Goal: Information Seeking & Learning: Learn about a topic

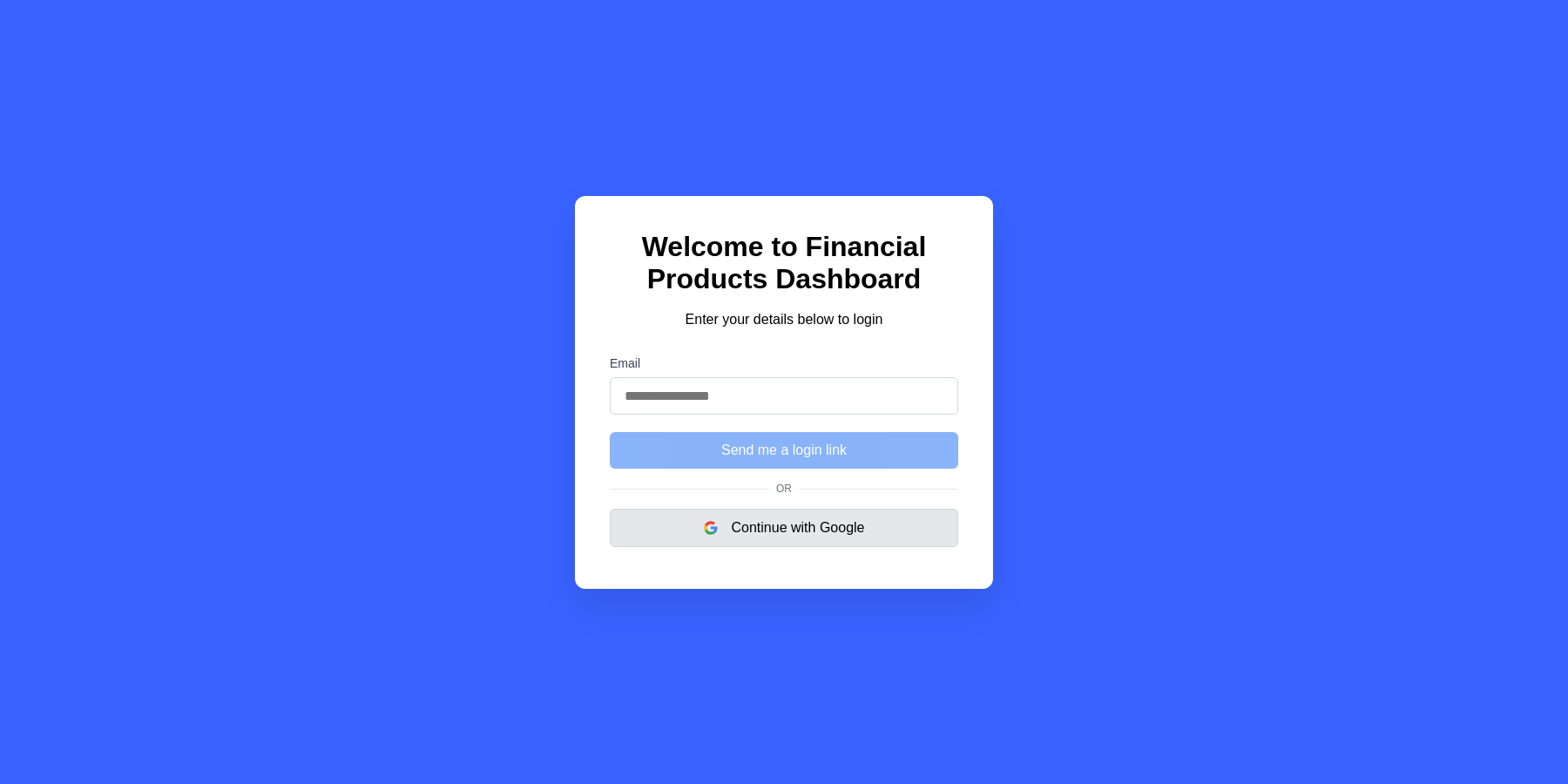
click at [807, 529] on button "Continue with Google" at bounding box center [784, 527] width 349 height 38
click at [793, 379] on input "Email" at bounding box center [784, 396] width 349 height 38
type input "**********"
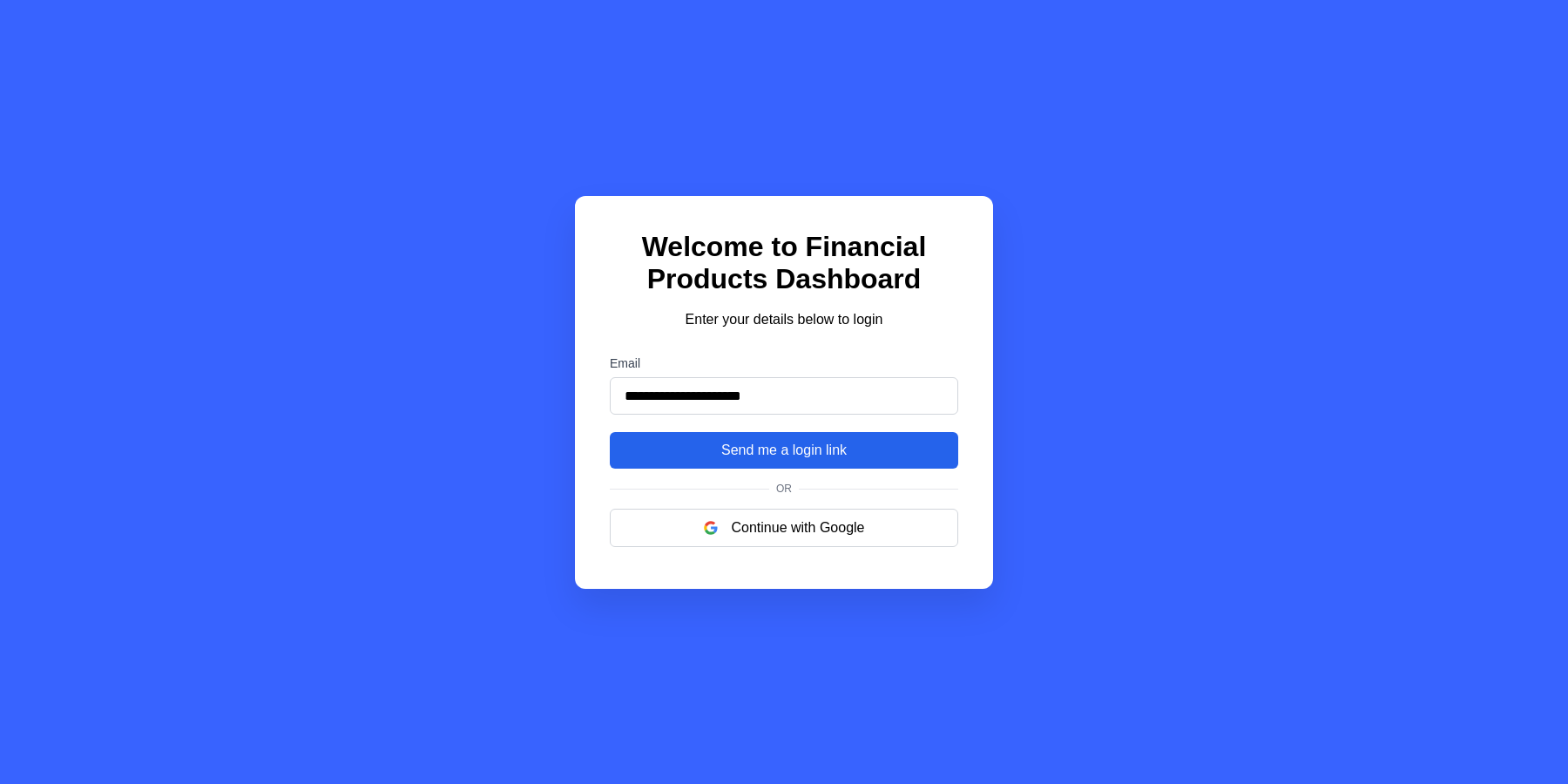
click at [806, 453] on button "Send me a login link" at bounding box center [784, 450] width 349 height 37
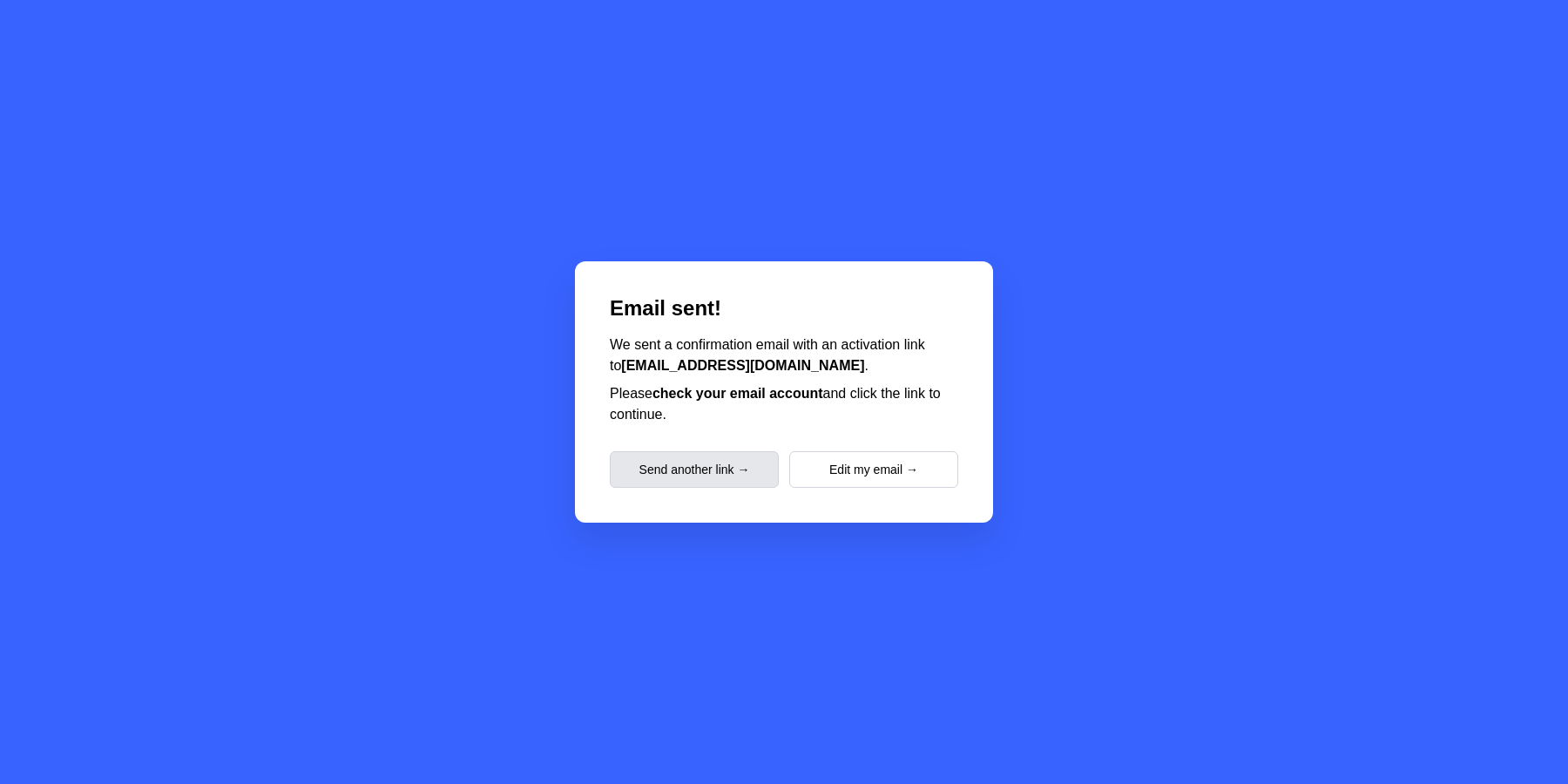
click at [719, 480] on button "Send another link →" at bounding box center [694, 469] width 169 height 37
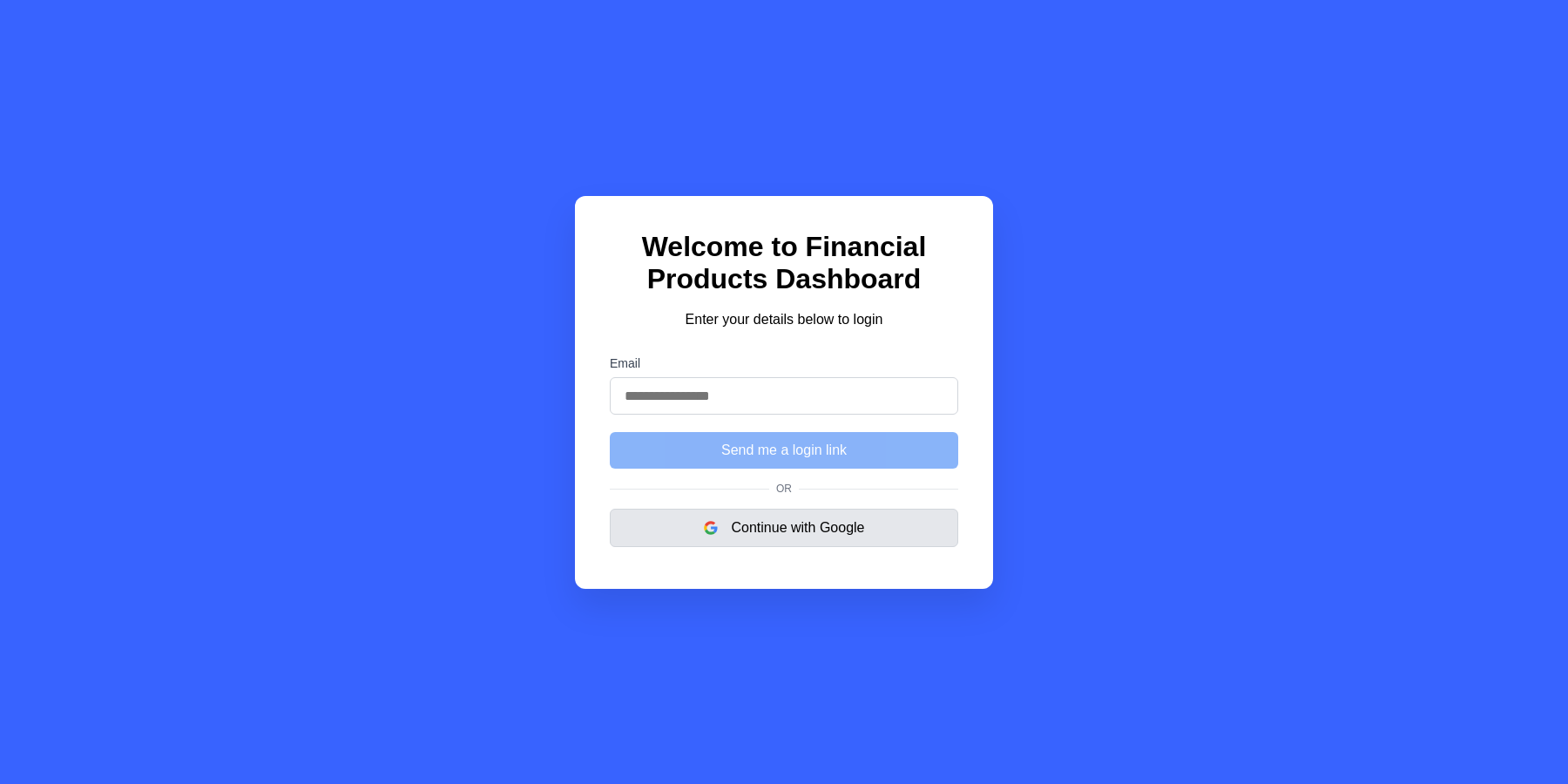
click at [809, 538] on button "Continue with Google" at bounding box center [784, 527] width 349 height 38
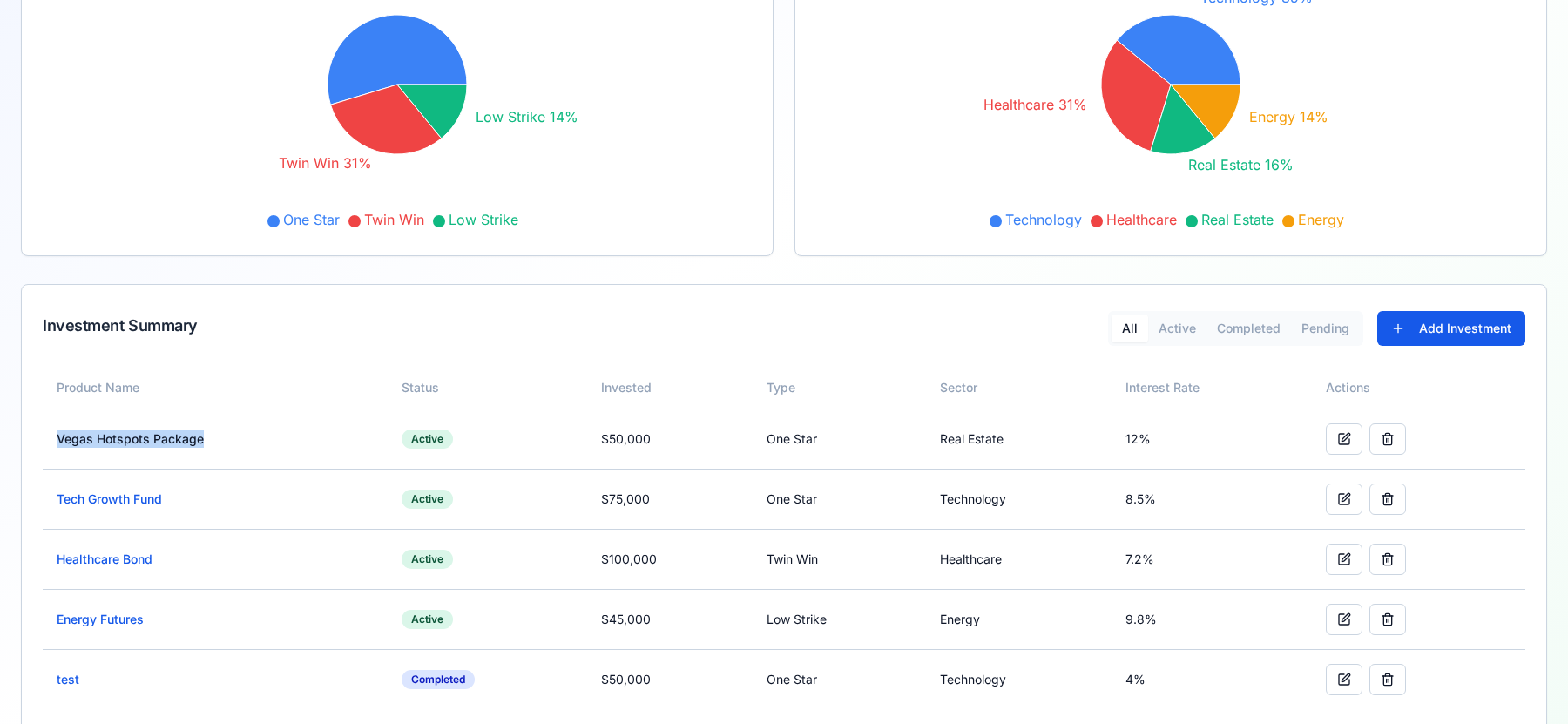
scroll to position [346, 0]
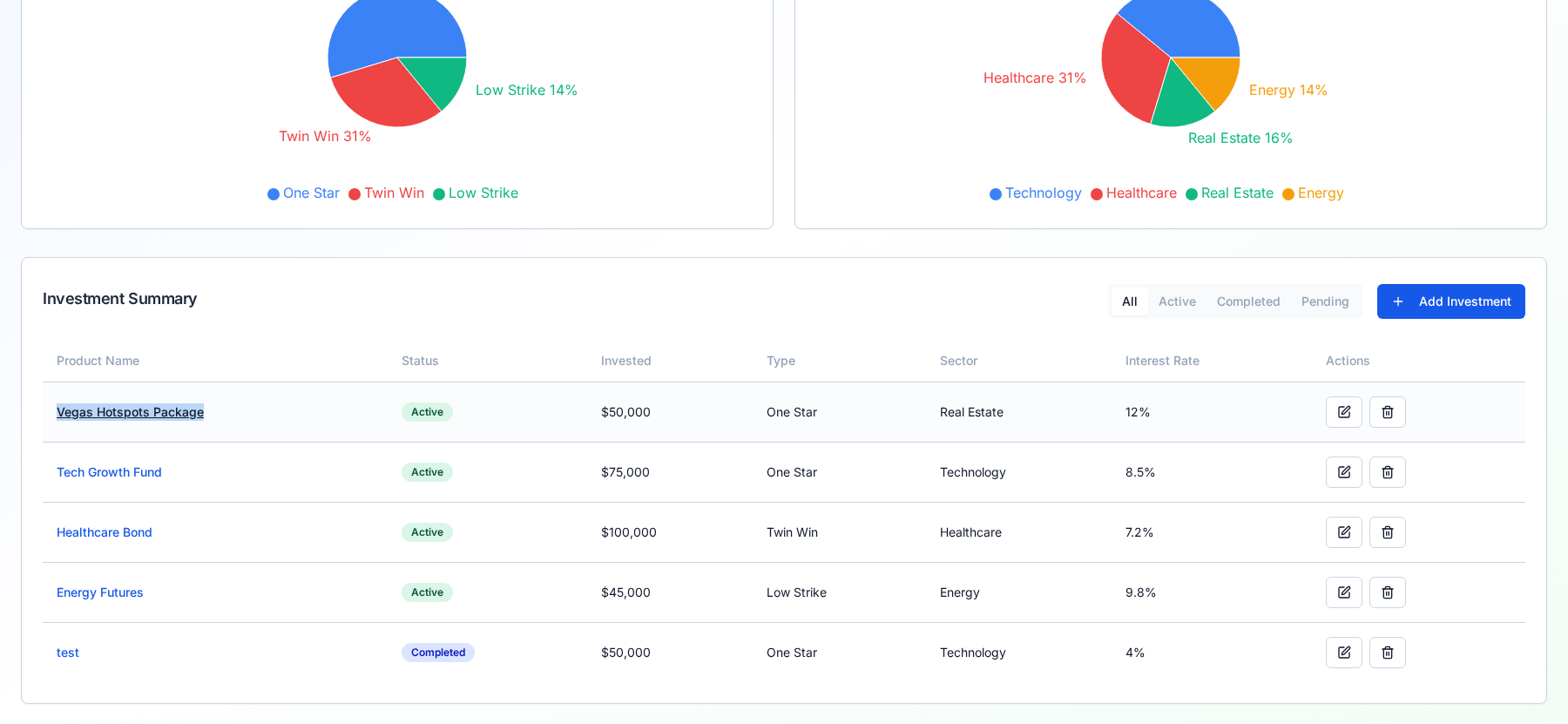
click at [148, 412] on link "Vegas Hotspots Package" at bounding box center [130, 411] width 147 height 15
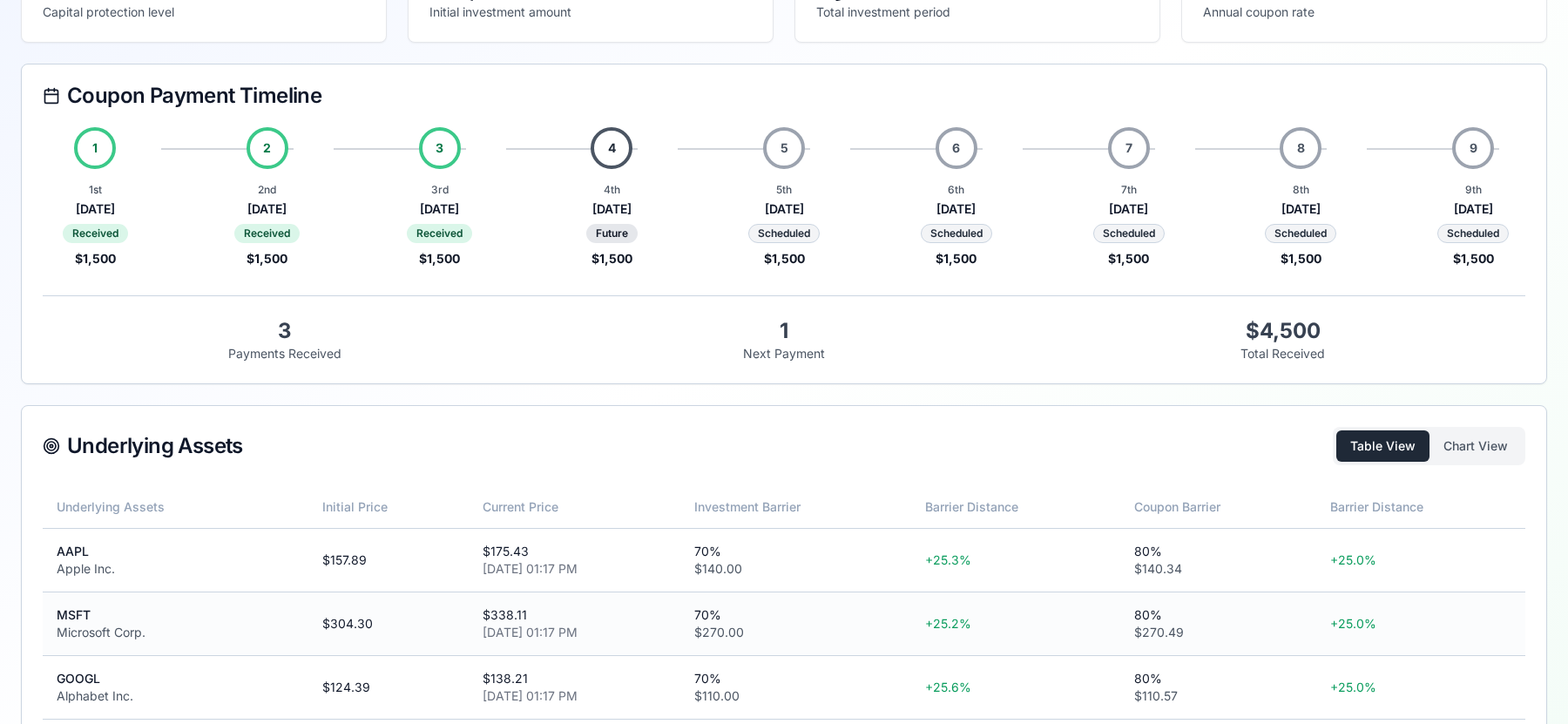
scroll to position [311, 0]
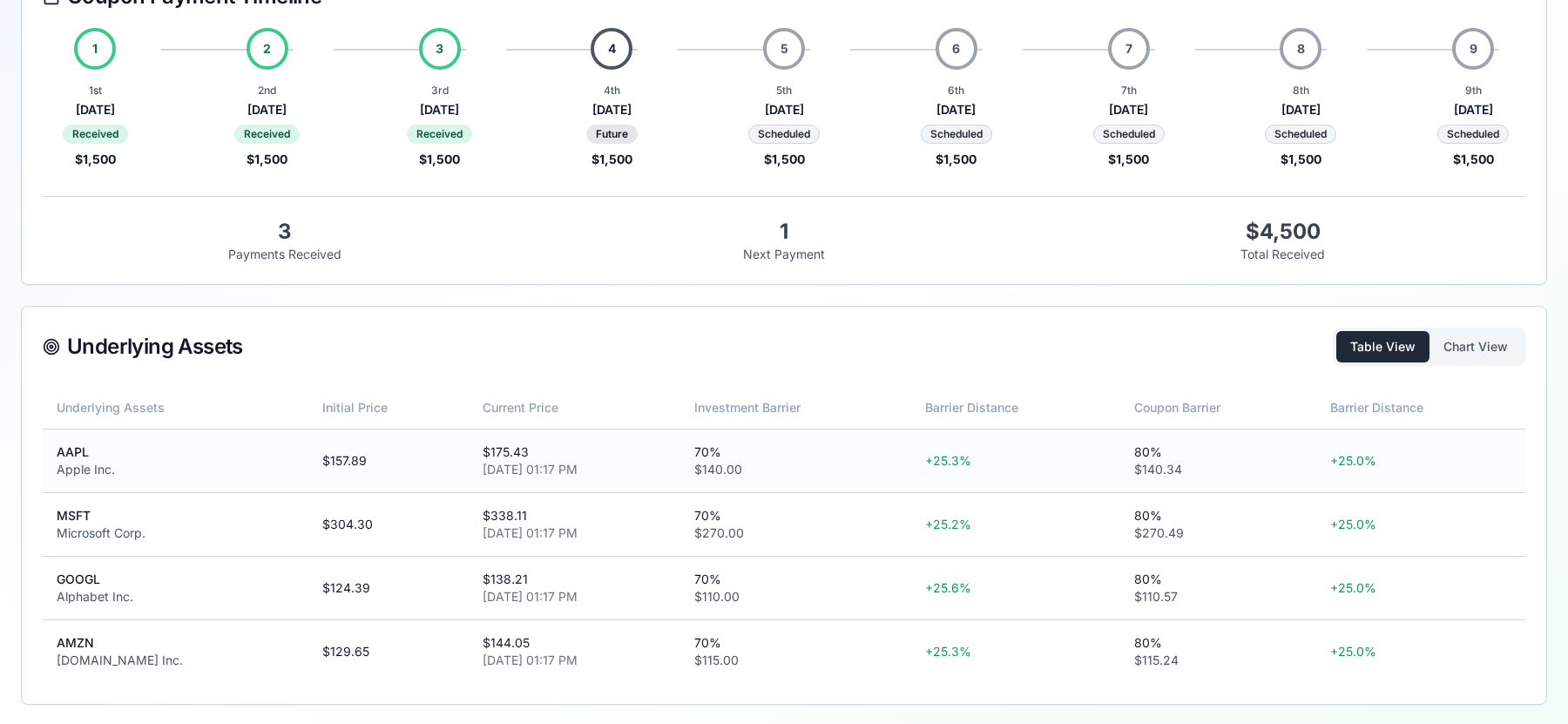
click at [1212, 474] on div "$ 140.34" at bounding box center [1218, 468] width 169 height 17
click at [1474, 328] on div "Table View Chart View" at bounding box center [1429, 347] width 193 height 38
click at [1470, 345] on button "Chart View" at bounding box center [1475, 346] width 92 height 31
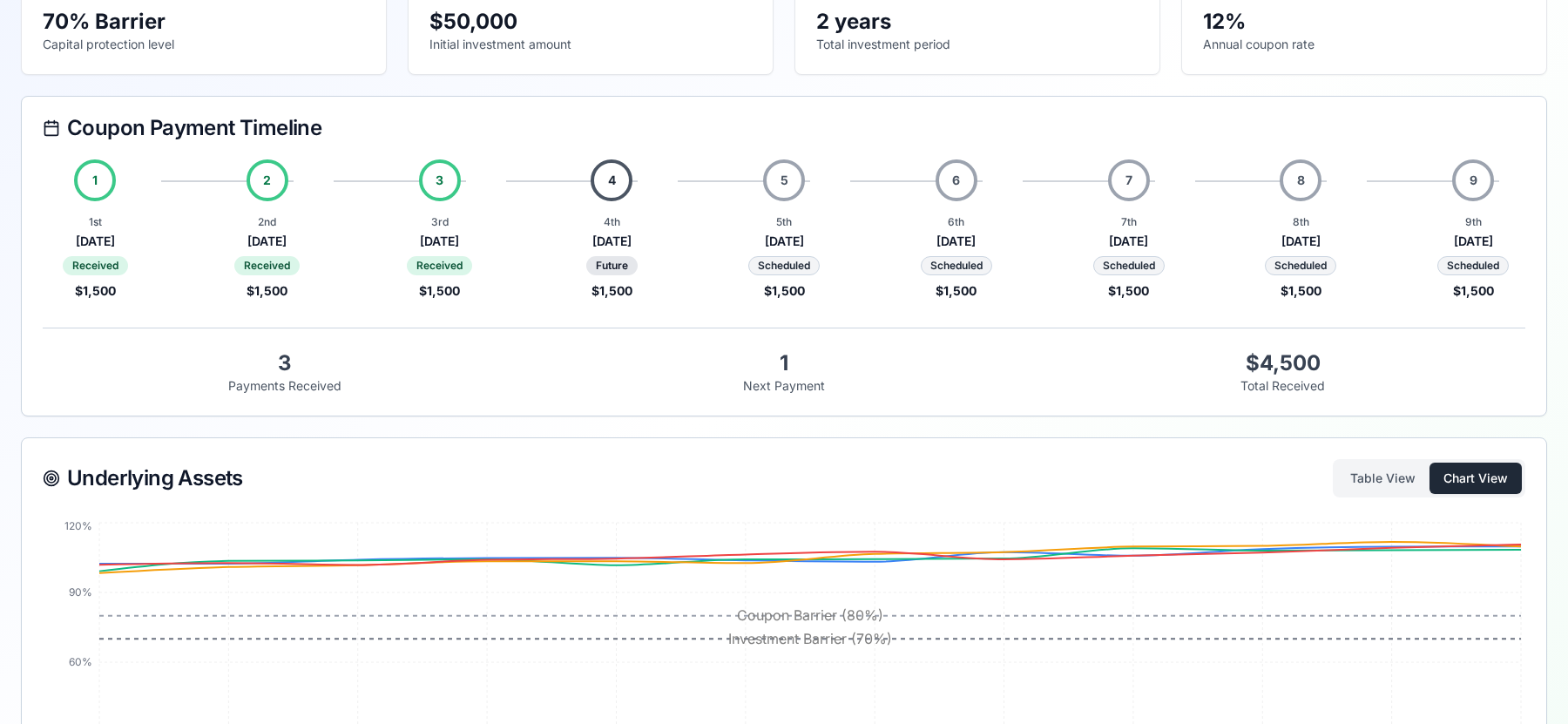
scroll to position [350, 0]
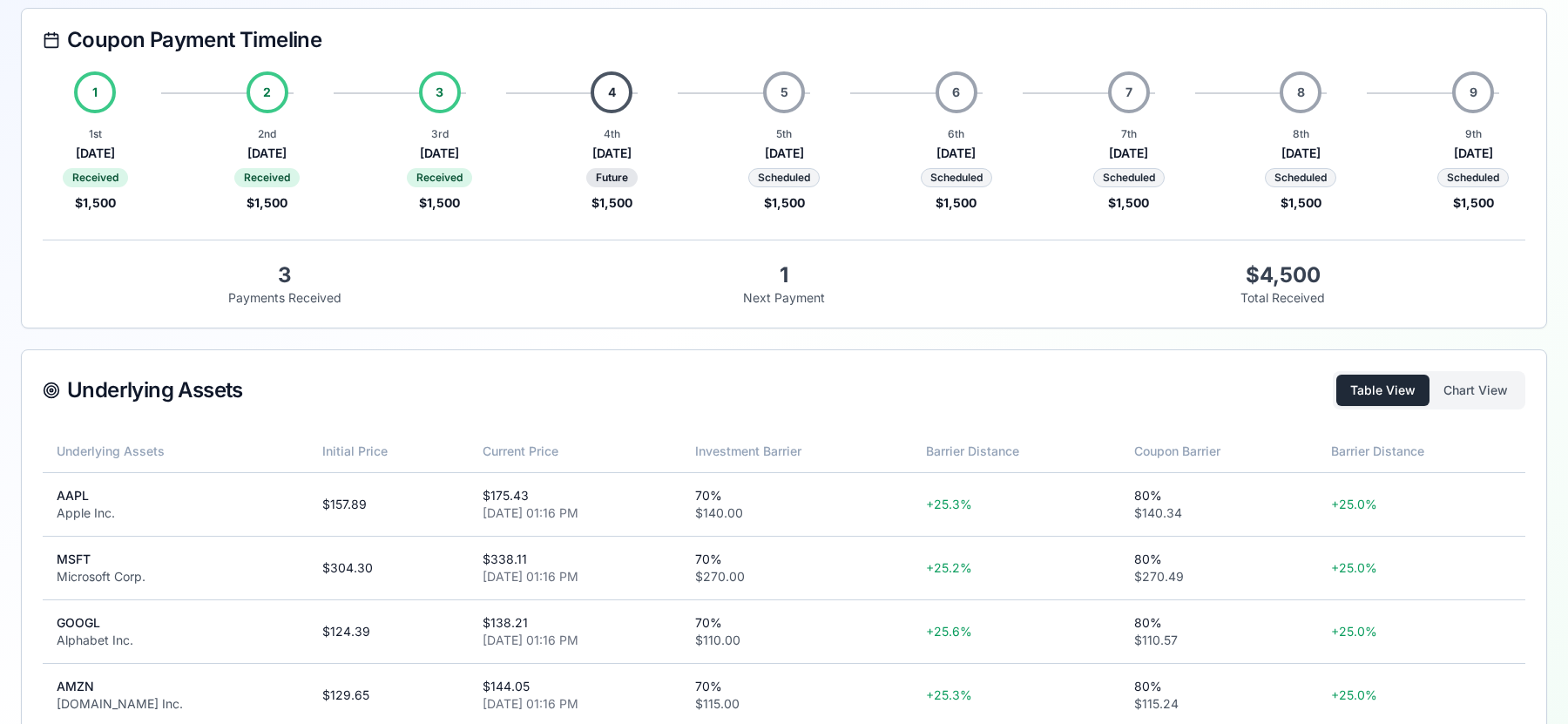
scroll to position [311, 0]
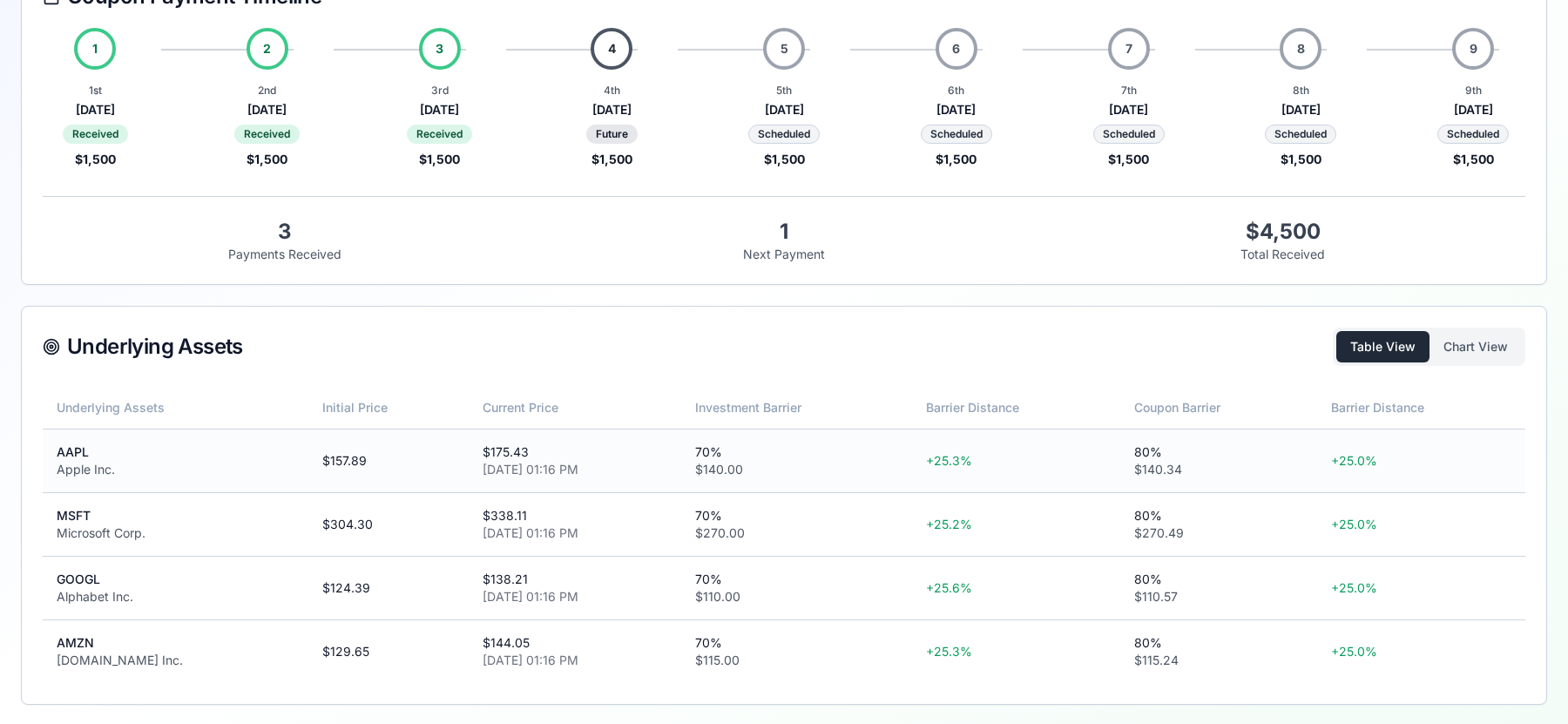
click at [1271, 461] on div "$ 140.34" at bounding box center [1218, 468] width 168 height 17
click at [1462, 357] on button "Chart View" at bounding box center [1475, 346] width 92 height 31
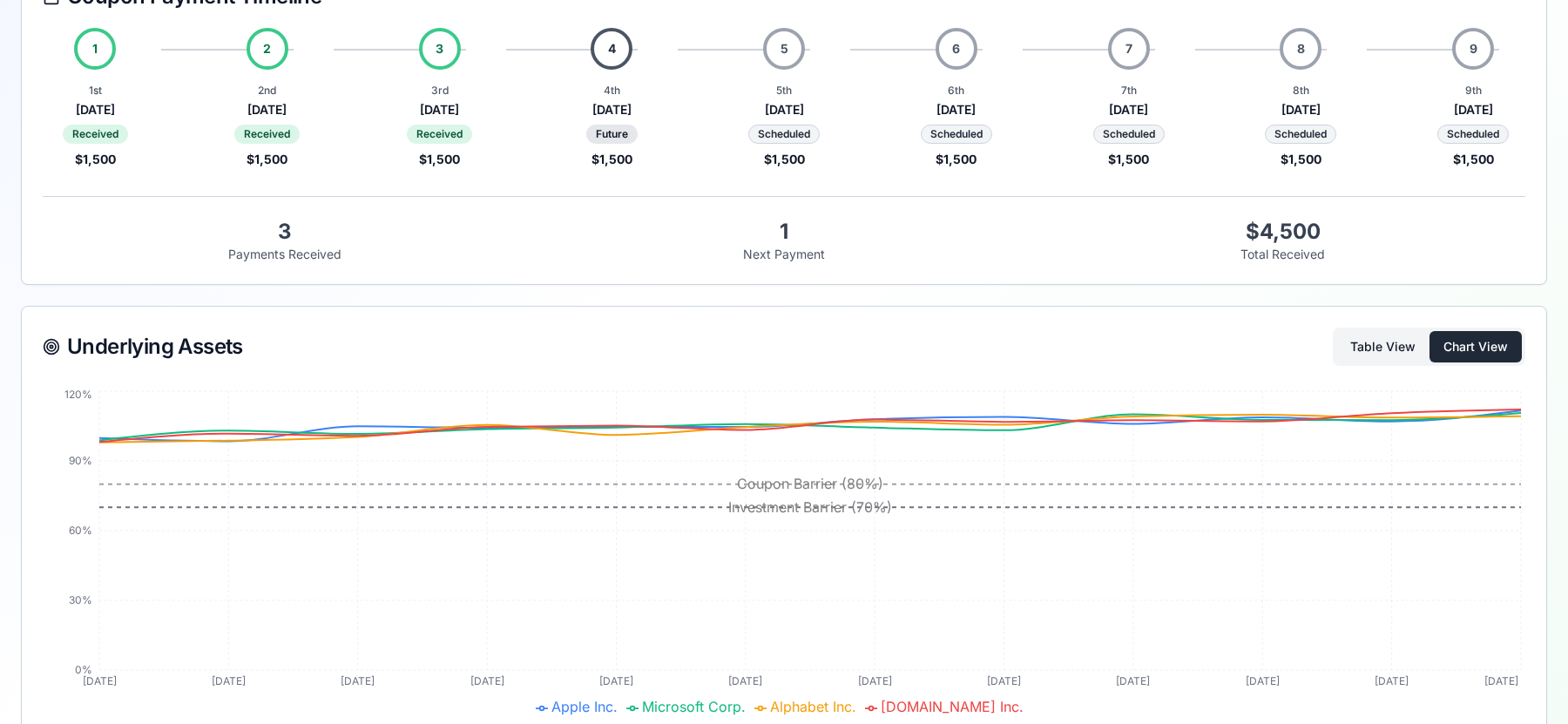
click at [1394, 358] on button "Table View" at bounding box center [1382, 346] width 93 height 31
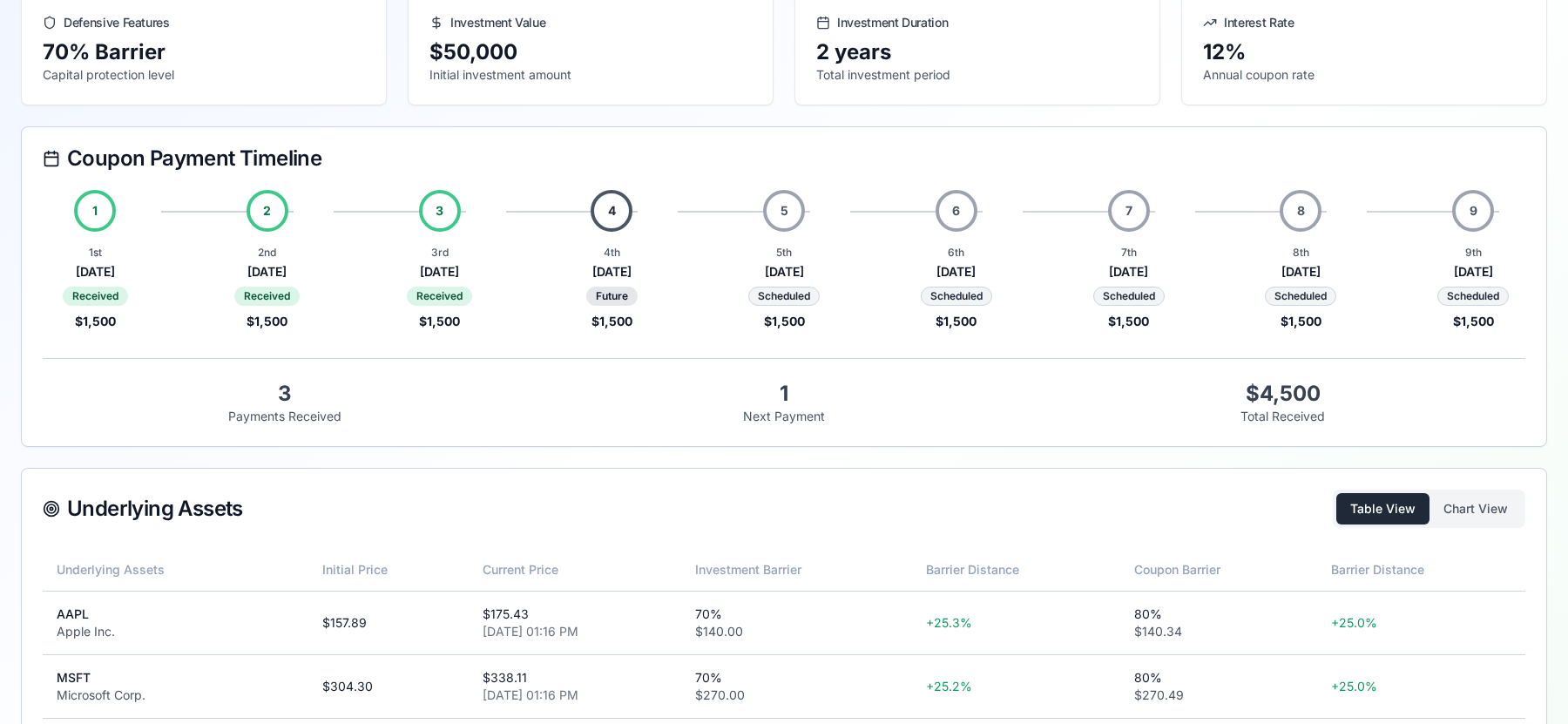
scroll to position [141, 0]
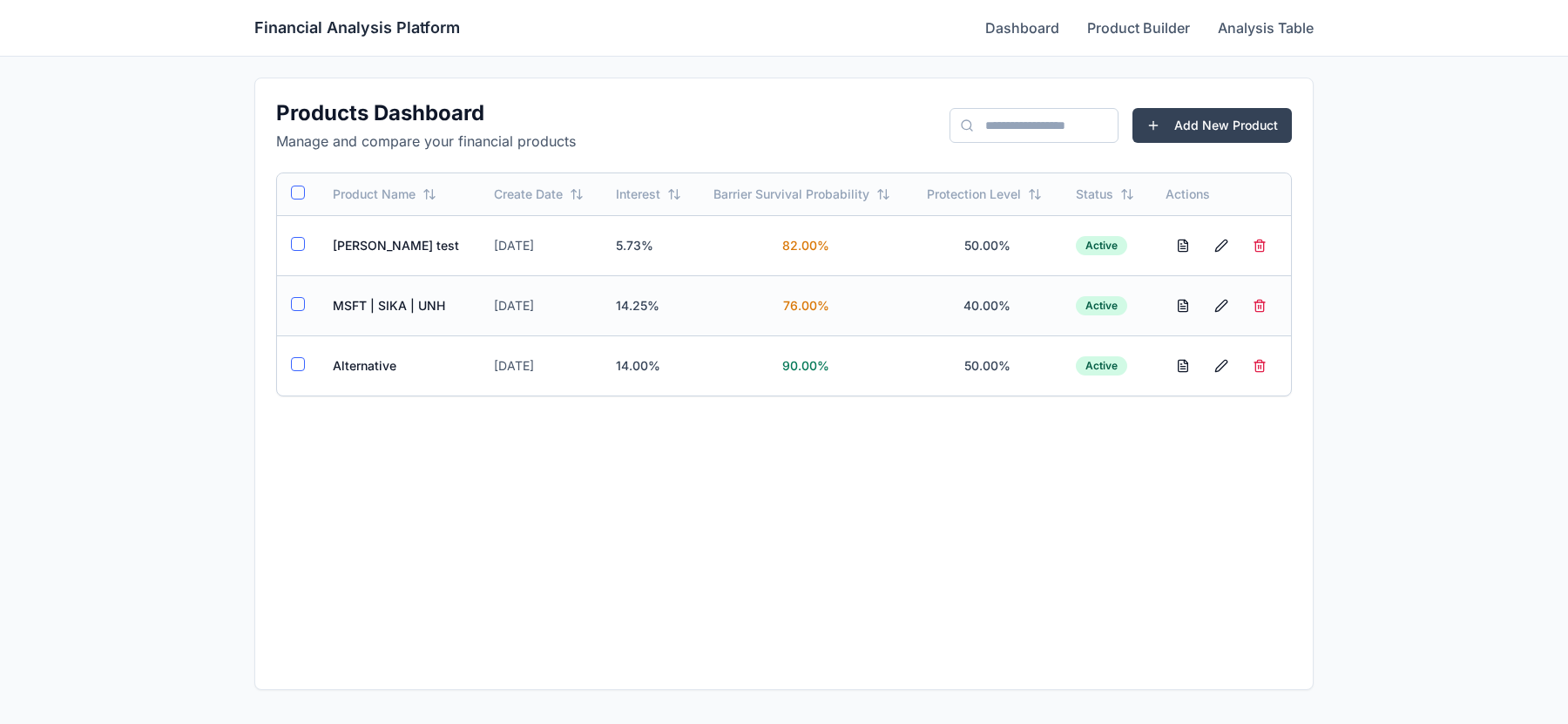
click at [887, 323] on td "76.00%" at bounding box center [806, 306] width 214 height 60
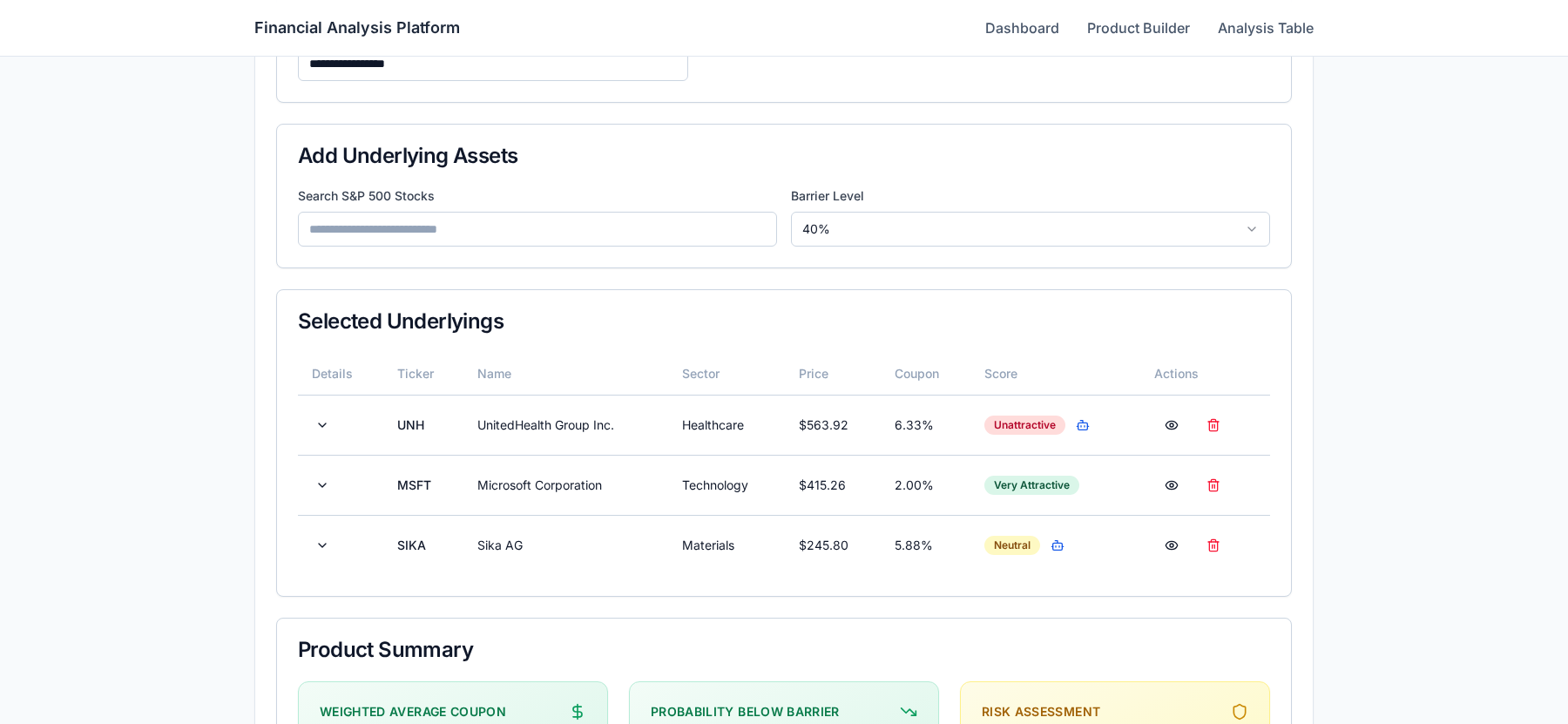
scroll to position [215, 0]
click at [1085, 428] on button "button" at bounding box center [1083, 423] width 21 height 21
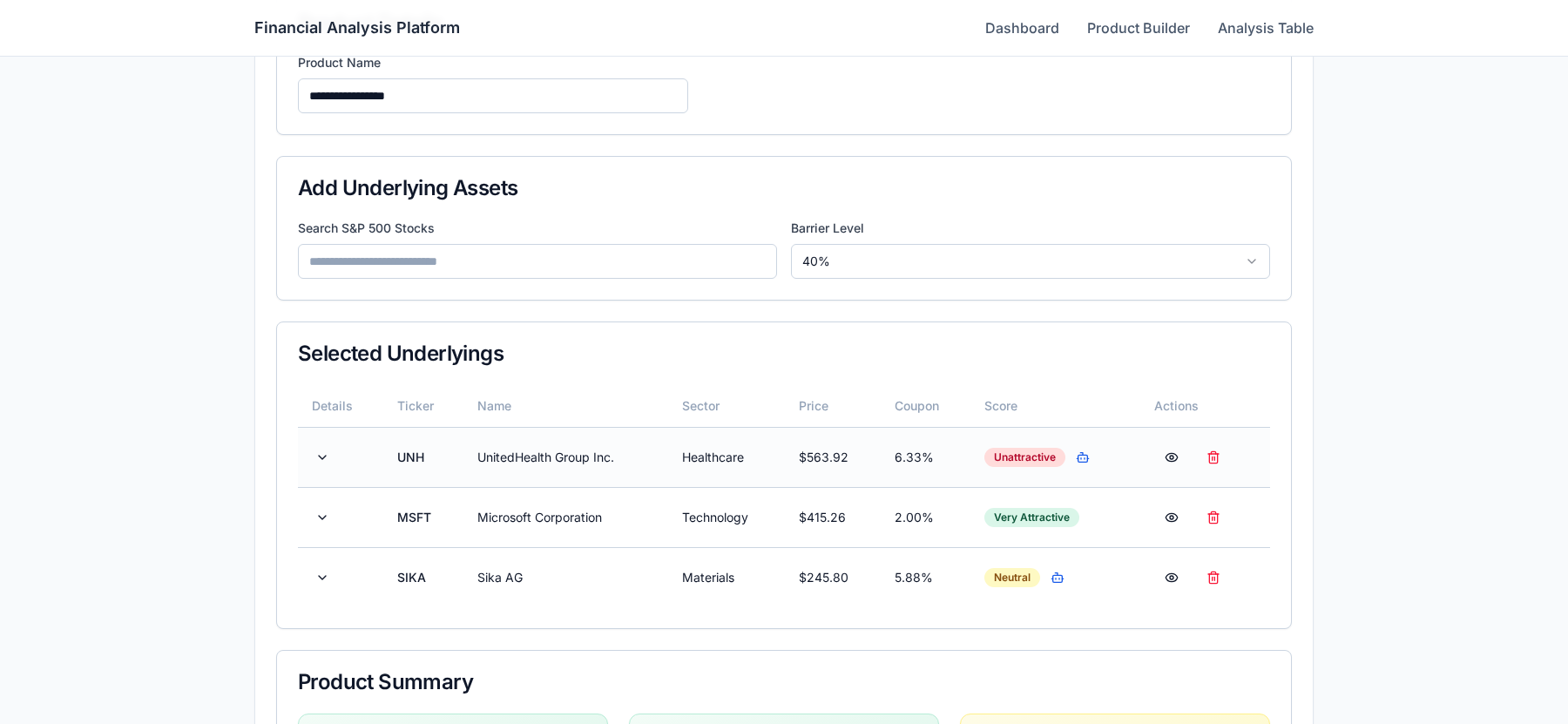
scroll to position [190, 0]
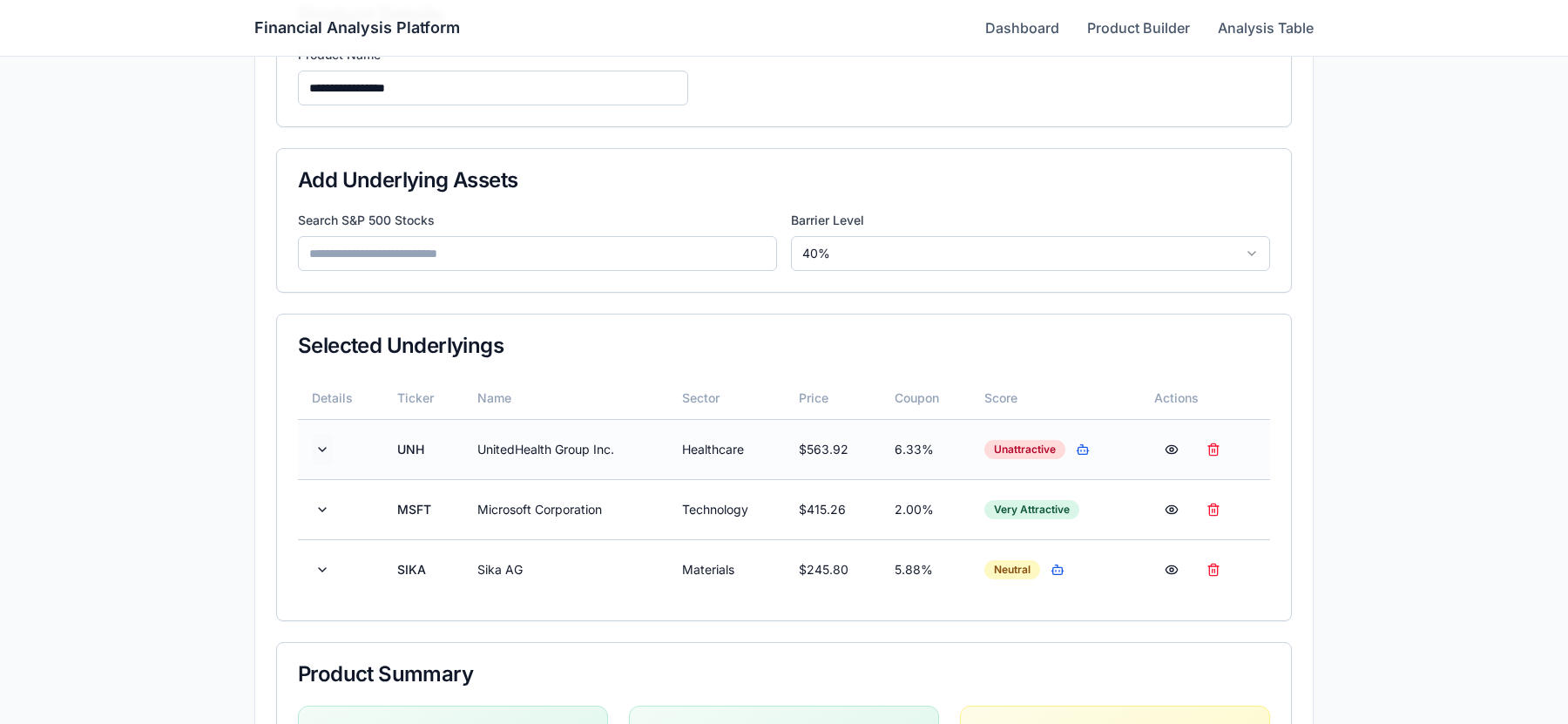
click at [325, 448] on button at bounding box center [322, 448] width 21 height 31
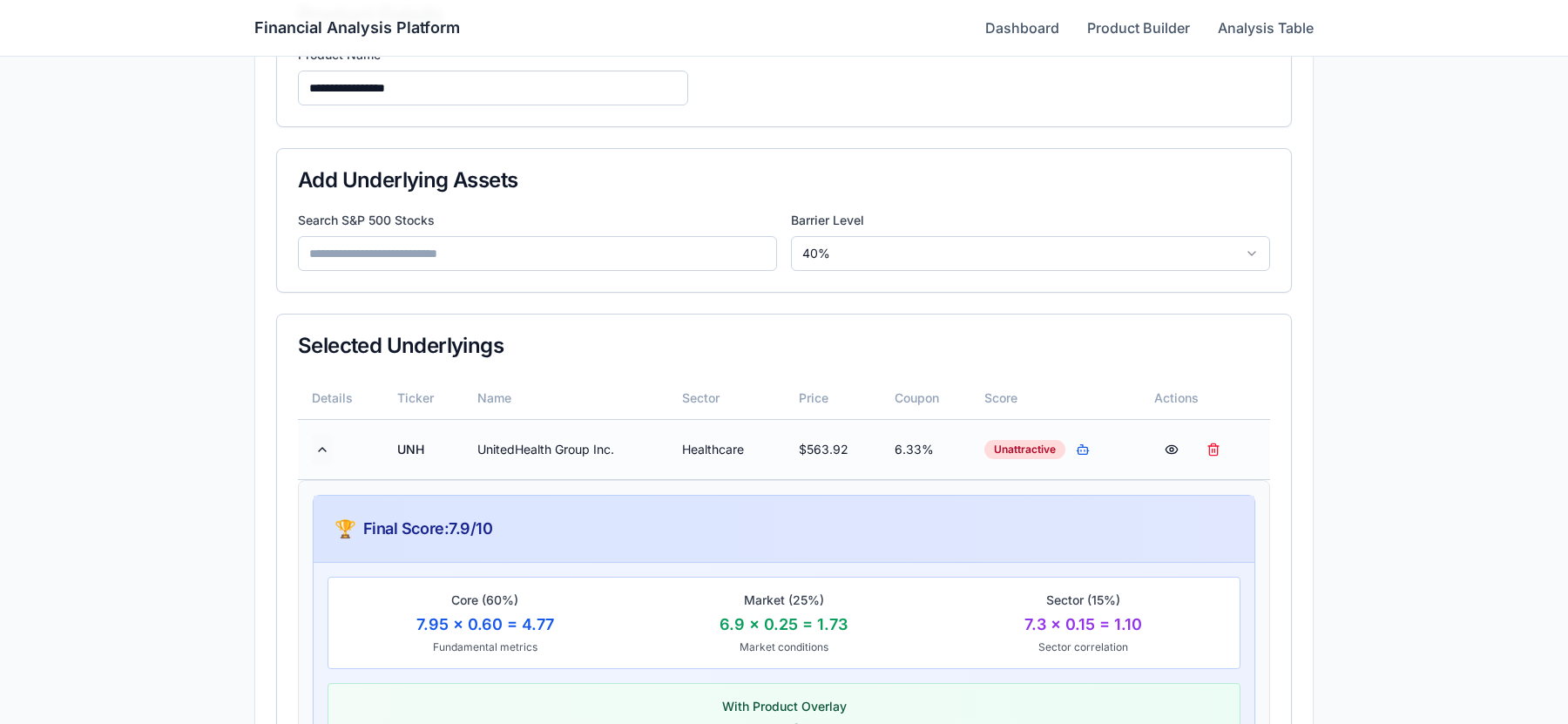
click at [326, 448] on button at bounding box center [322, 448] width 21 height 31
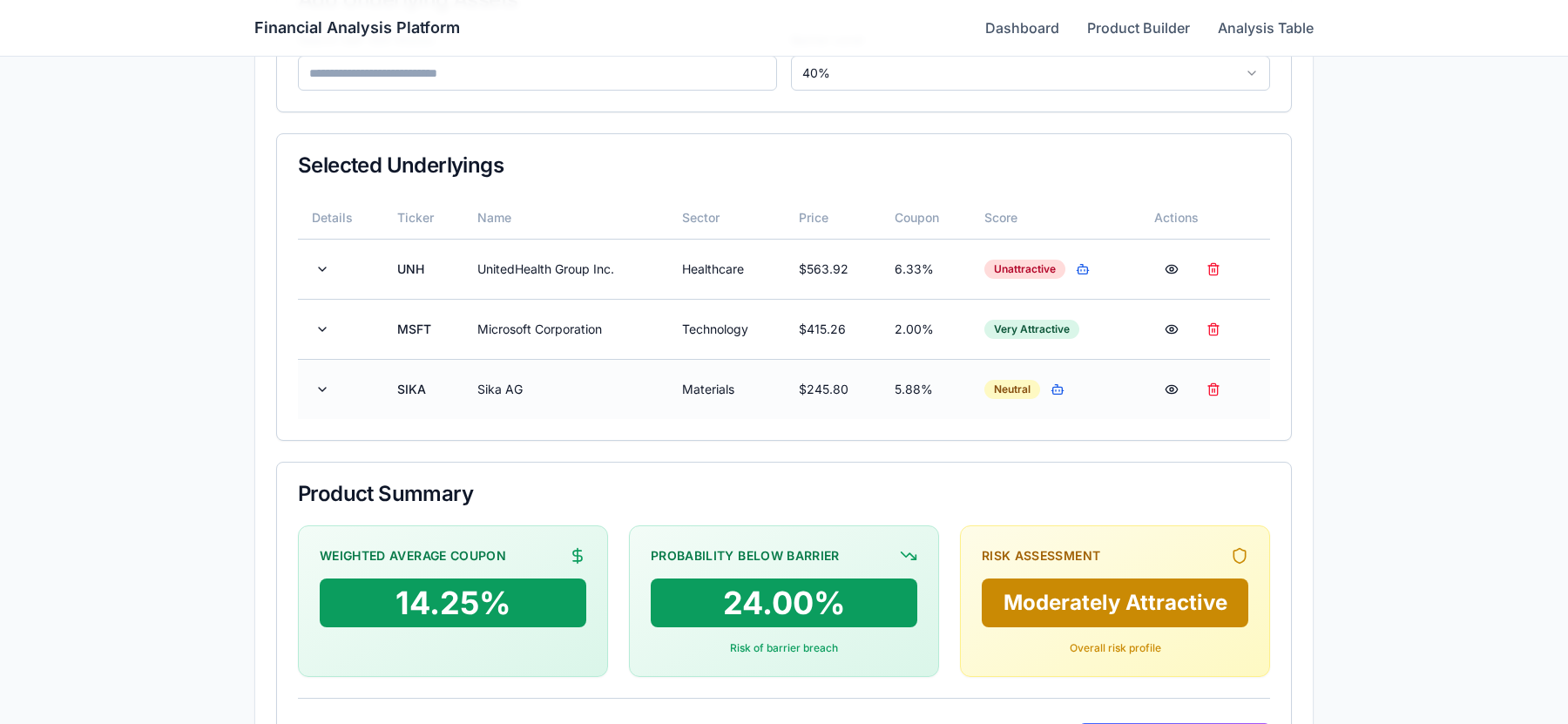
scroll to position [372, 0]
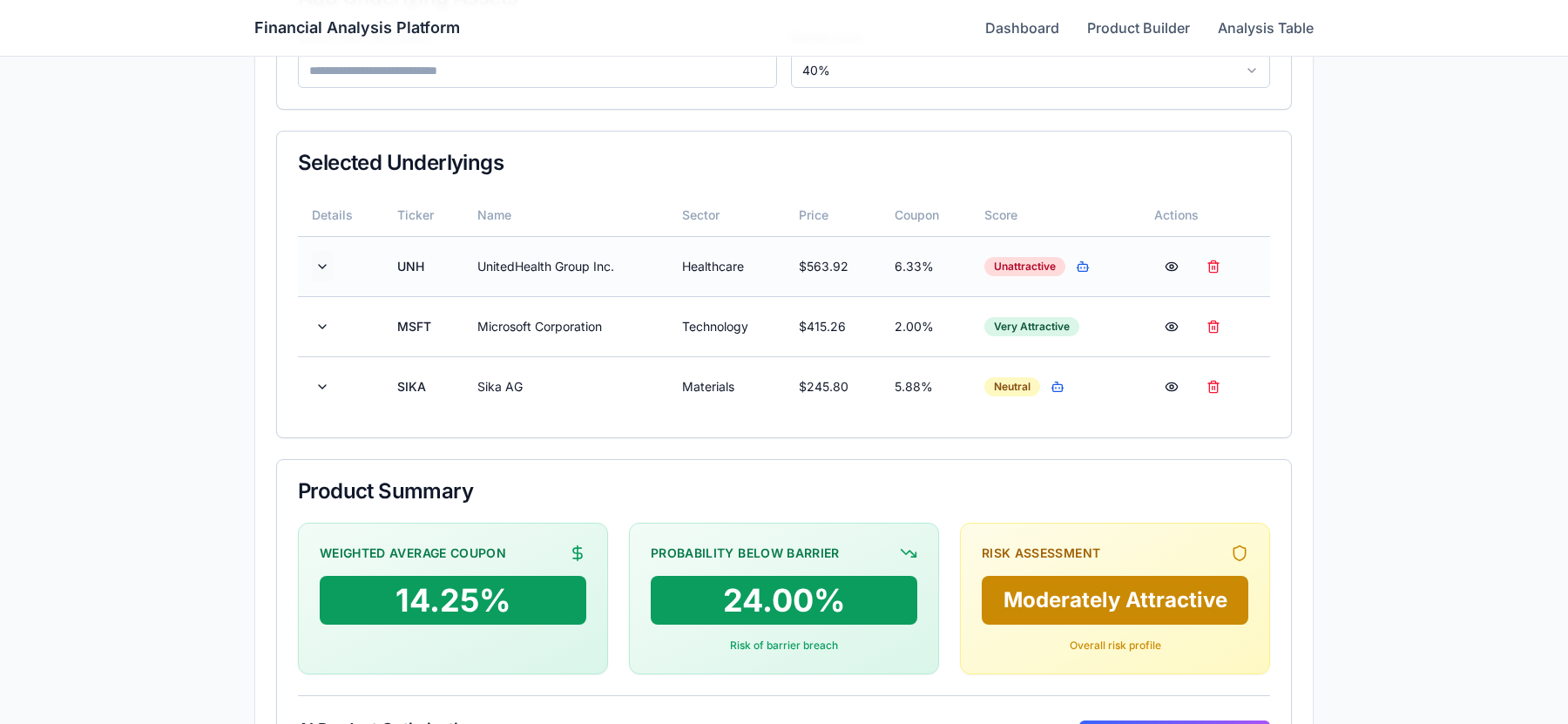
click at [319, 265] on button at bounding box center [322, 266] width 21 height 31
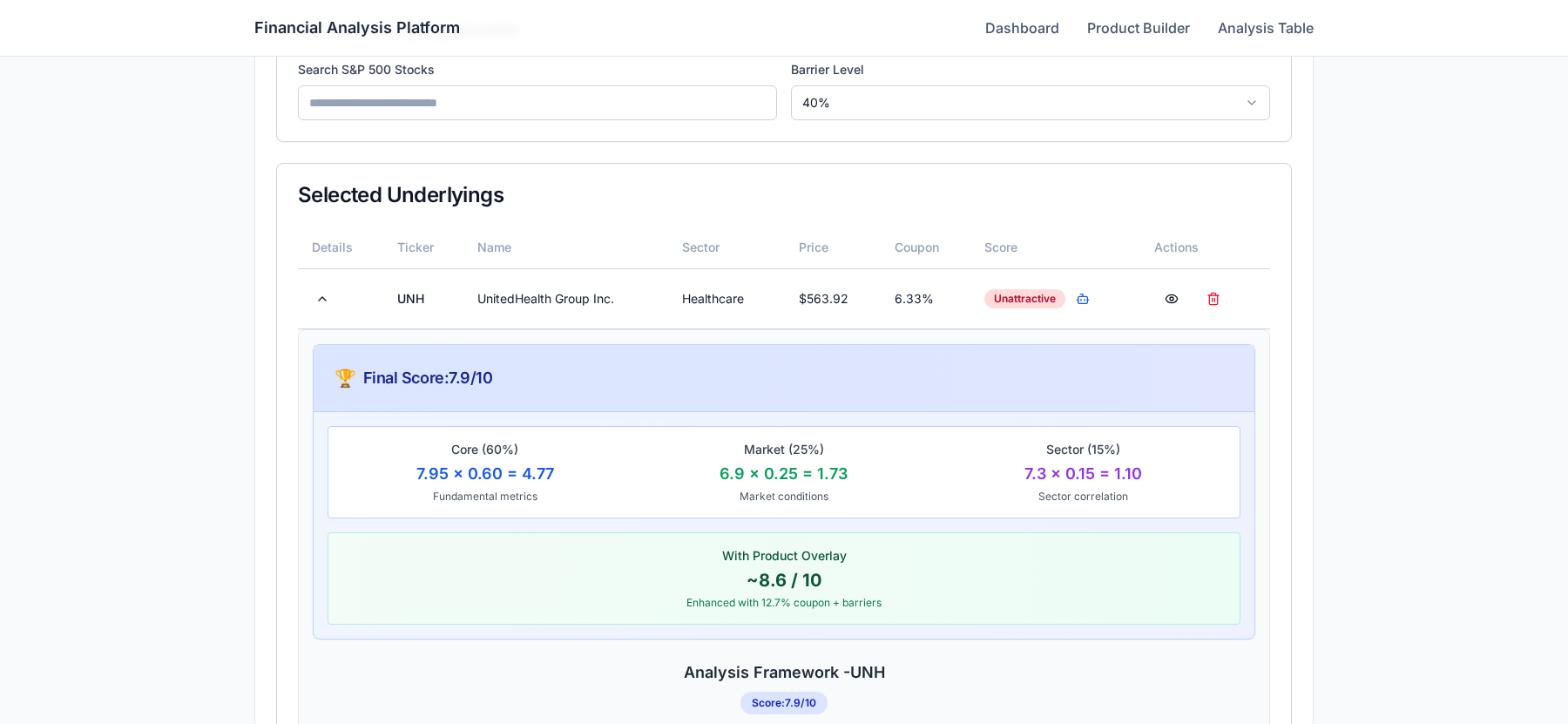
scroll to position [304, 0]
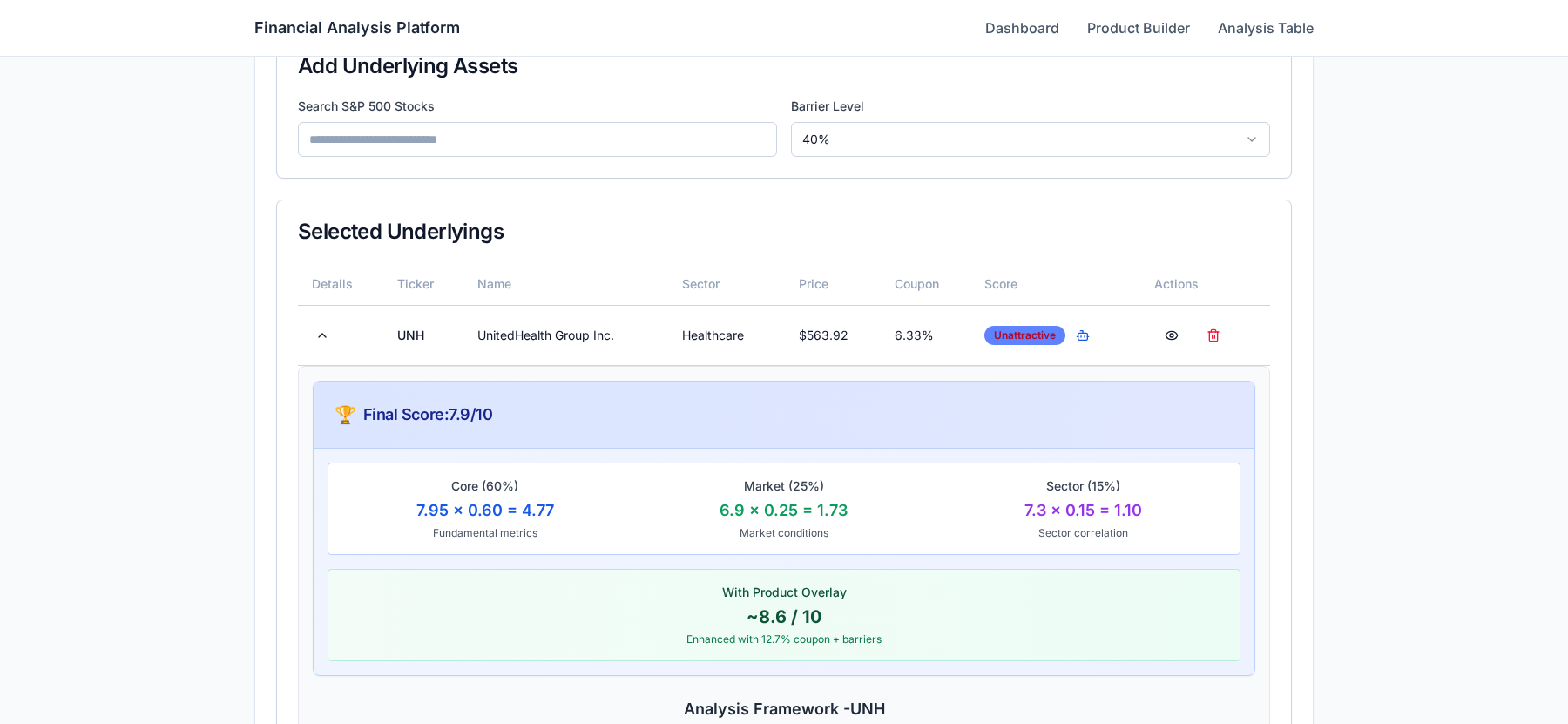
click at [1052, 339] on div "Unattractive" at bounding box center [1025, 335] width 81 height 19
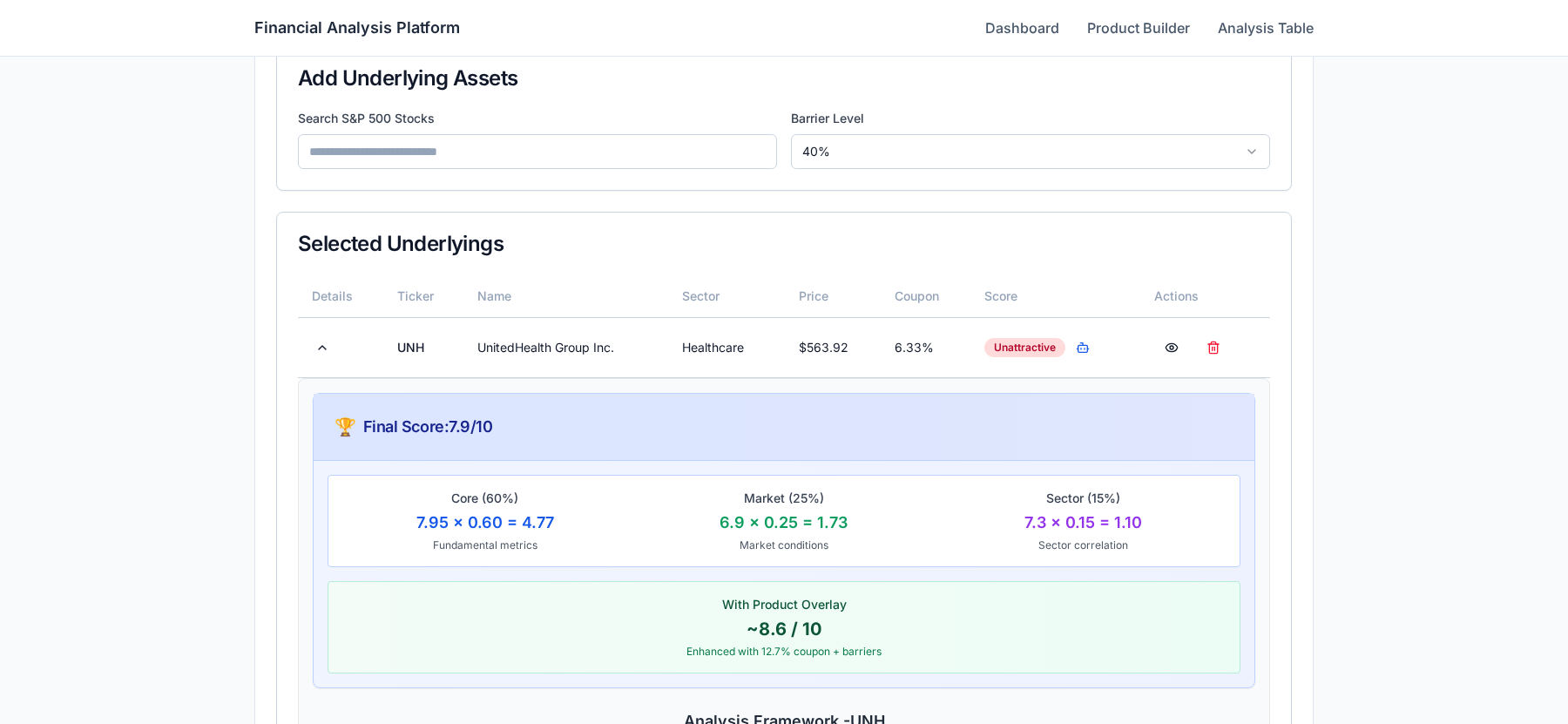
scroll to position [278, 0]
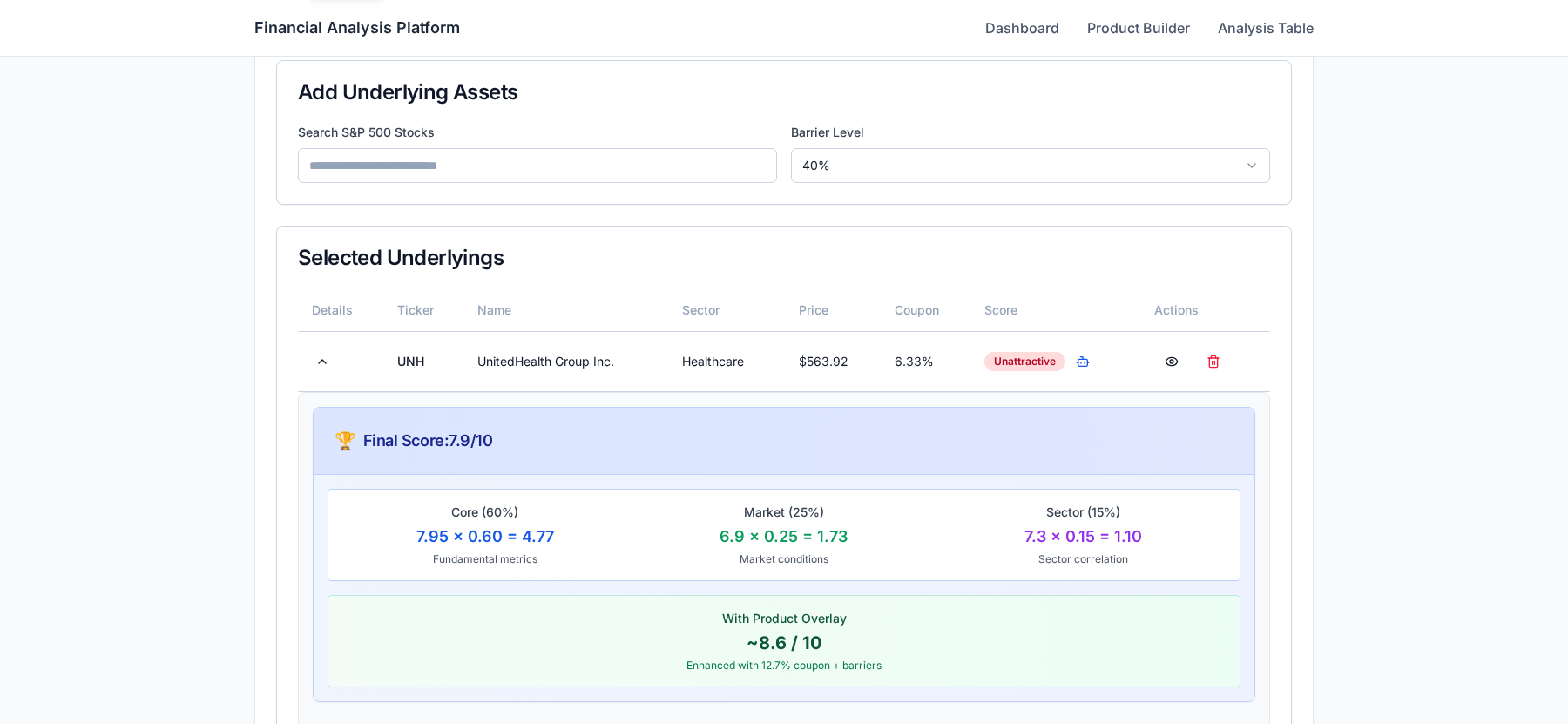
drag, startPoint x: 323, startPoint y: 358, endPoint x: 381, endPoint y: 353, distance: 58.2
click at [342, 353] on td at bounding box center [340, 361] width 85 height 60
click at [481, 526] on div "7.95 × 0.60 = 4.77" at bounding box center [484, 536] width 285 height 24
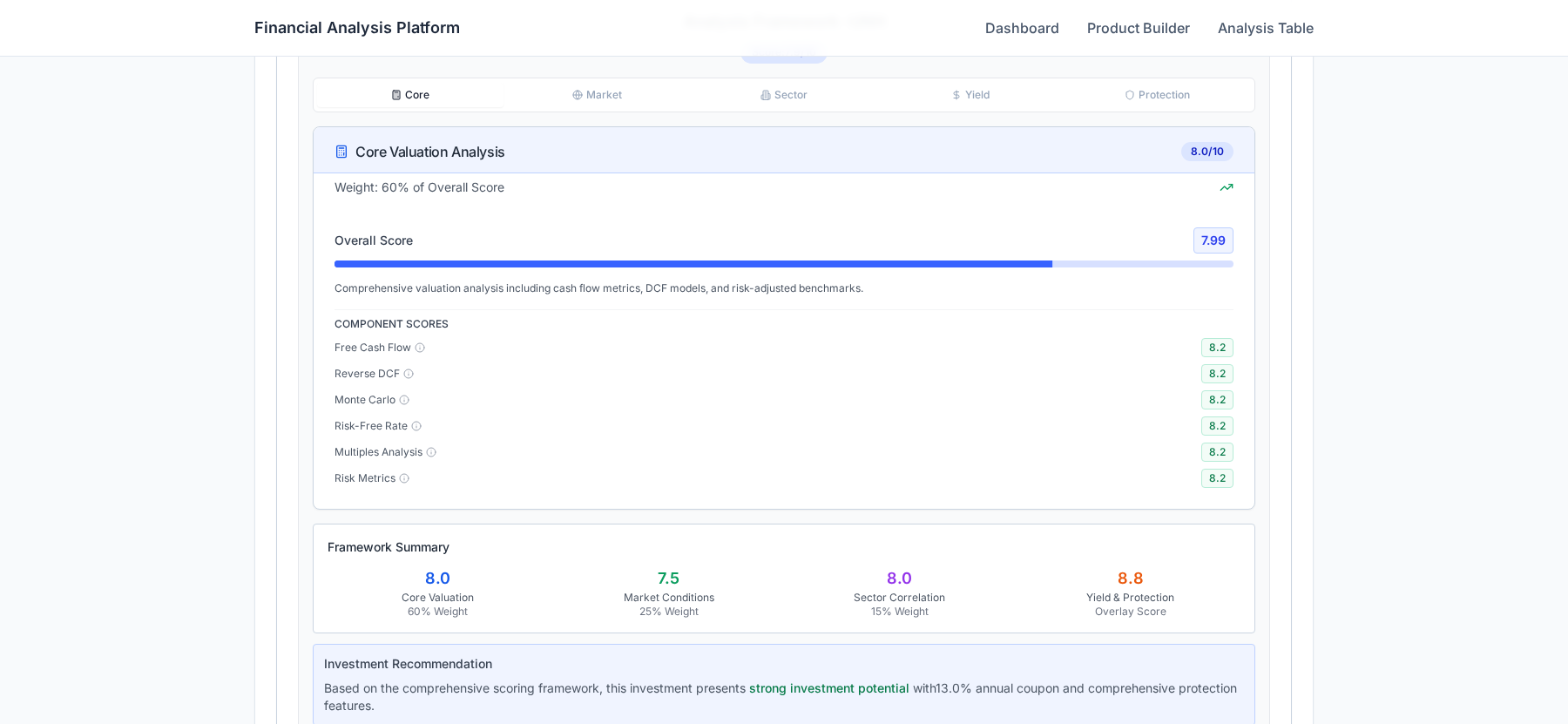
scroll to position [1000, 0]
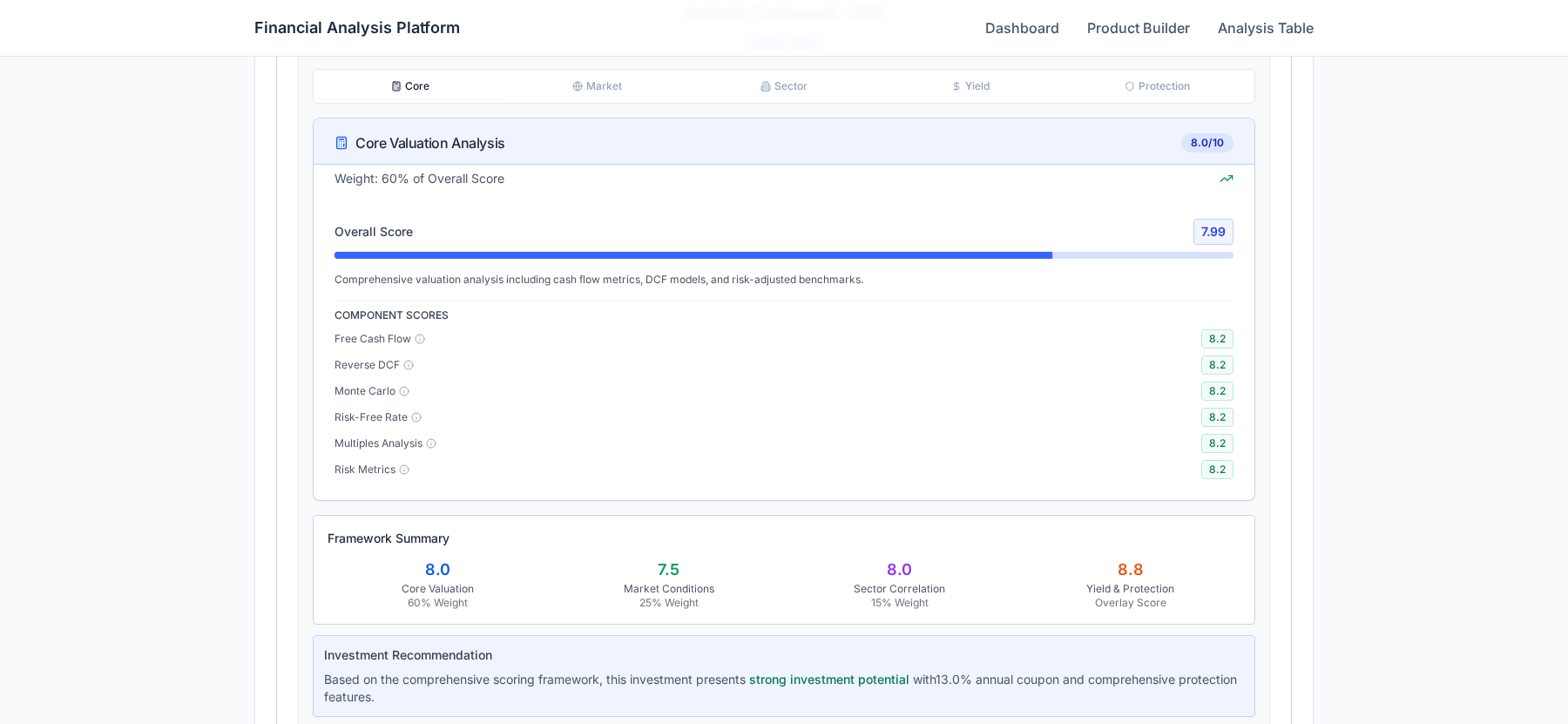
click at [576, 77] on button "Market" at bounding box center [596, 86] width 187 height 24
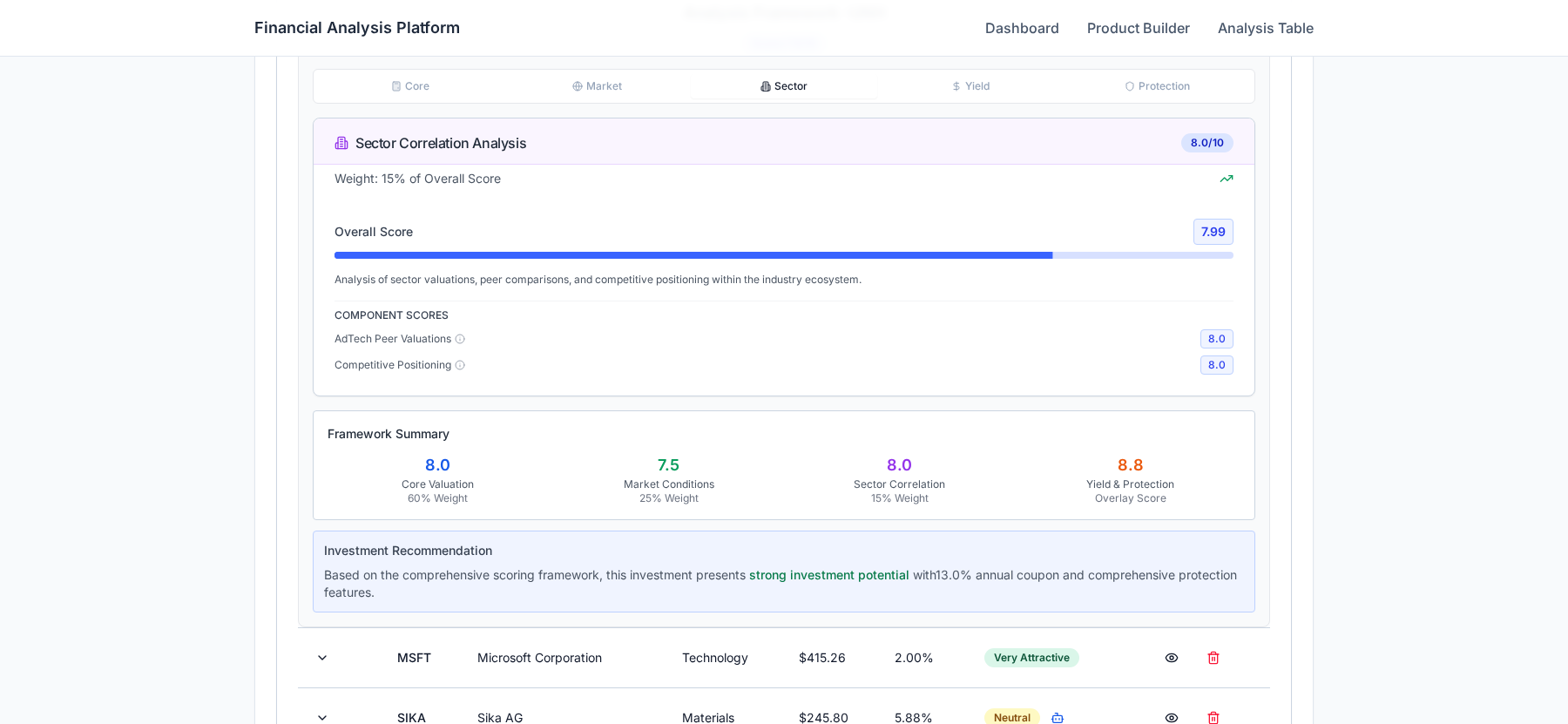
click at [772, 87] on button "Sector" at bounding box center [784, 86] width 187 height 24
click at [960, 79] on button "Yield" at bounding box center [970, 86] width 187 height 24
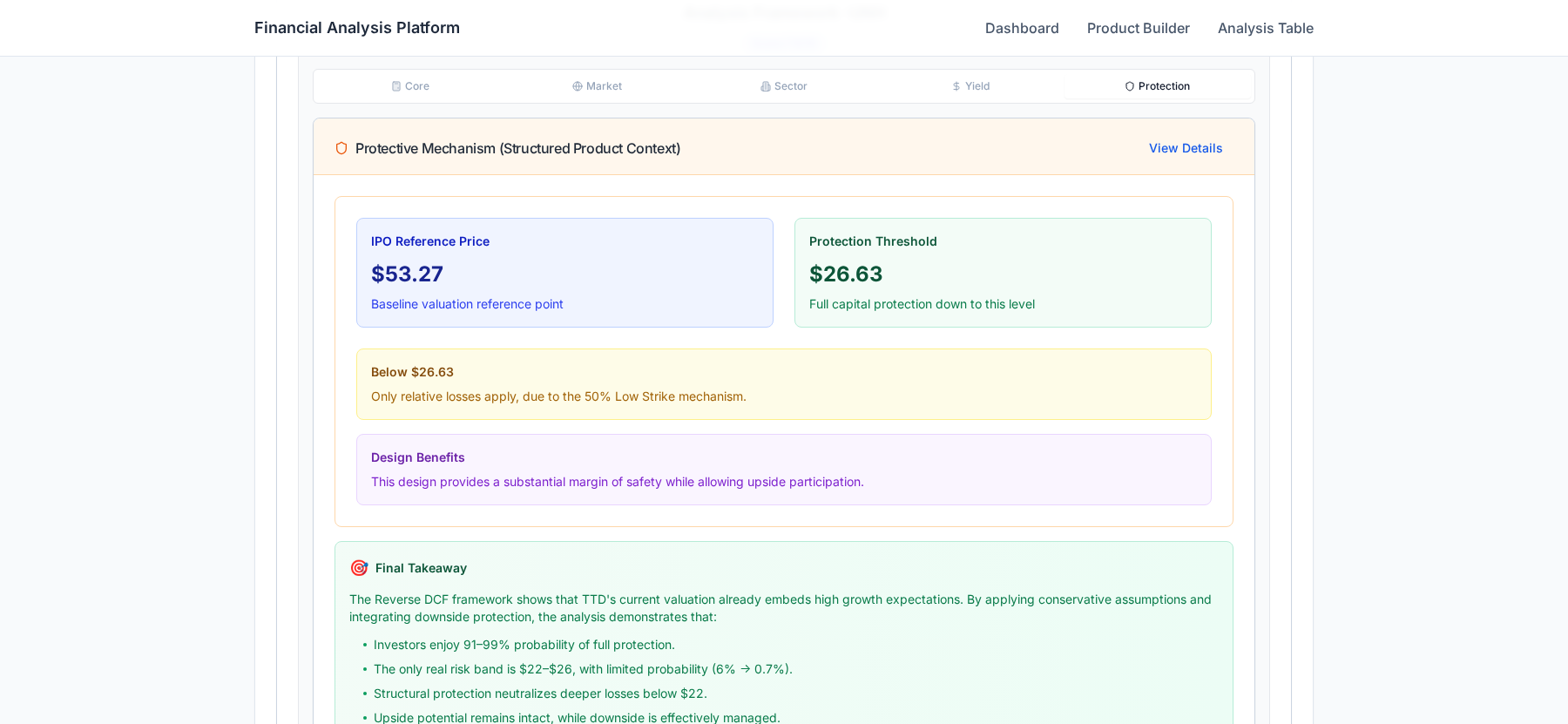
click at [1174, 92] on button "Protection" at bounding box center [1158, 86] width 187 height 24
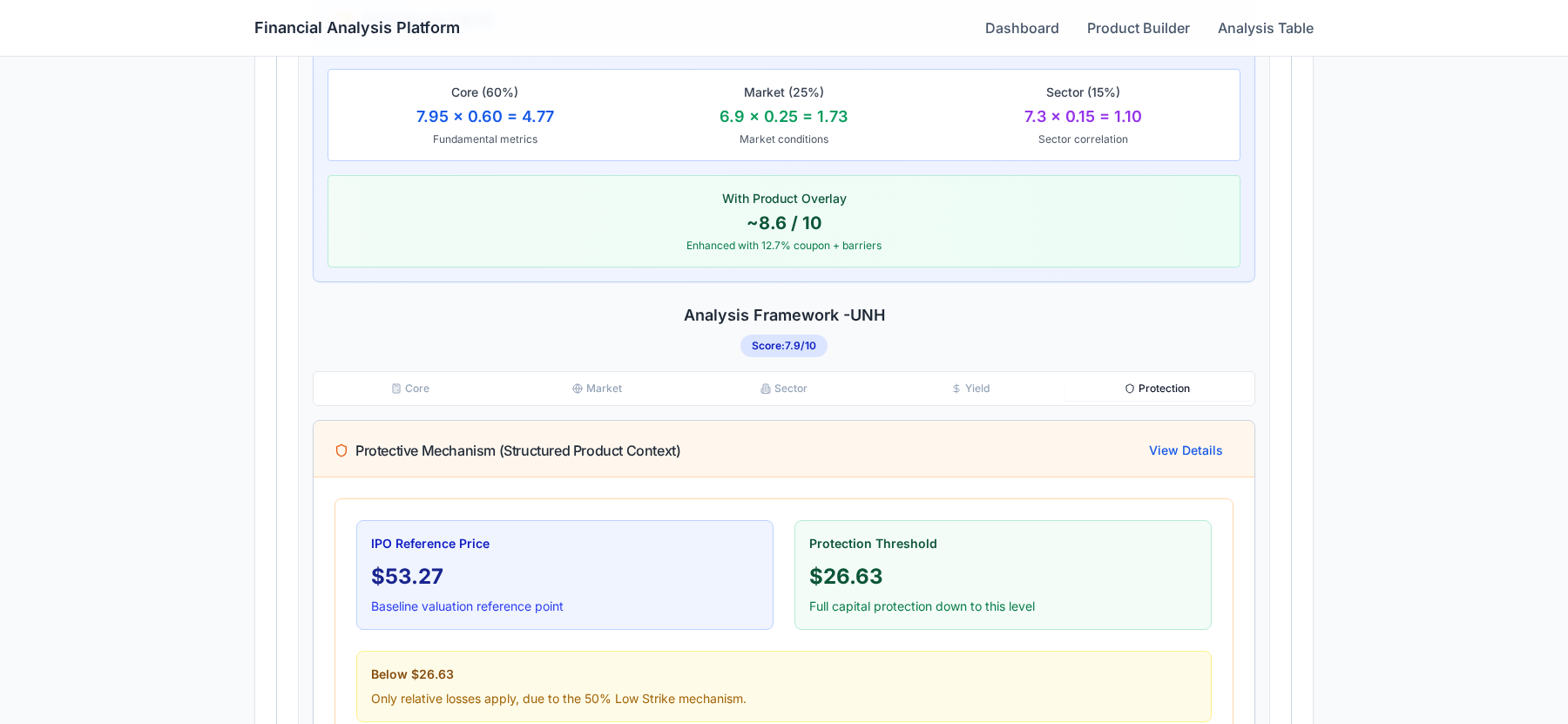
scroll to position [814, 0]
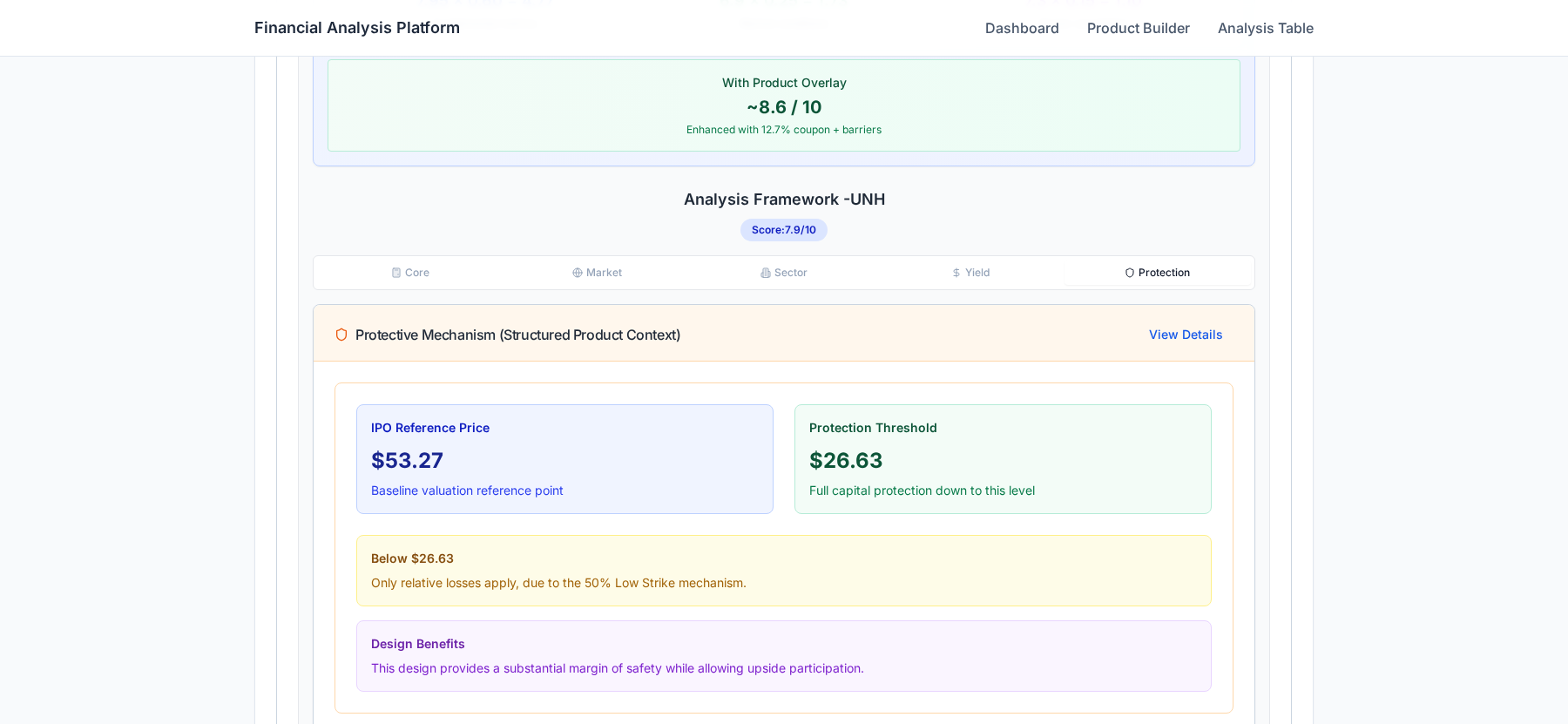
click at [375, 272] on button "Core" at bounding box center [409, 273] width 187 height 24
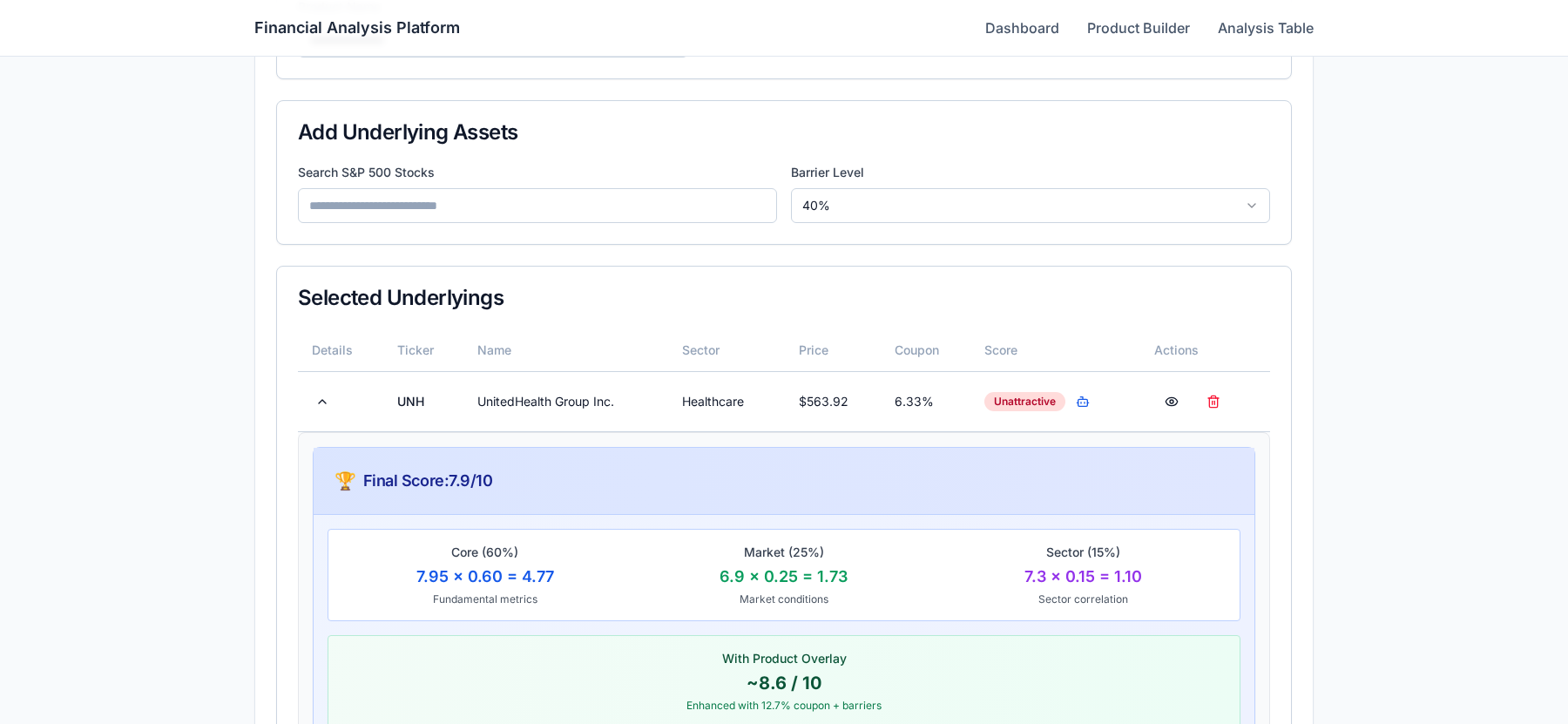
scroll to position [227, 0]
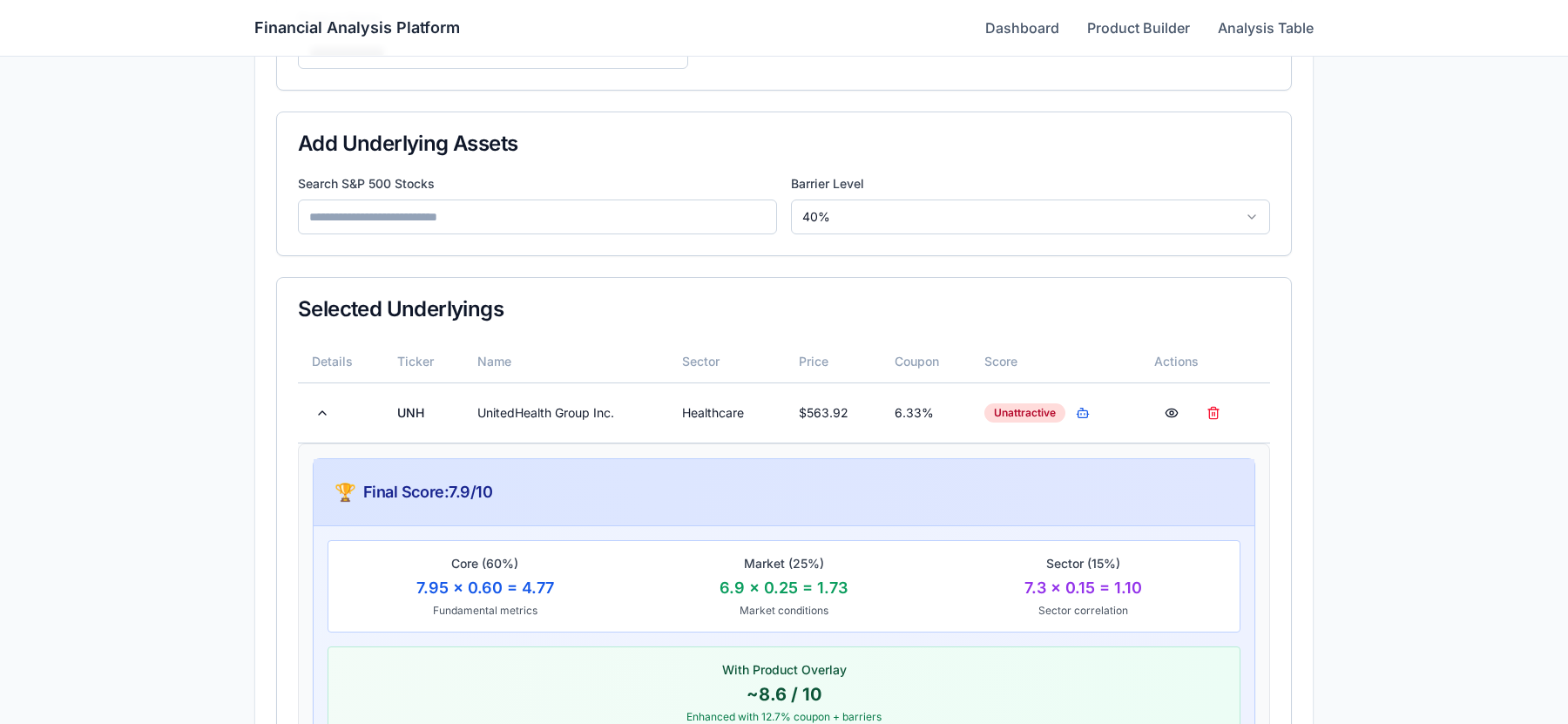
click at [513, 459] on div "🏆 Final Score: 7.9 /10" at bounding box center [784, 492] width 941 height 67
click at [1046, 424] on td "Unattractive" at bounding box center [1056, 412] width 170 height 60
click at [1049, 410] on div "Unattractive" at bounding box center [1025, 412] width 81 height 19
click at [1085, 405] on button "button" at bounding box center [1083, 412] width 21 height 21
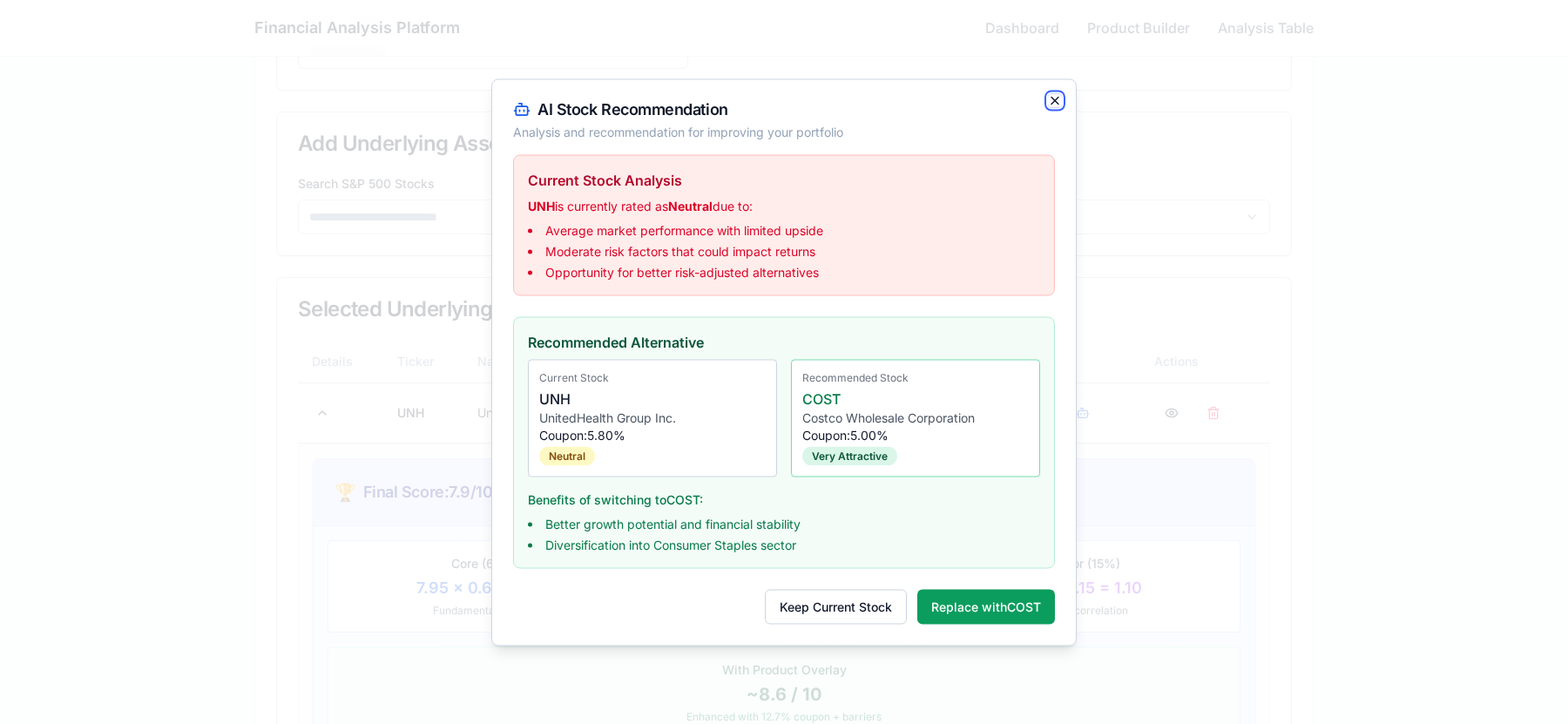
click at [1055, 102] on icon "button" at bounding box center [1055, 100] width 14 height 14
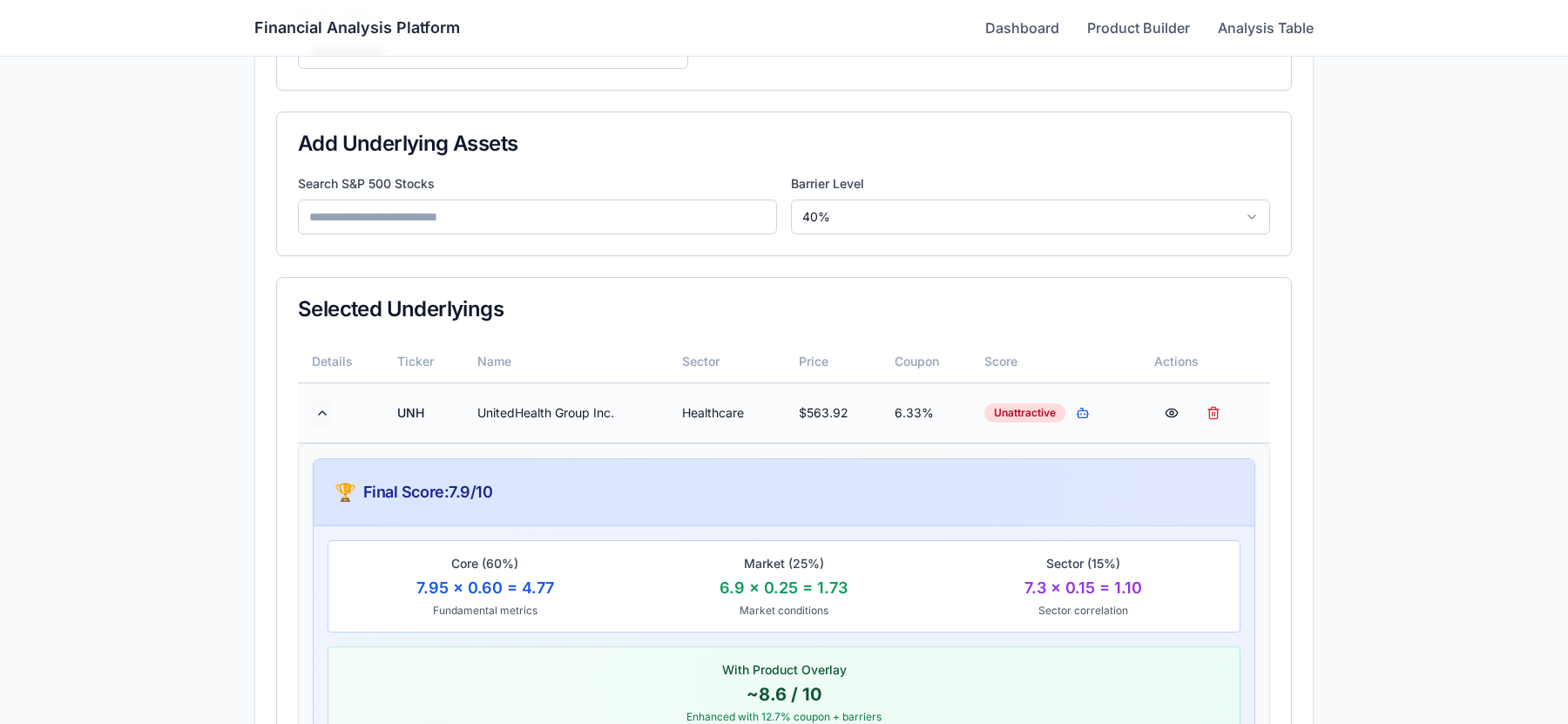
click at [328, 410] on button at bounding box center [322, 412] width 21 height 31
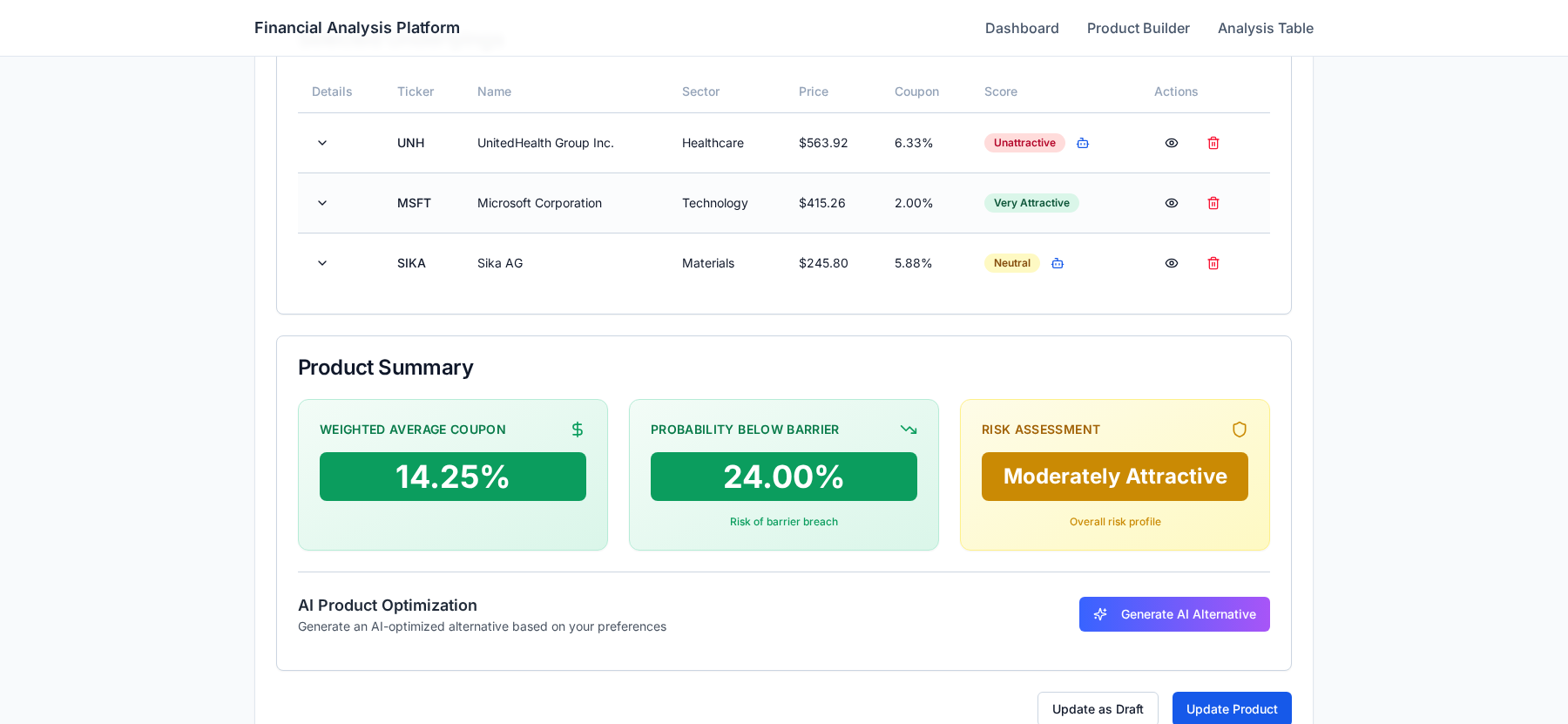
scroll to position [541, 0]
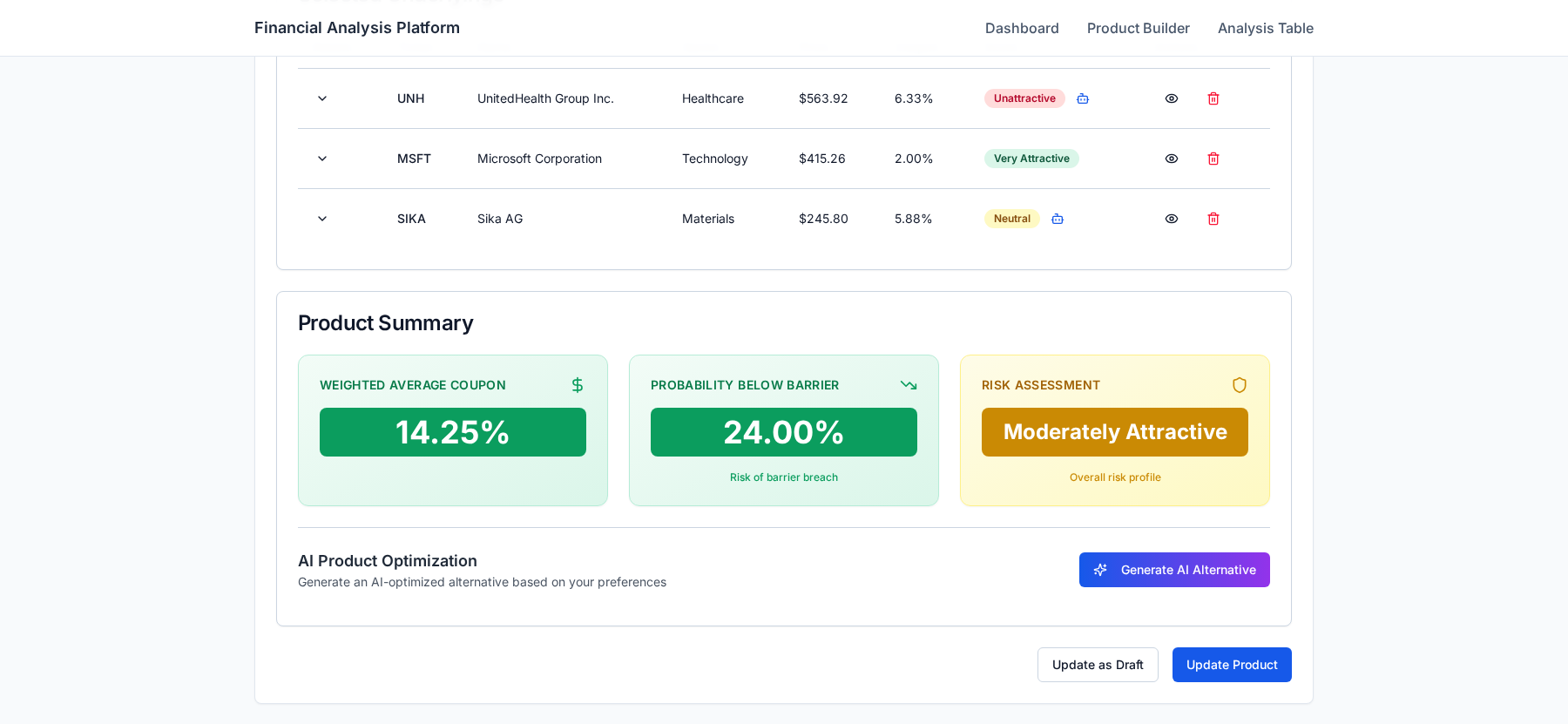
click at [1174, 555] on button "Generate AI Alternative" at bounding box center [1175, 569] width 191 height 35
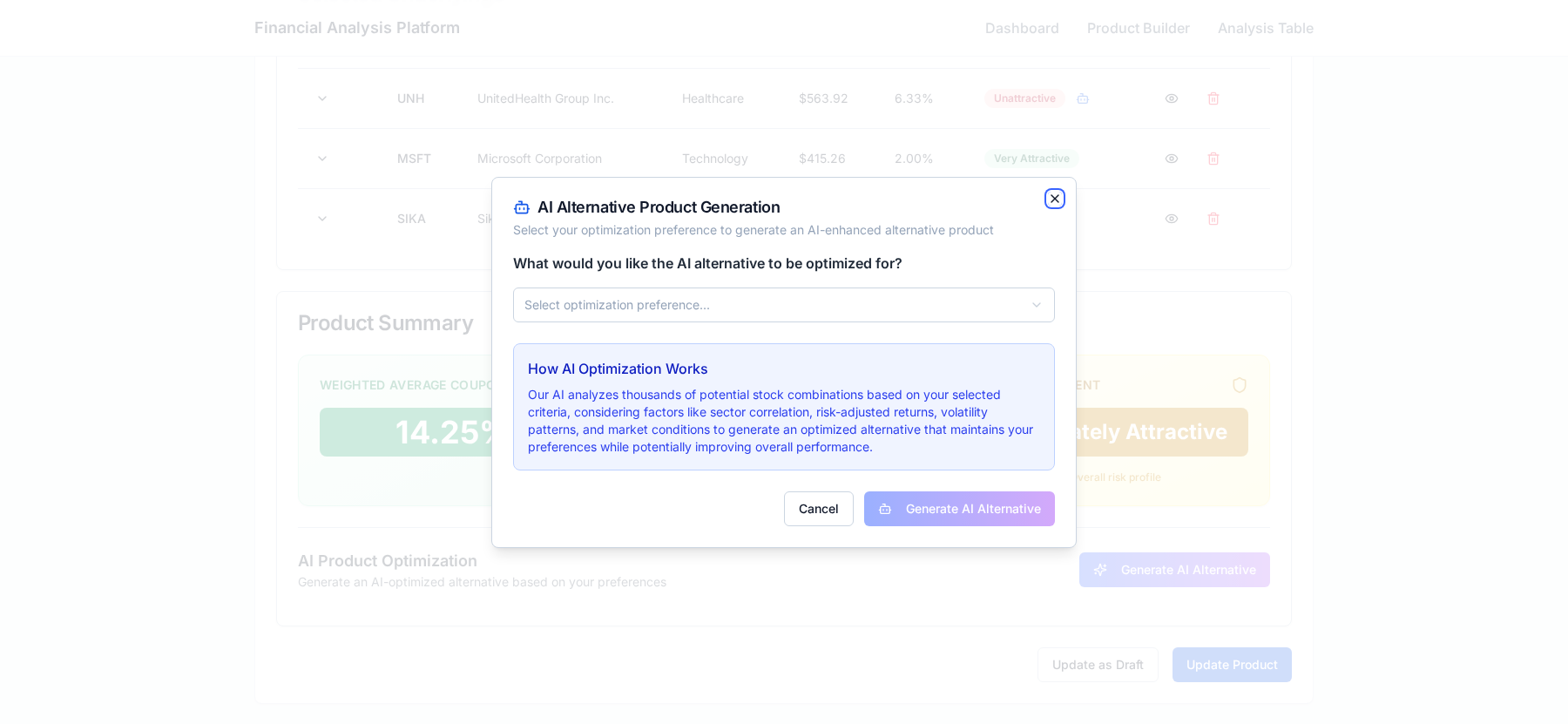
click at [1048, 200] on icon "button" at bounding box center [1055, 199] width 14 height 14
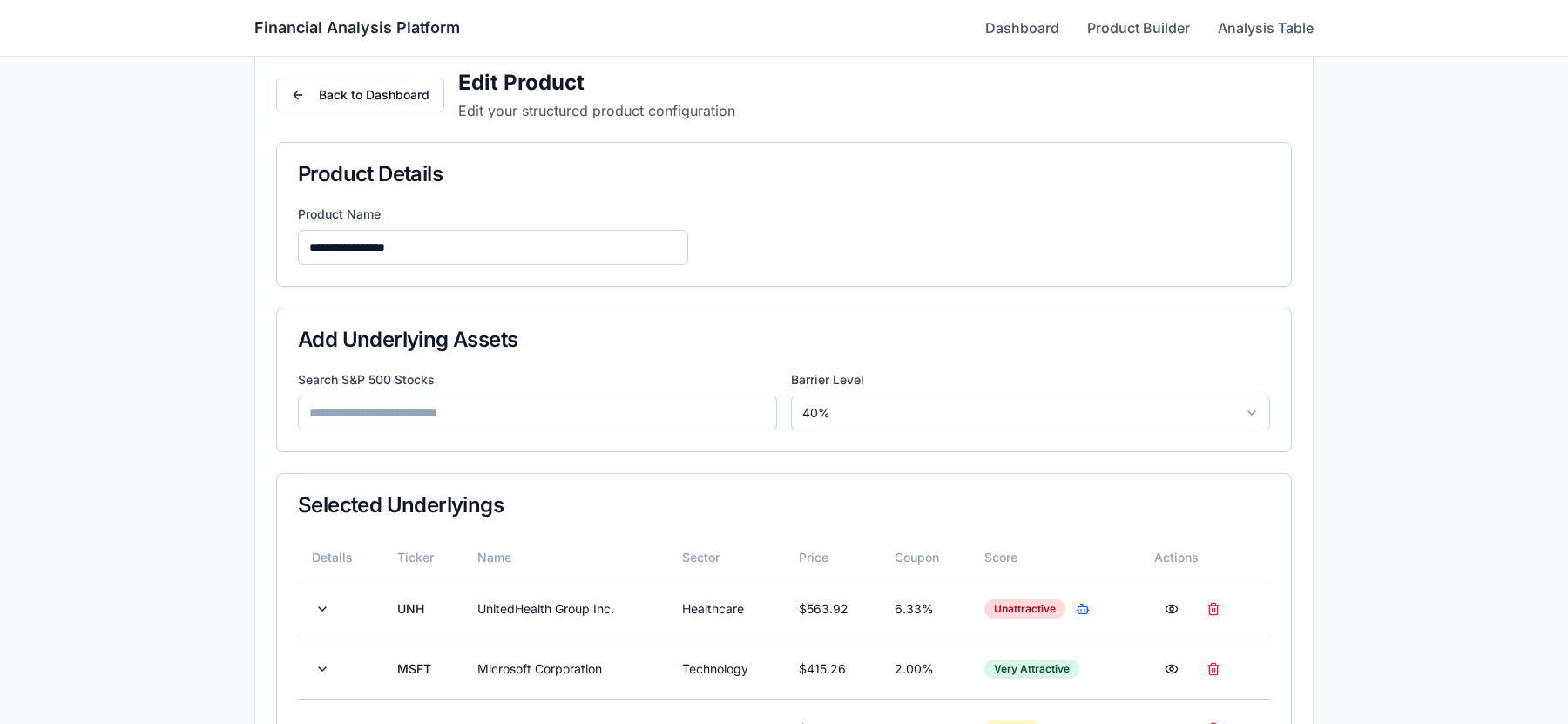
scroll to position [0, 0]
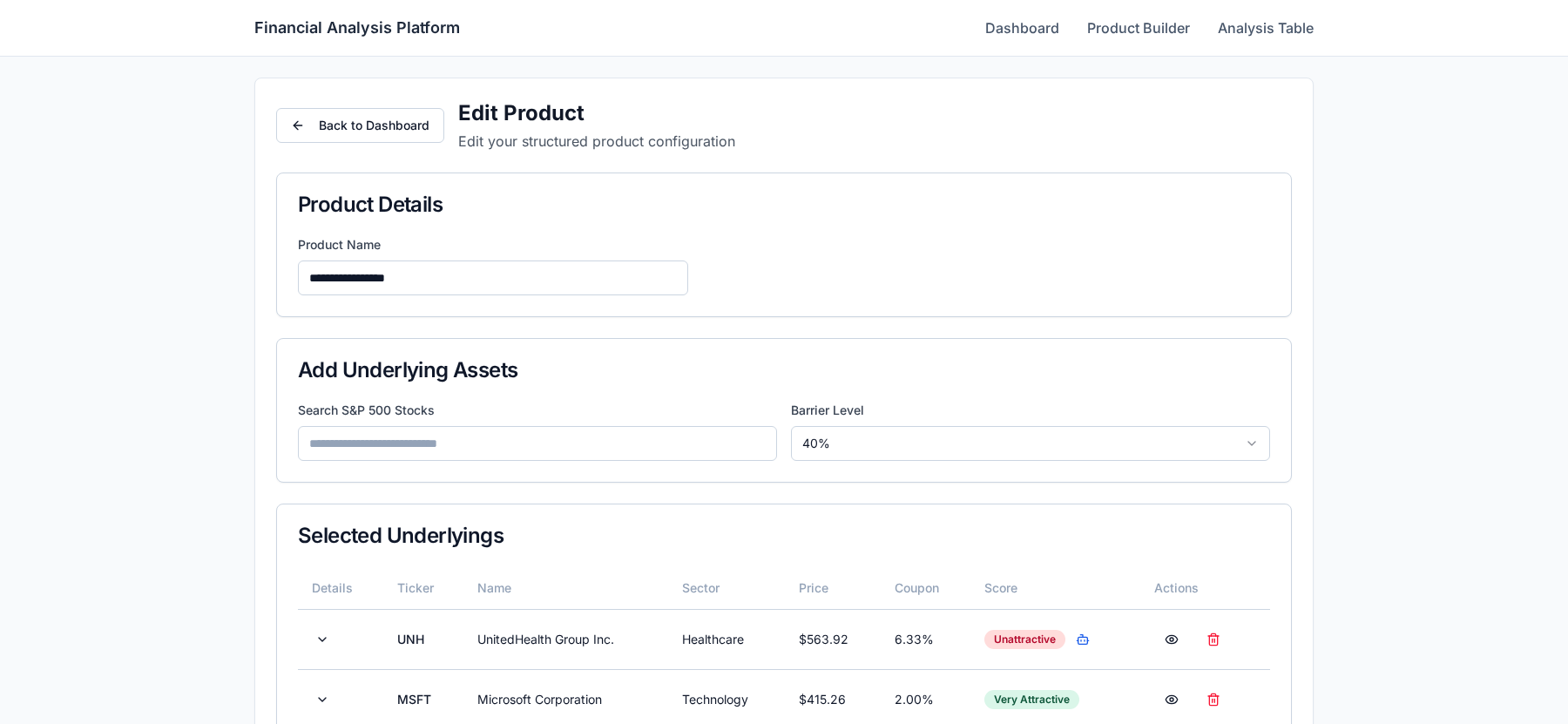
click at [481, 432] on input at bounding box center [537, 443] width 479 height 35
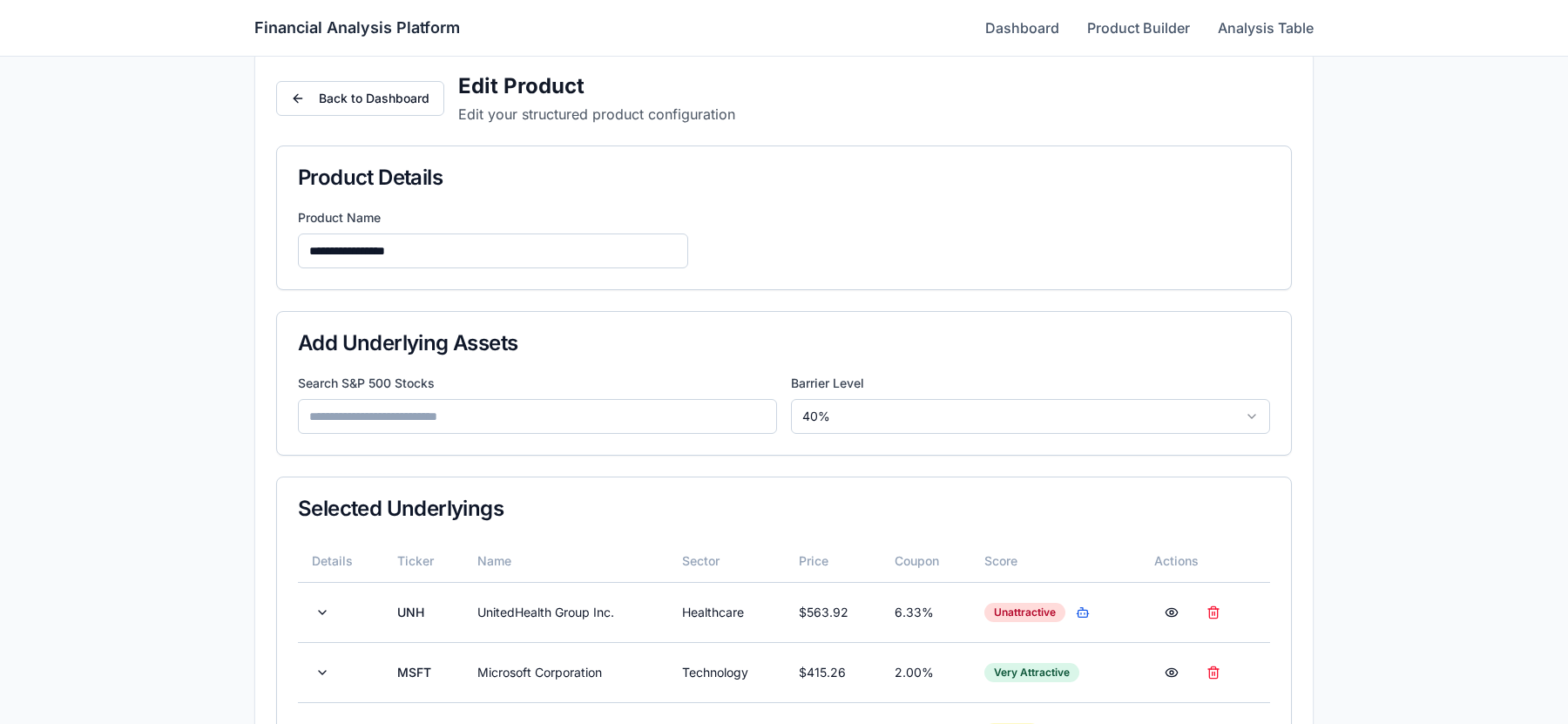
scroll to position [34, 0]
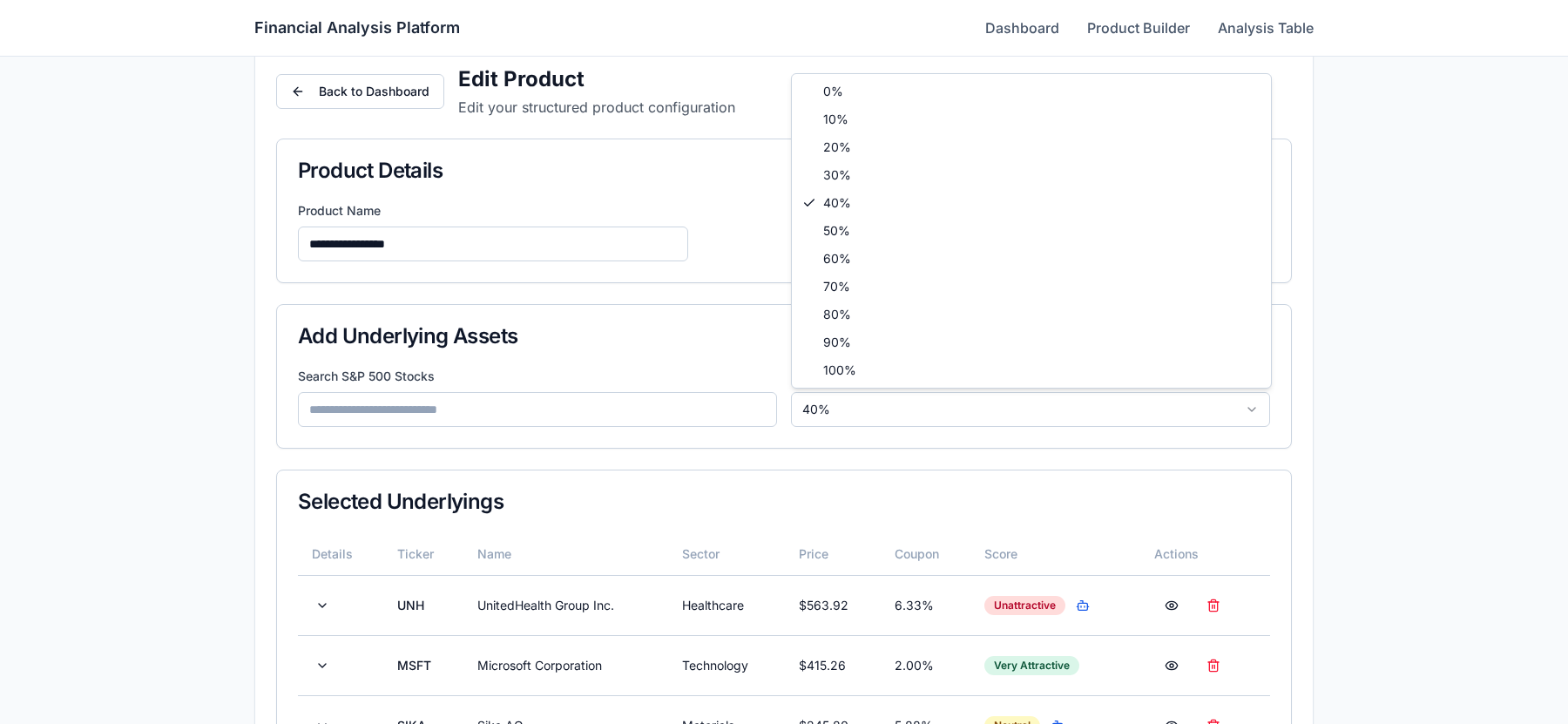
click at [946, 408] on html "**********" at bounding box center [784, 598] width 1568 height 1265
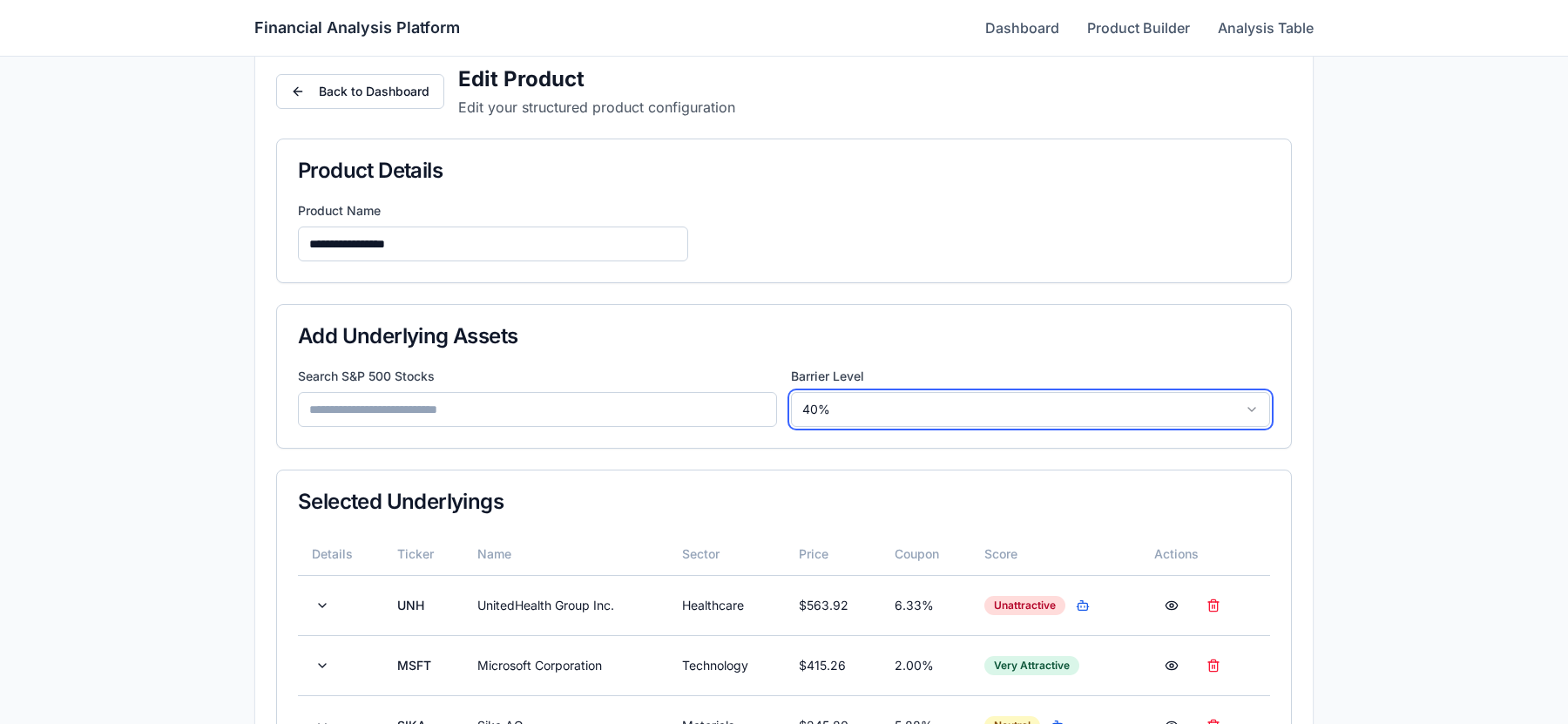
click at [995, 495] on html "**********" at bounding box center [784, 598] width 1568 height 1265
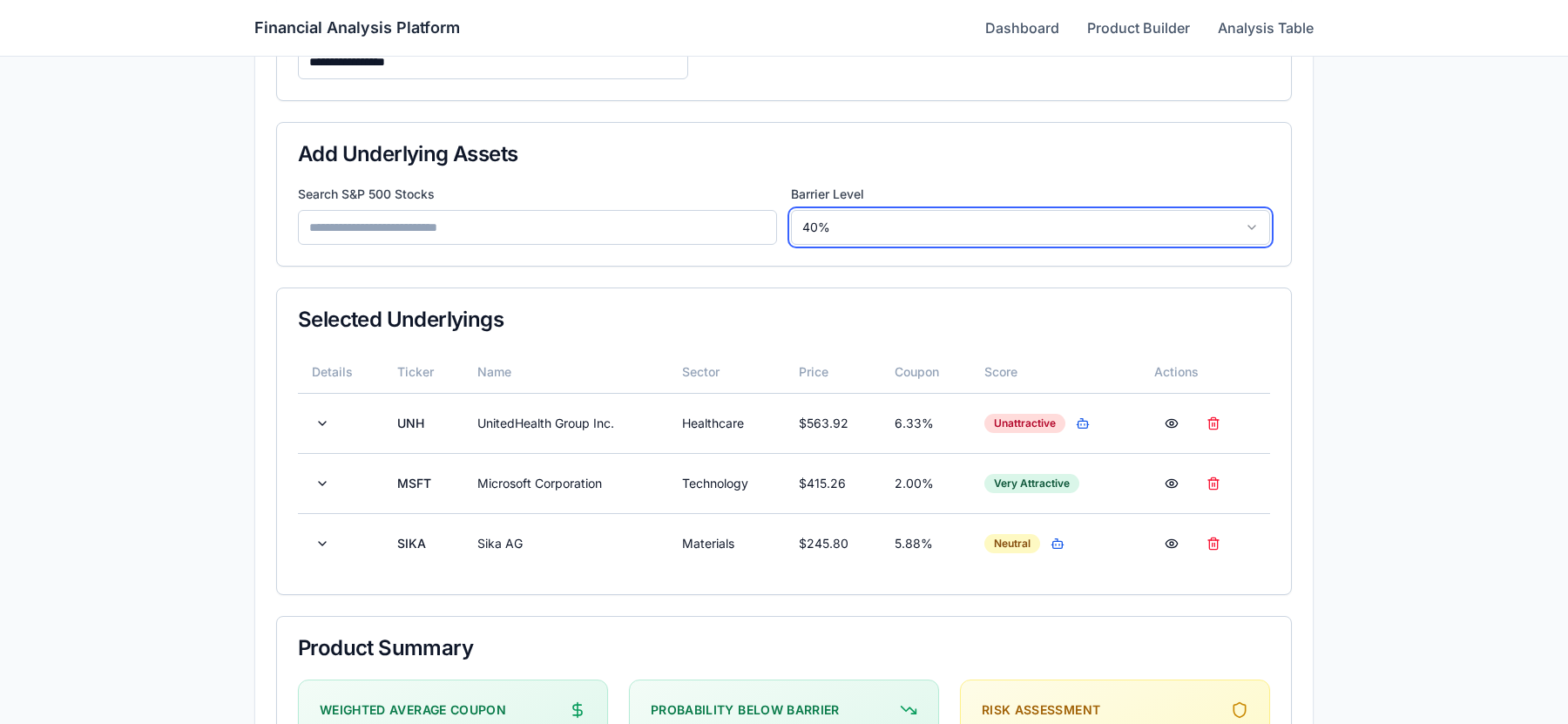
scroll to position [212, 0]
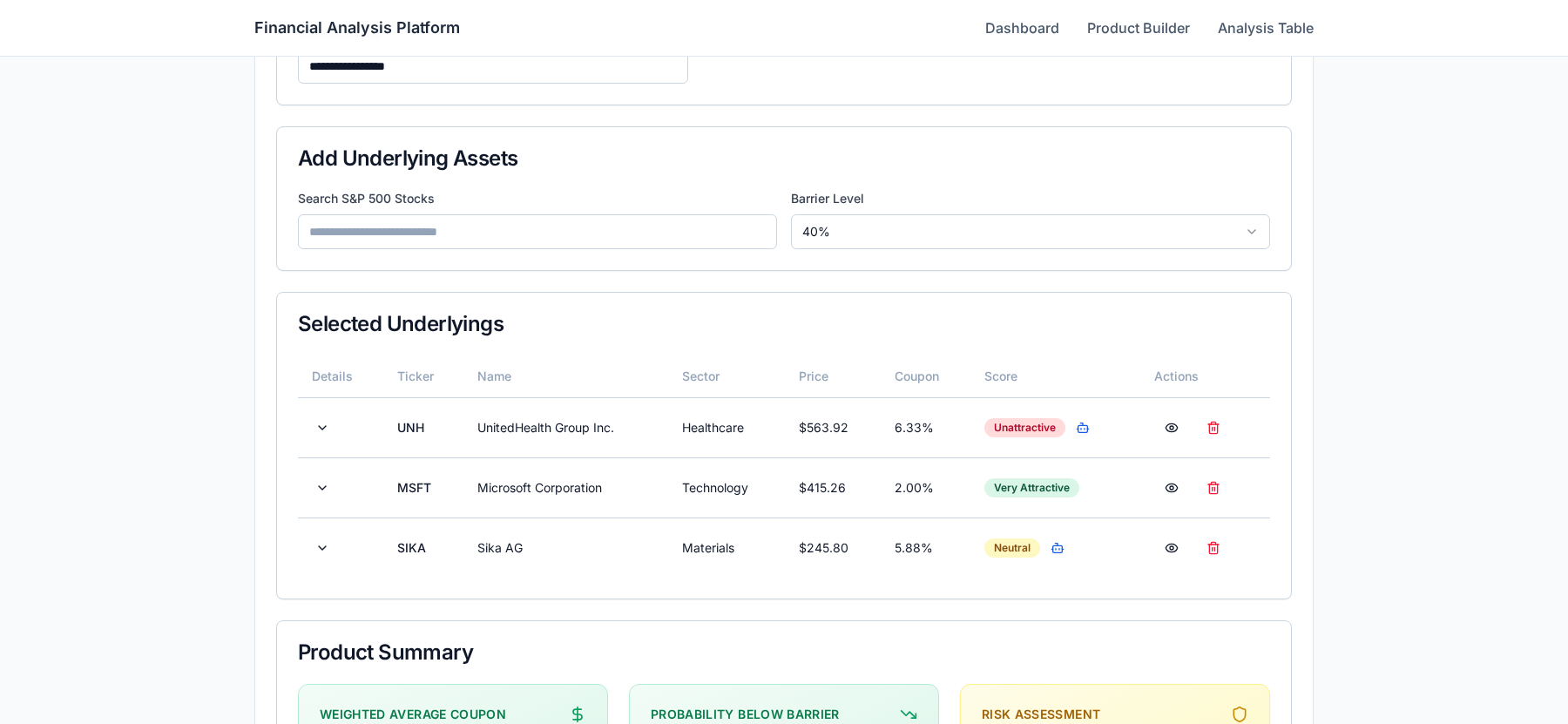
click at [1154, 231] on html "**********" at bounding box center [784, 420] width 1568 height 1265
click at [655, 237] on input at bounding box center [537, 232] width 479 height 35
click at [1218, 430] on button at bounding box center [1213, 427] width 35 height 31
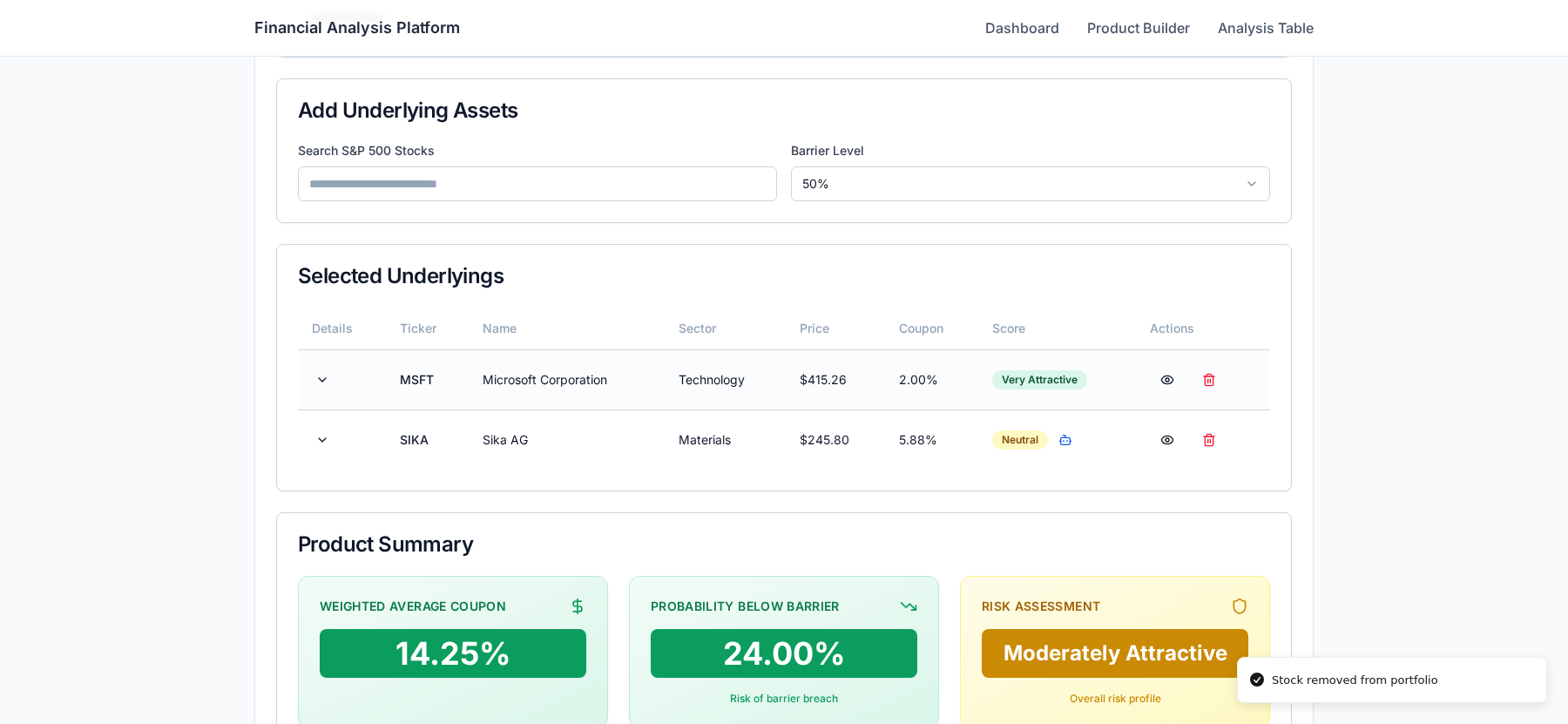
scroll to position [269, 0]
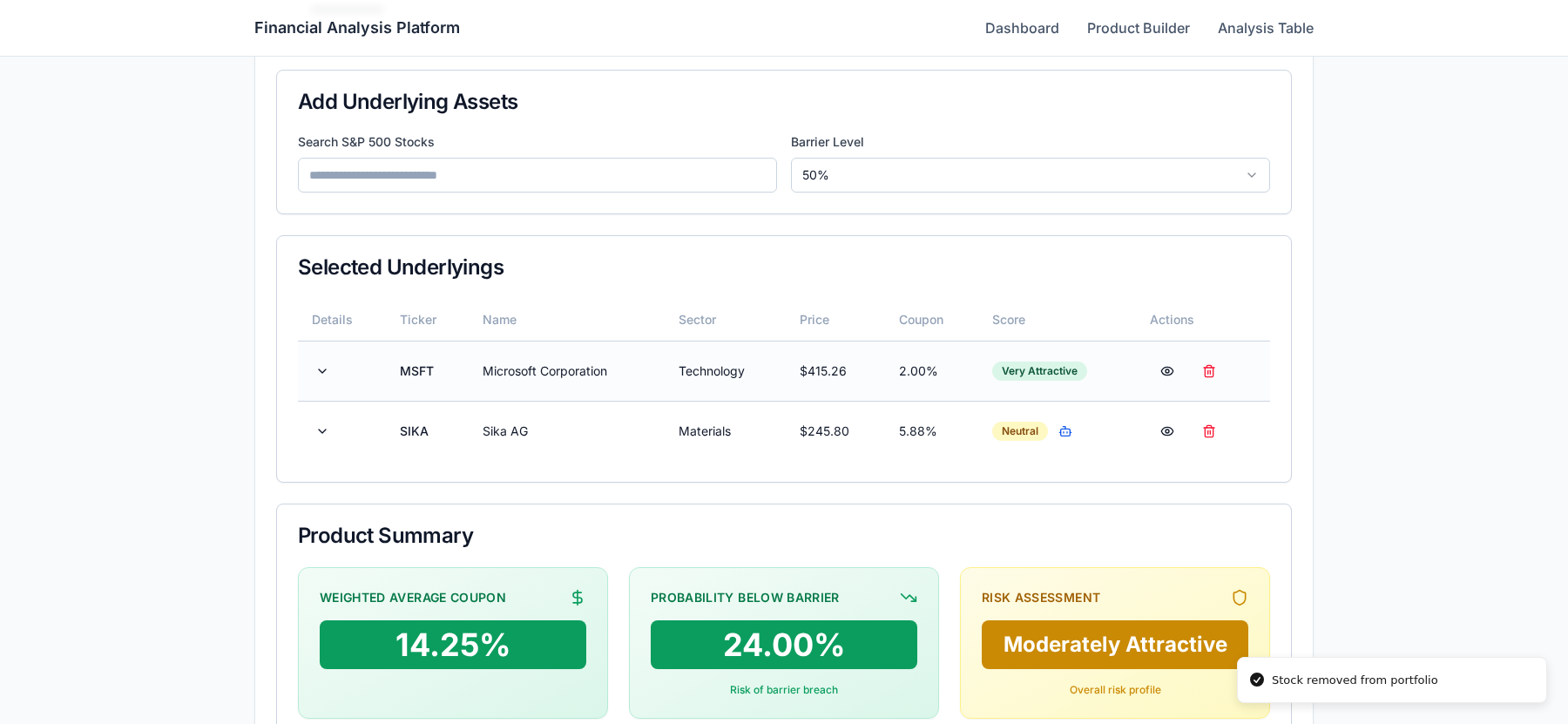
click at [335, 375] on td at bounding box center [342, 370] width 88 height 60
click at [691, 187] on input at bounding box center [537, 175] width 479 height 35
type input "*"
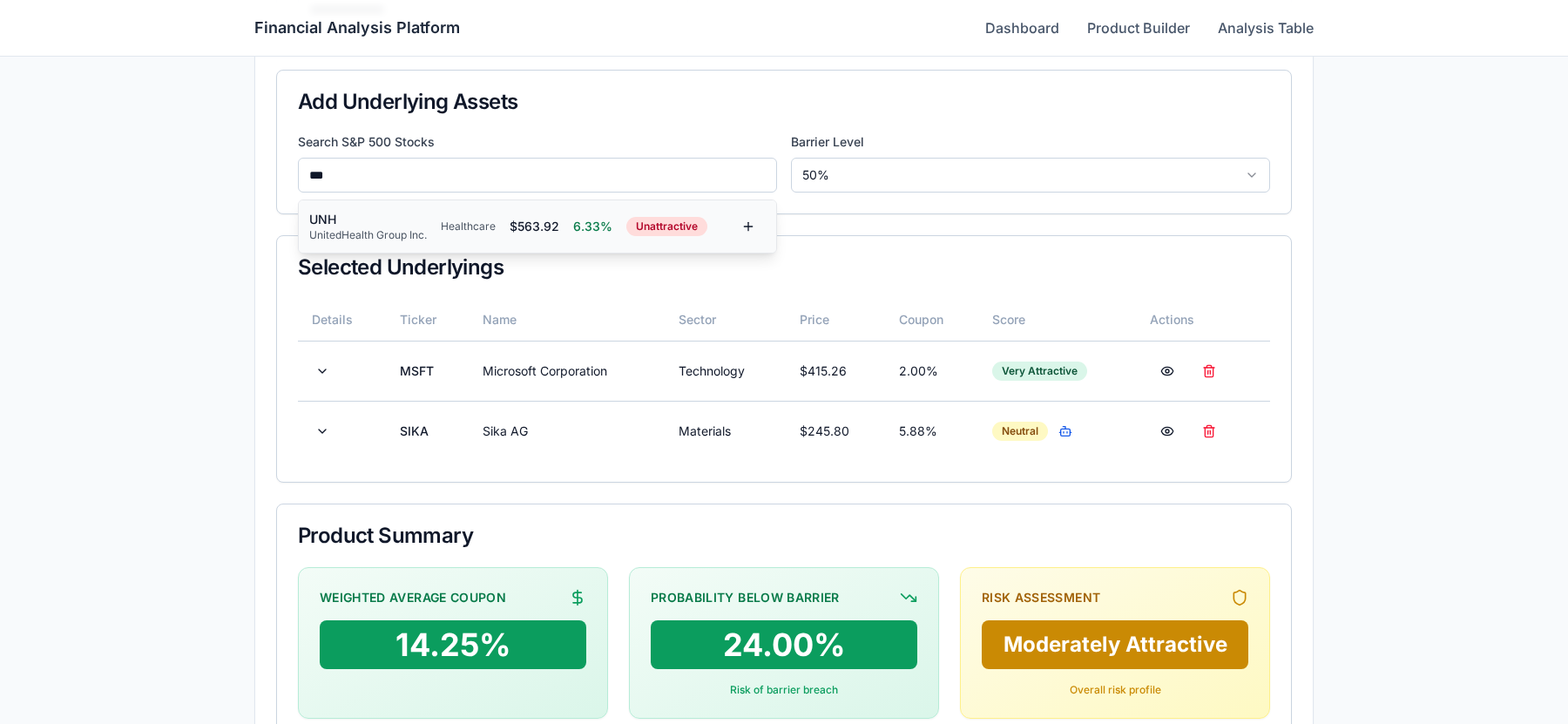
type input "***"
click at [571, 232] on div "UNH UnitedHealth Group Inc. Healthcare $ 563.92 6.33% Unattractive" at bounding box center [520, 226] width 421 height 31
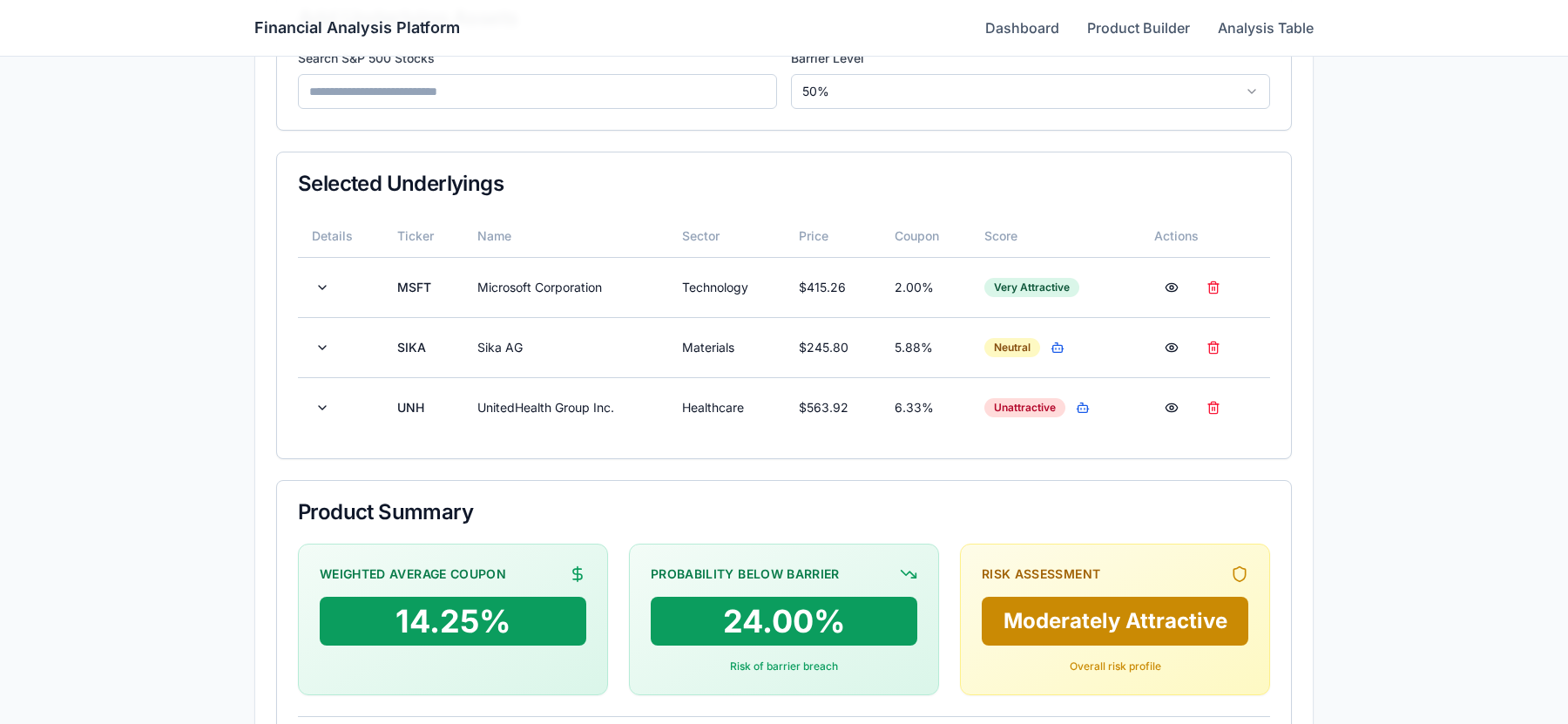
scroll to position [0, 0]
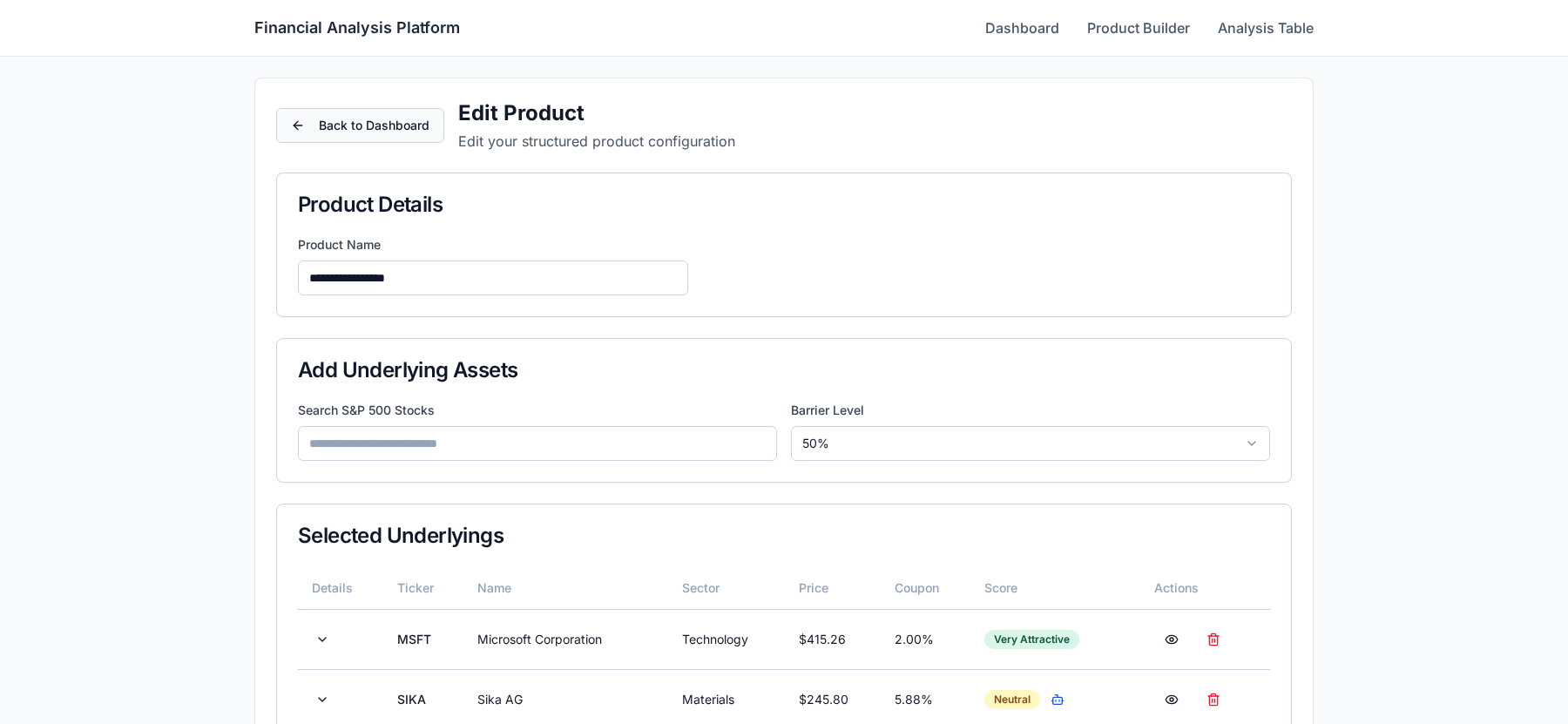
click at [378, 142] on button "Back to Dashboard" at bounding box center [360, 125] width 168 height 35
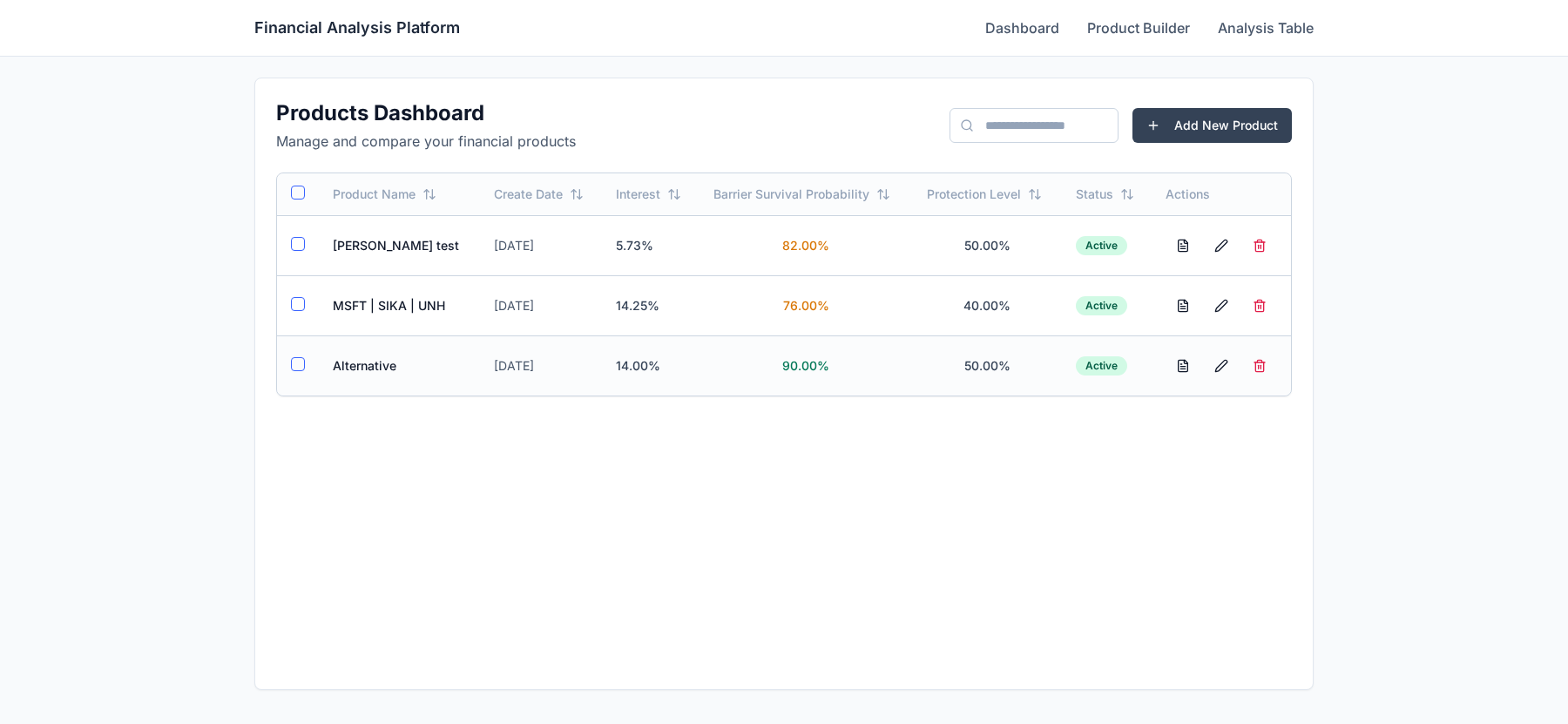
click at [386, 358] on td "Alternative" at bounding box center [398, 365] width 161 height 60
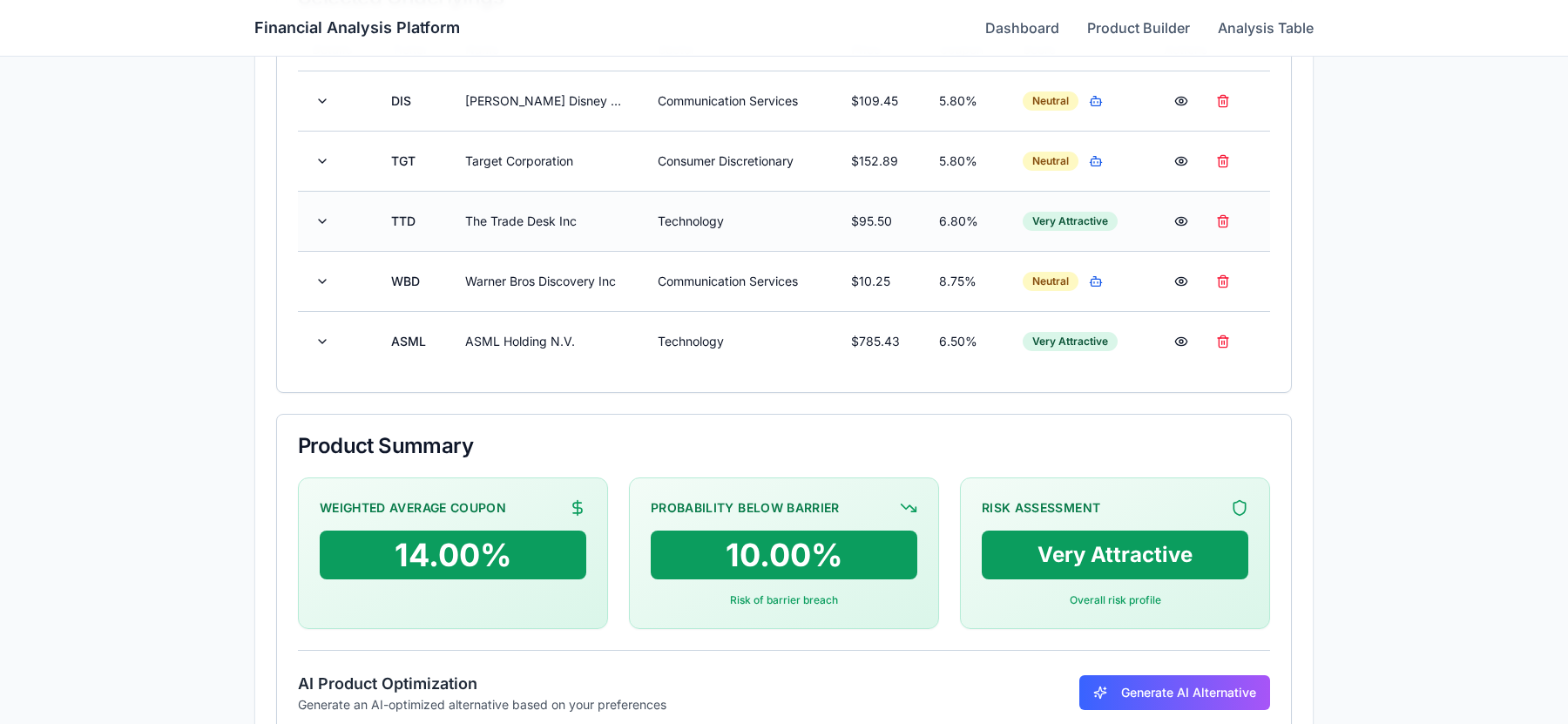
scroll to position [542, 0]
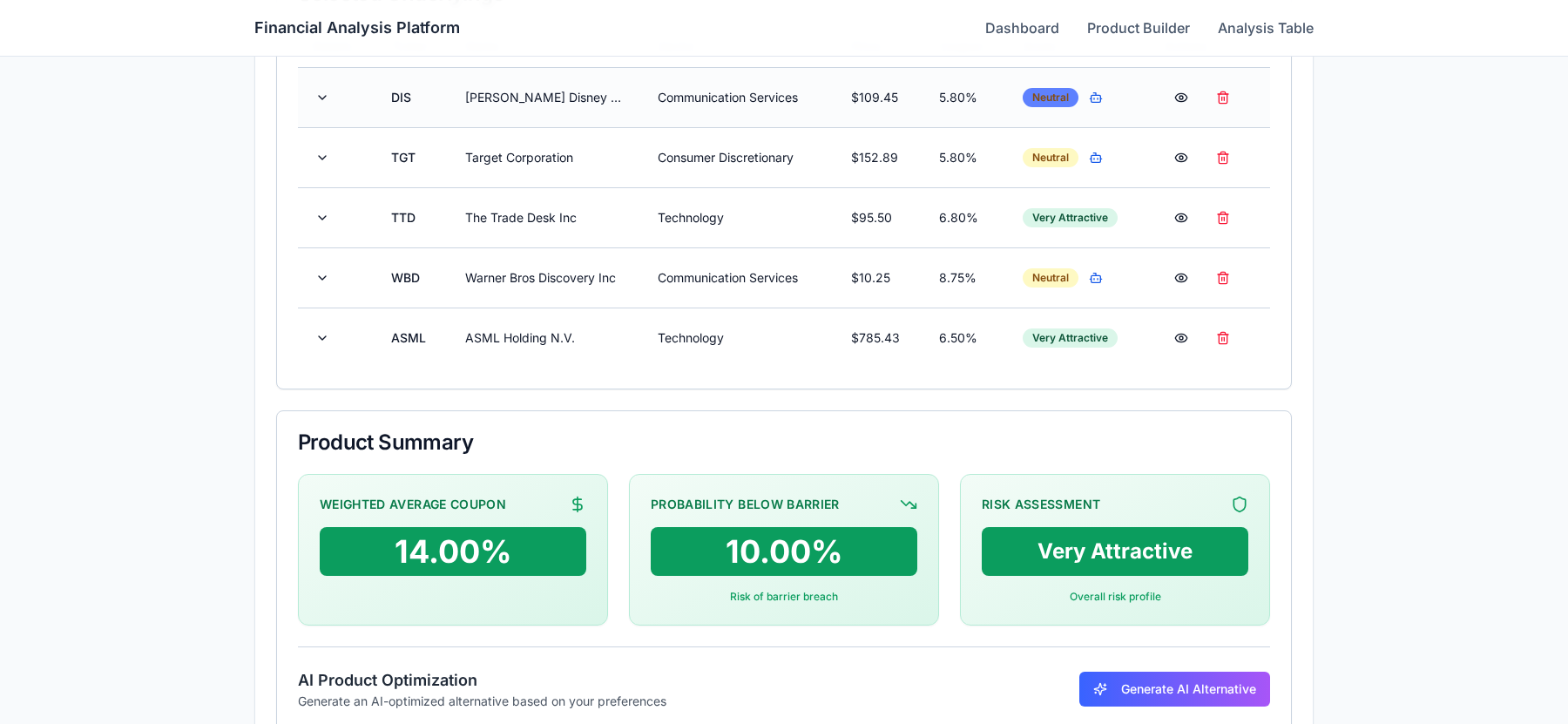
click at [1061, 95] on div "Neutral" at bounding box center [1051, 97] width 56 height 19
click at [992, 112] on td "5.80%" at bounding box center [966, 97] width 83 height 60
click at [1103, 98] on button "button" at bounding box center [1096, 97] width 21 height 21
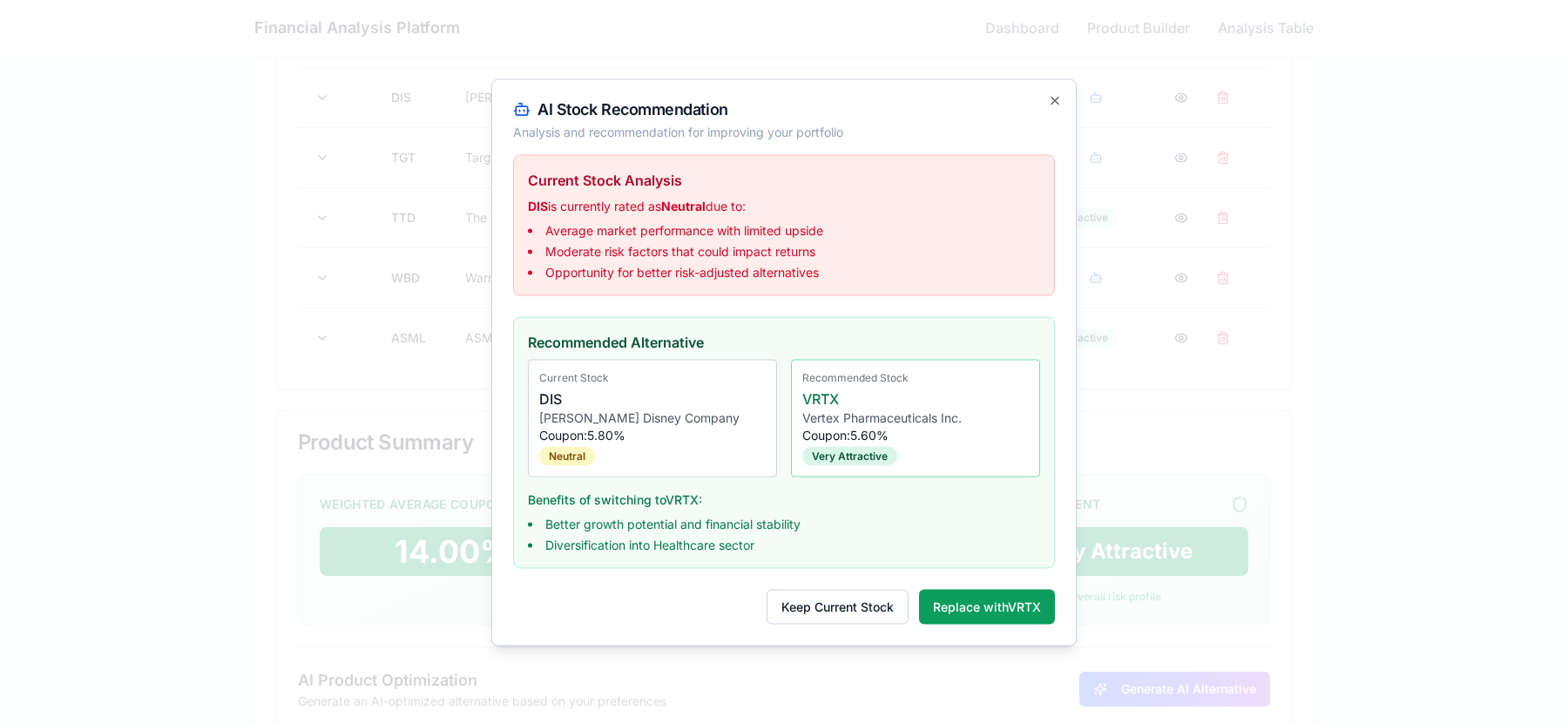
click at [1047, 92] on div "AI Stock Recommendation Analysis and recommendation for improving your portfoli…" at bounding box center [784, 362] width 585 height 567
click at [1047, 98] on div "AI Stock Recommendation Analysis and recommendation for improving your portfoli…" at bounding box center [784, 362] width 585 height 567
click at [1054, 99] on icon "button" at bounding box center [1055, 100] width 7 height 7
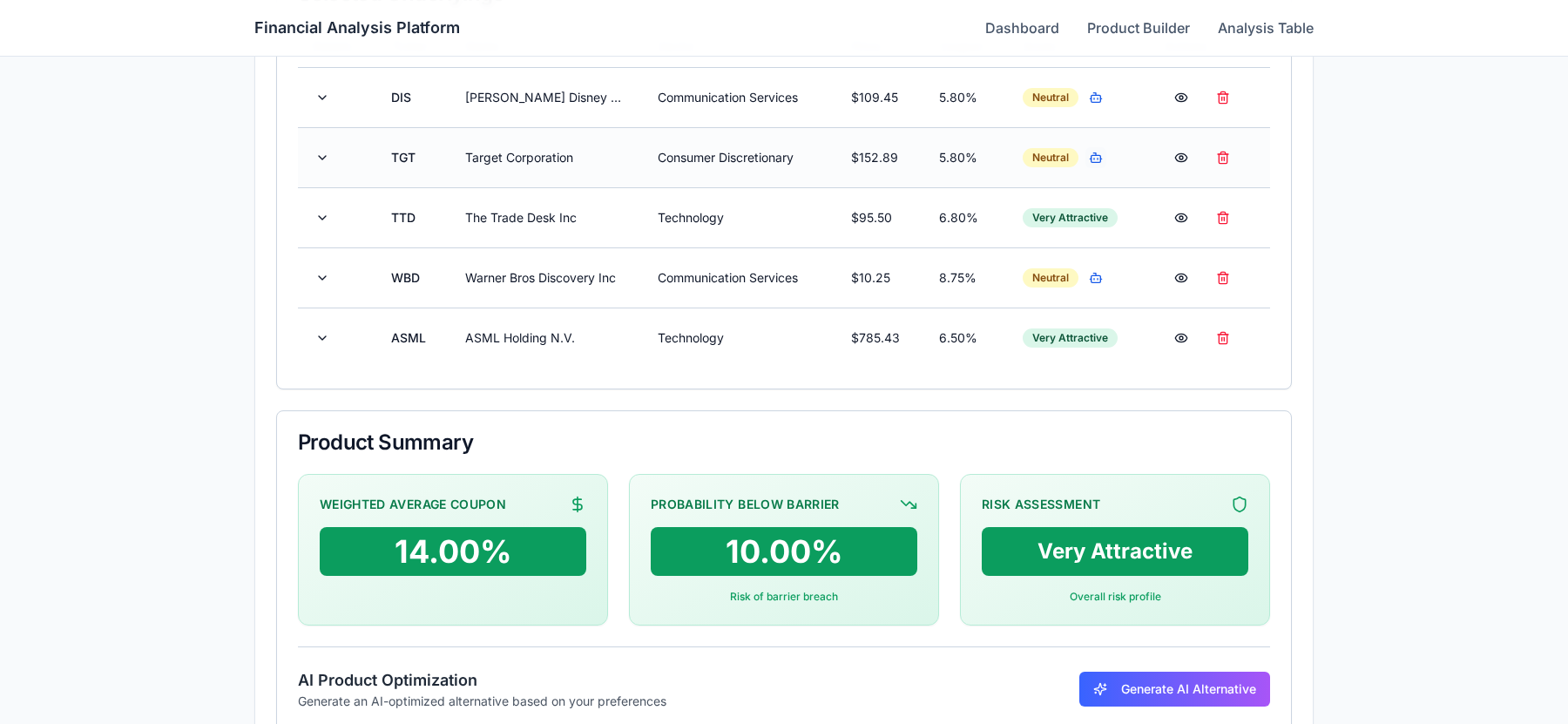
click at [1103, 164] on button "button" at bounding box center [1096, 157] width 21 height 21
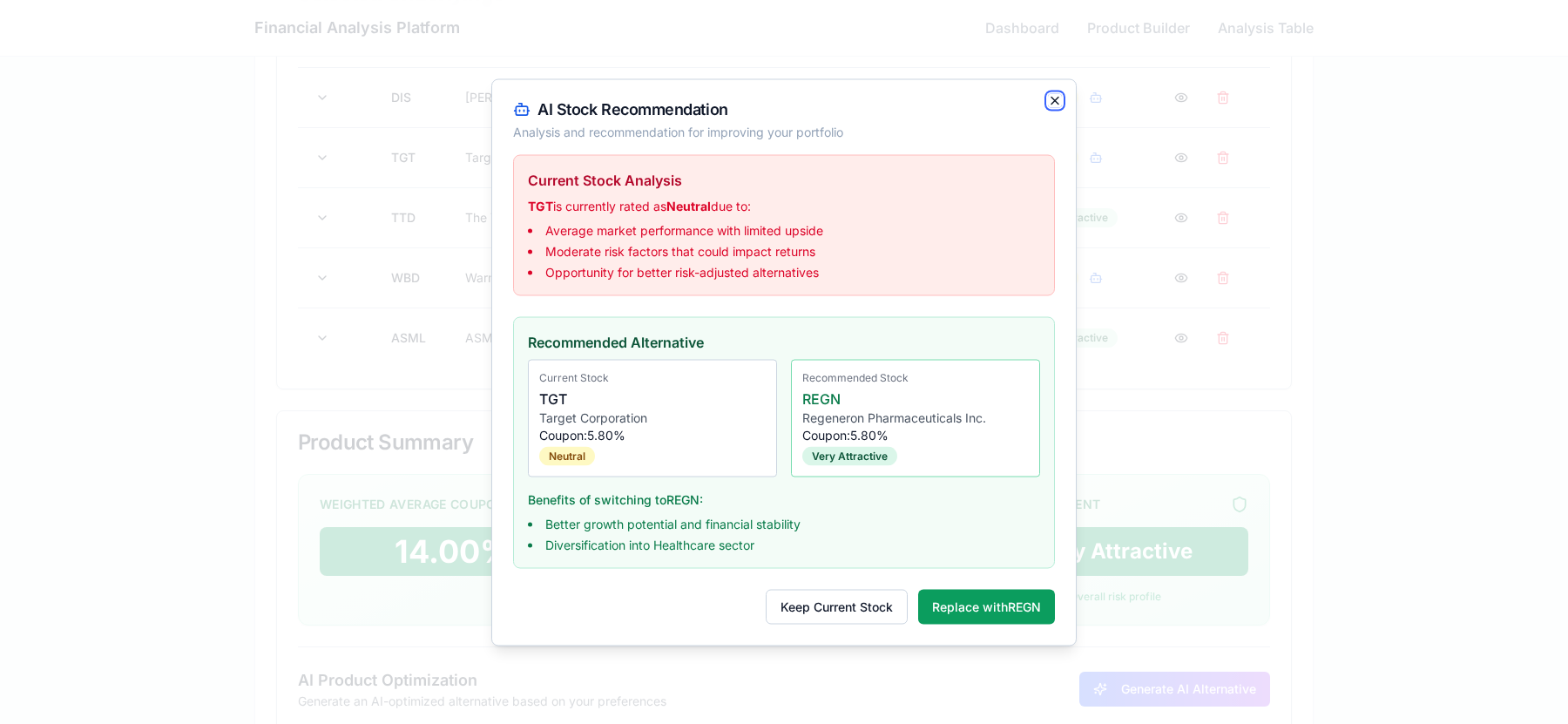
click at [1054, 96] on icon "button" at bounding box center [1055, 100] width 14 height 14
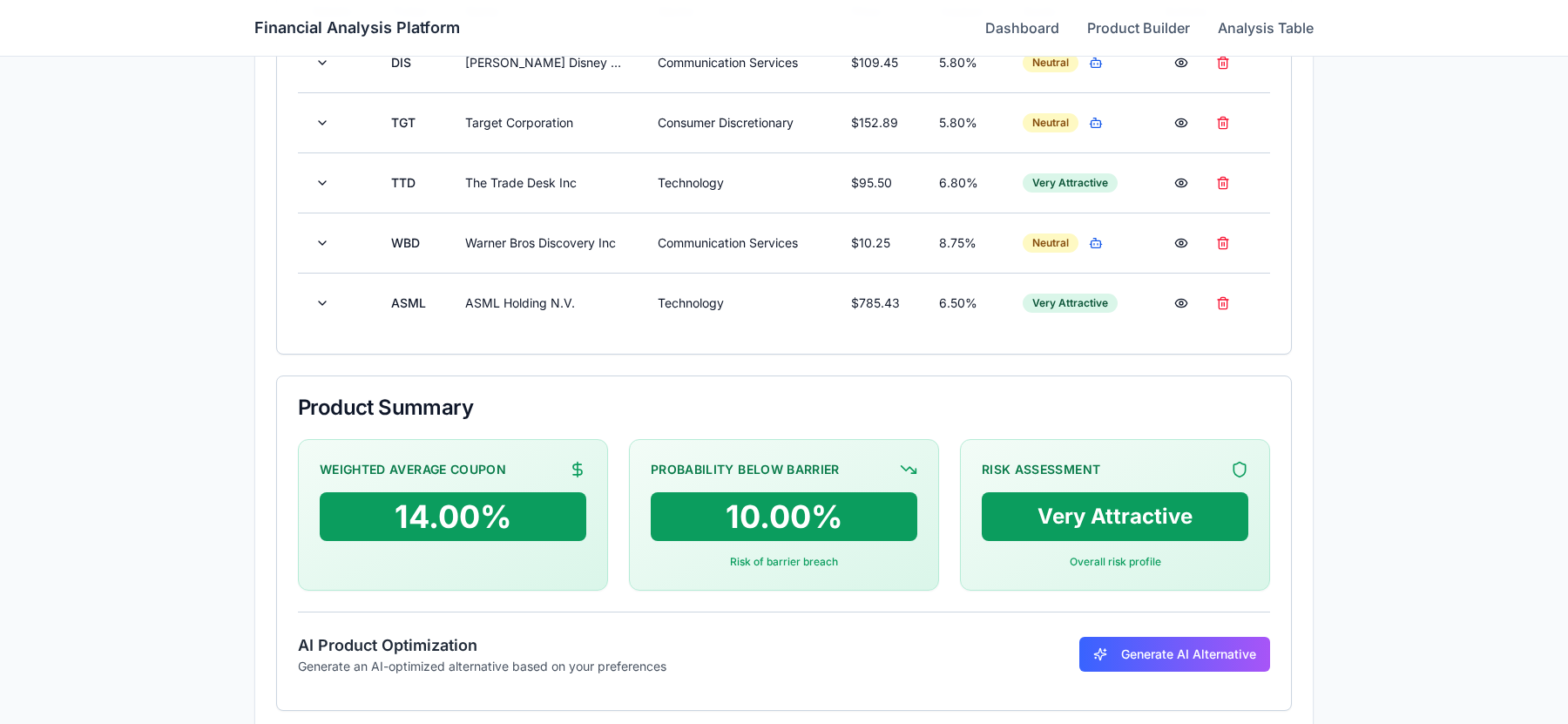
scroll to position [579, 0]
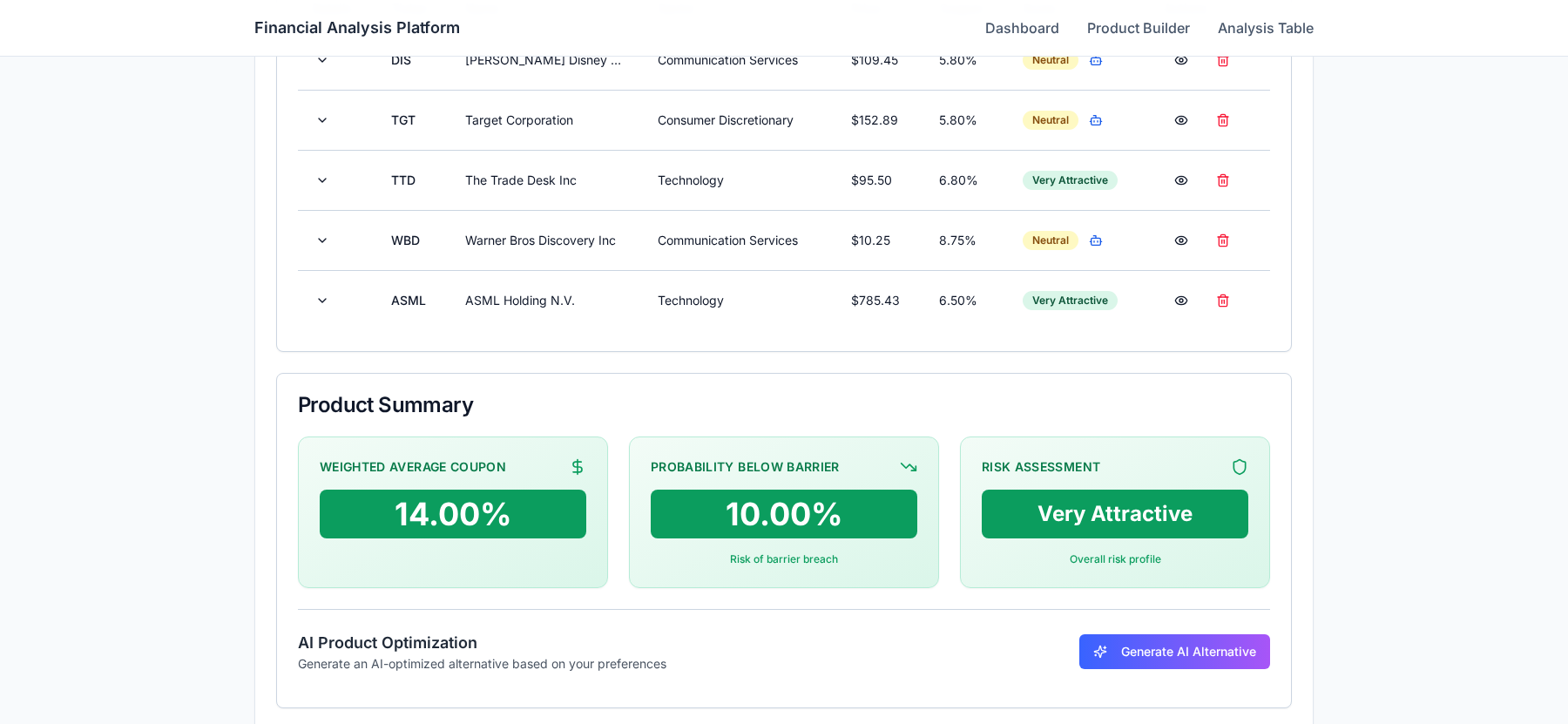
click at [1070, 512] on div "Very Attractive" at bounding box center [1115, 513] width 267 height 49
click at [1239, 474] on div "Risk Assessment Very Attractive Overall risk profile" at bounding box center [1115, 512] width 311 height 152
click at [1113, 558] on div "Overall risk profile" at bounding box center [1115, 559] width 267 height 14
click at [1113, 498] on div "Very Attractive" at bounding box center [1115, 513] width 267 height 49
click at [825, 487] on div "Probability Below Barrier 10.00% Risk of barrier breach" at bounding box center [784, 512] width 311 height 152
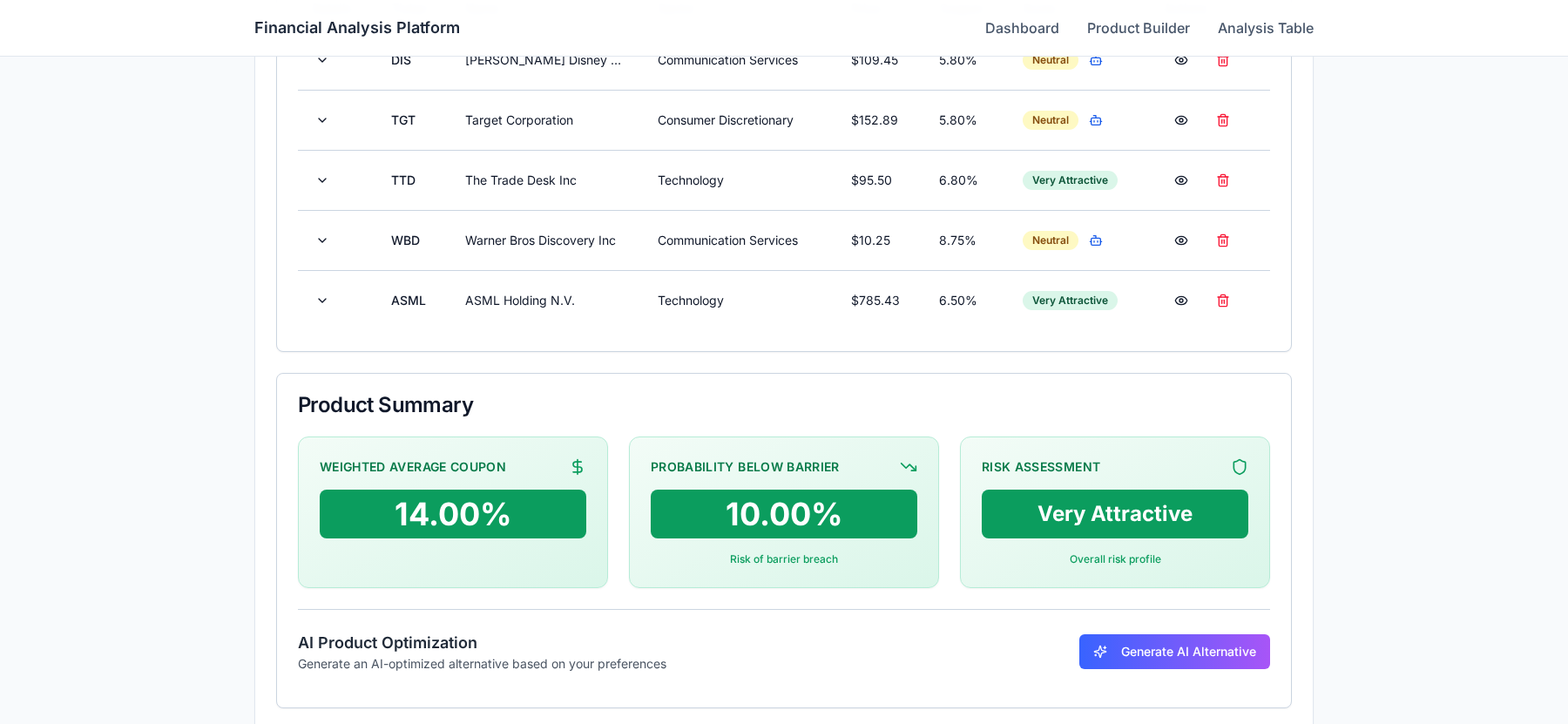
click at [778, 552] on div "Risk of barrier breach" at bounding box center [784, 559] width 267 height 14
click at [489, 498] on div "14.00%" at bounding box center [452, 513] width 267 height 49
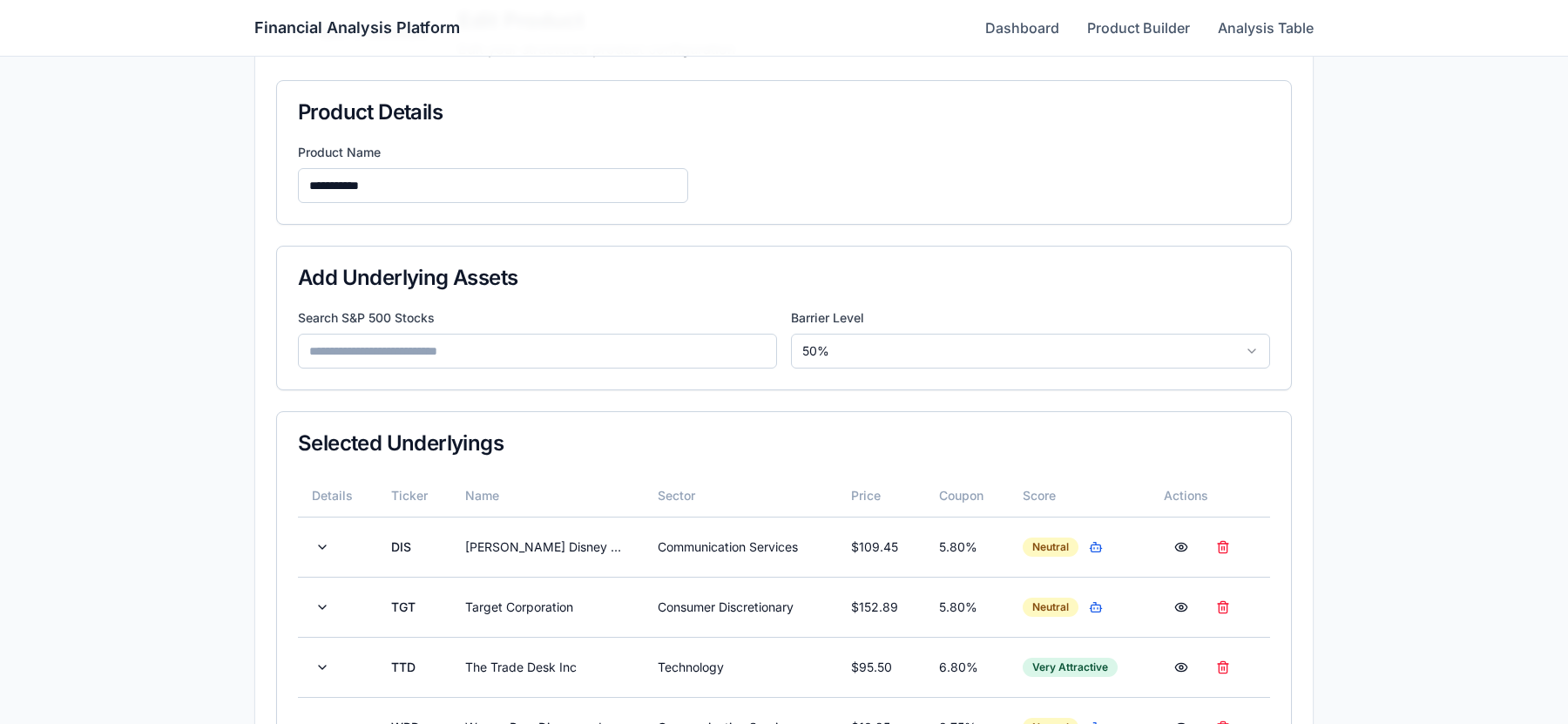
scroll to position [0, 0]
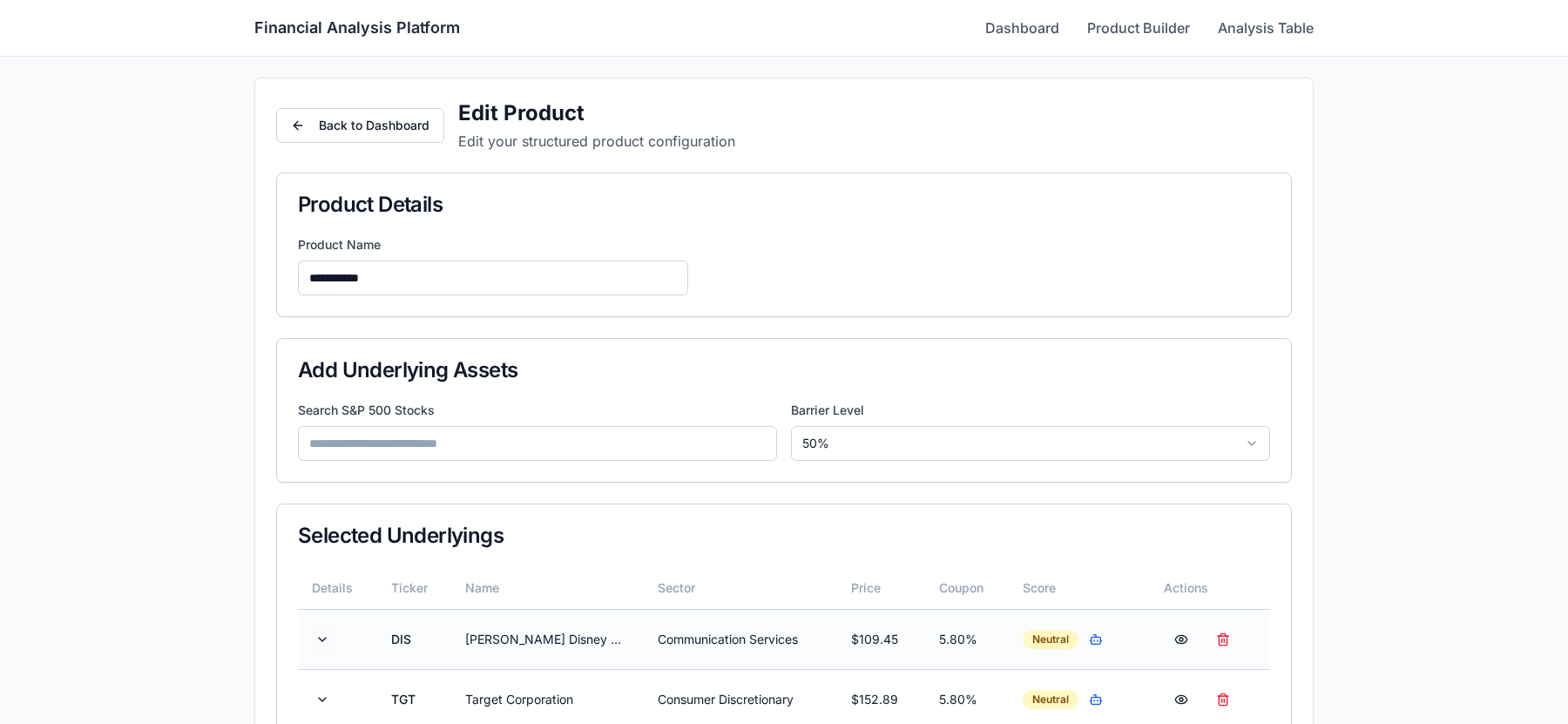
click at [317, 645] on button at bounding box center [322, 639] width 21 height 31
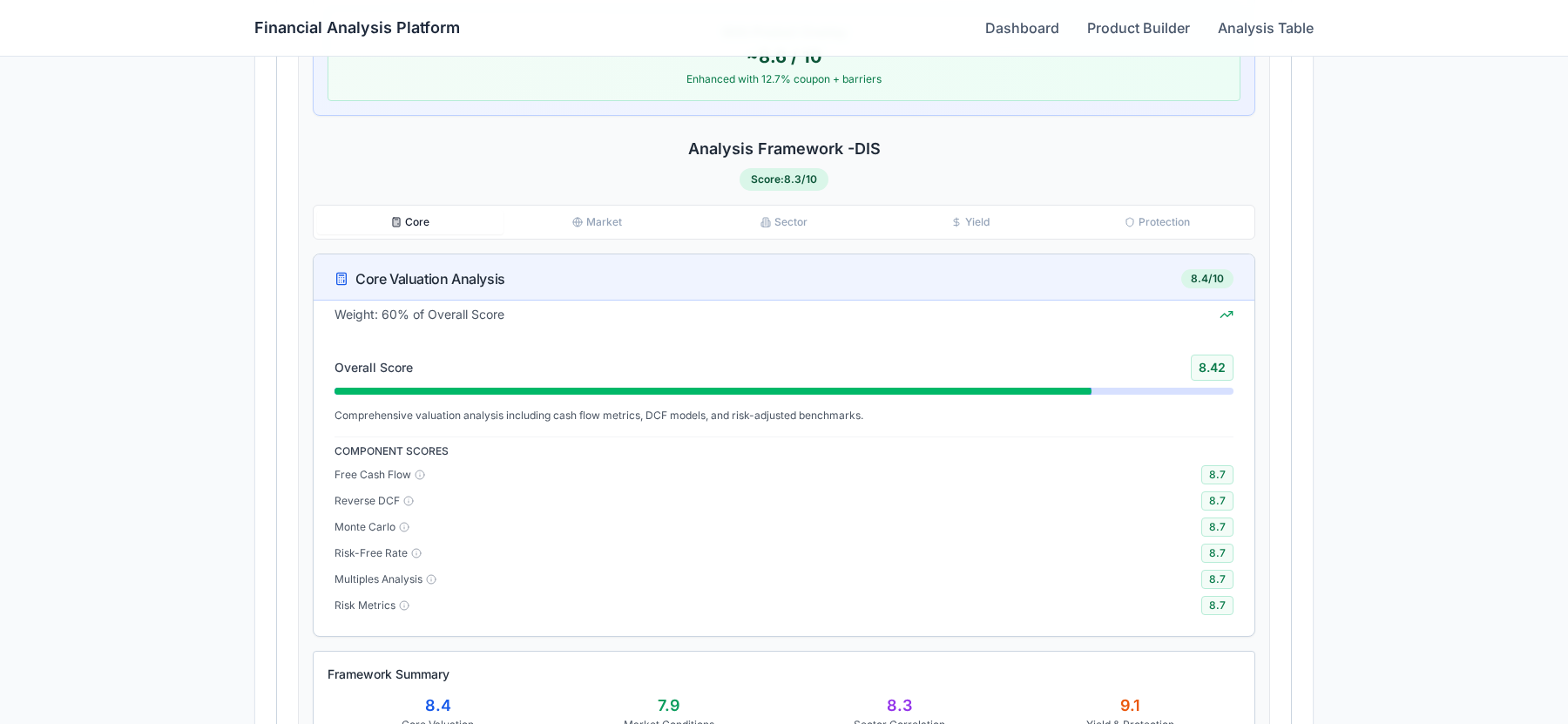
scroll to position [889, 0]
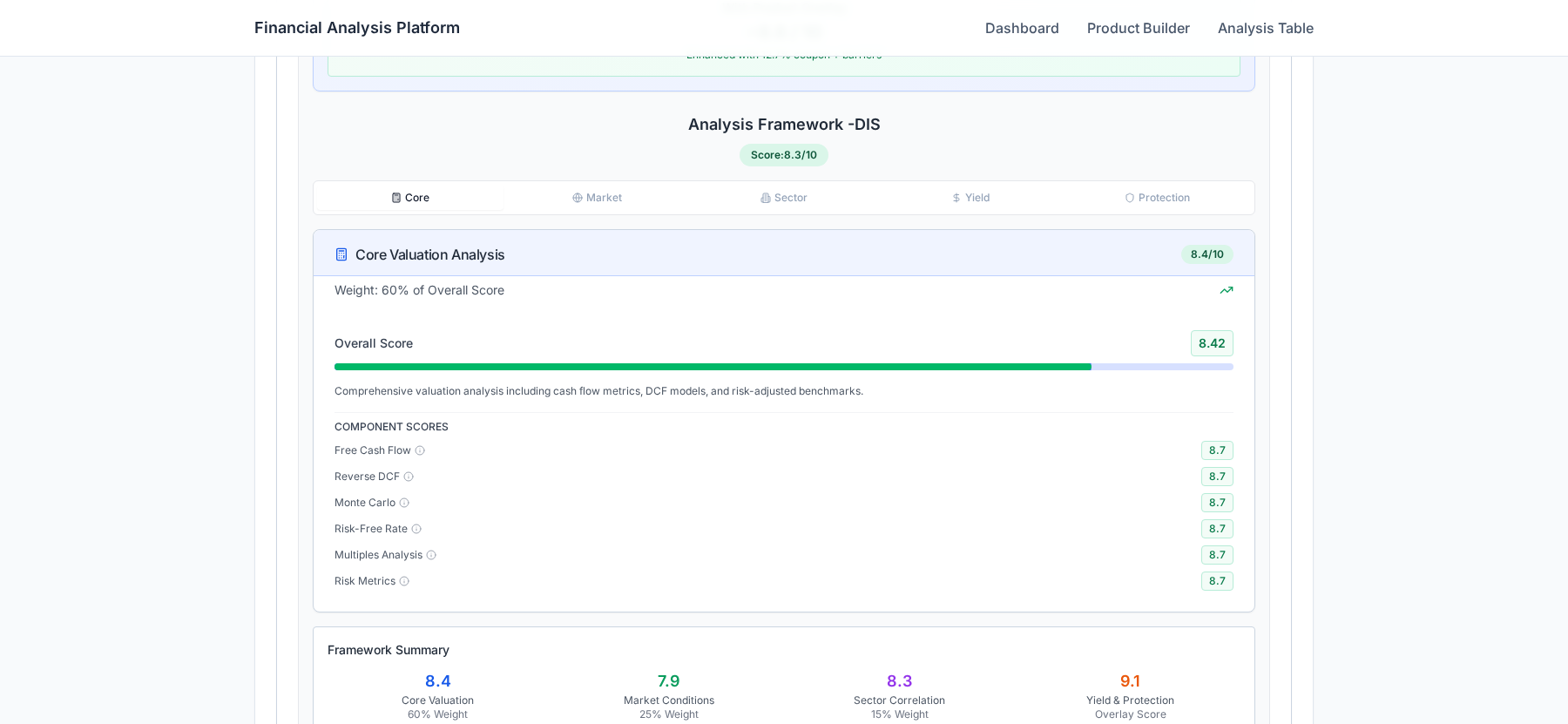
click at [1227, 286] on icon at bounding box center [1226, 290] width 14 height 14
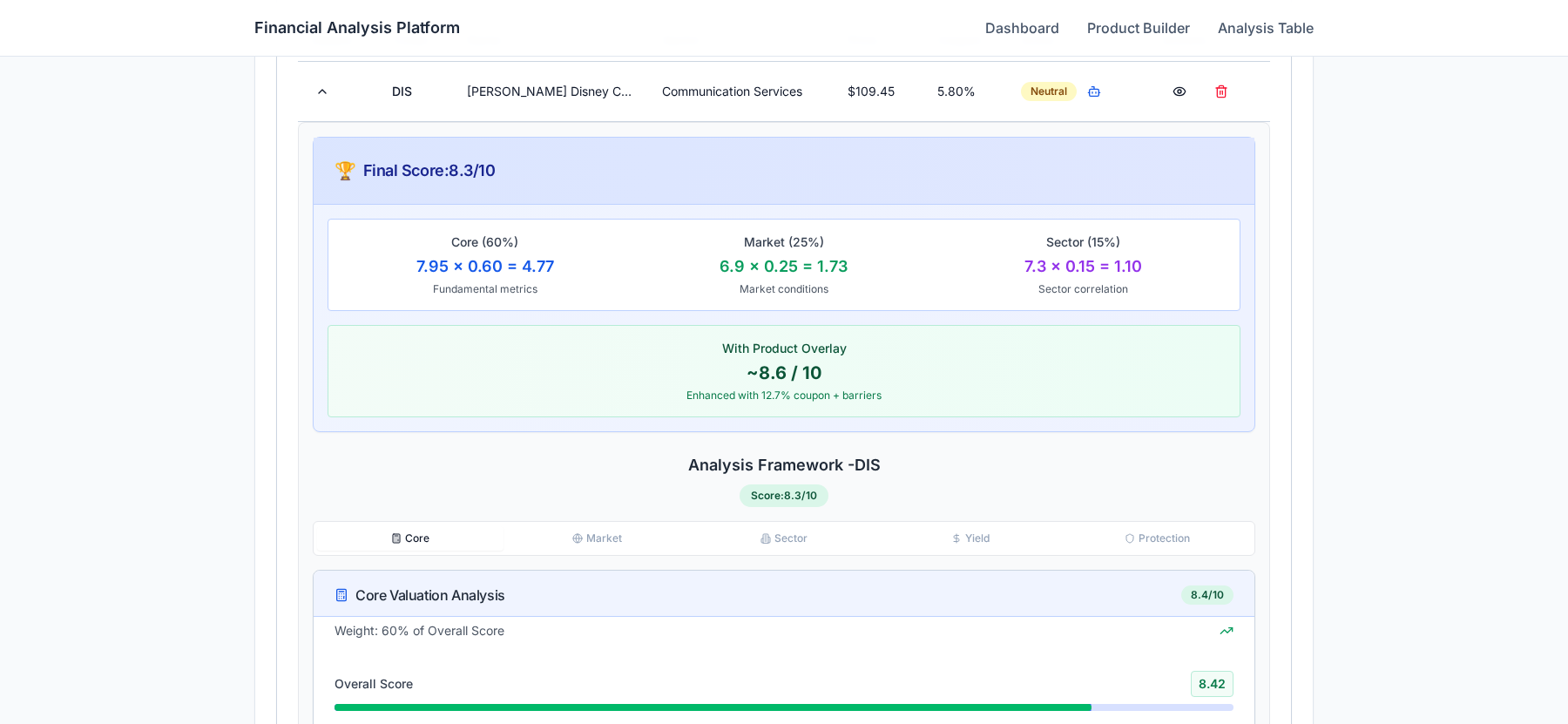
scroll to position [509, 0]
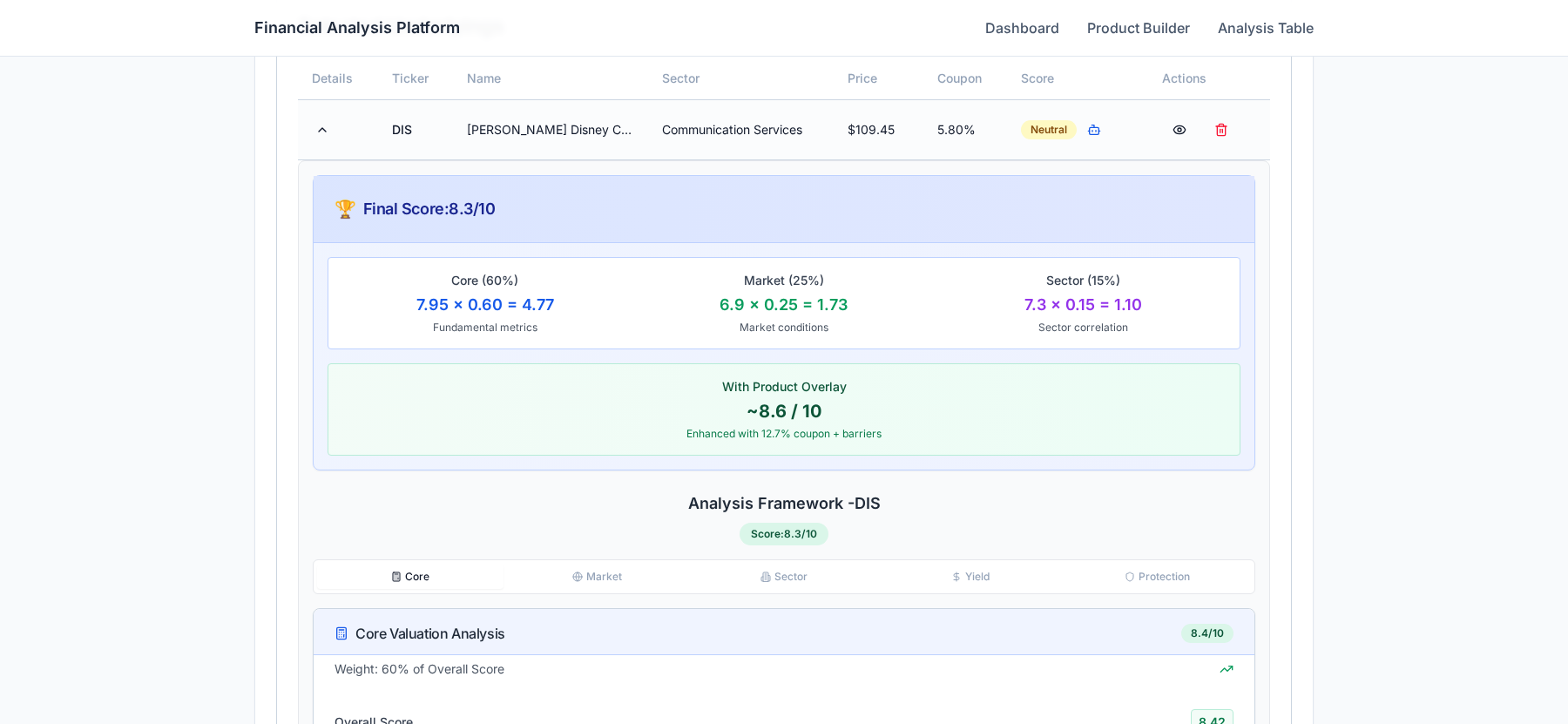
click at [354, 140] on td at bounding box center [338, 129] width 80 height 60
click at [319, 132] on button at bounding box center [322, 129] width 21 height 31
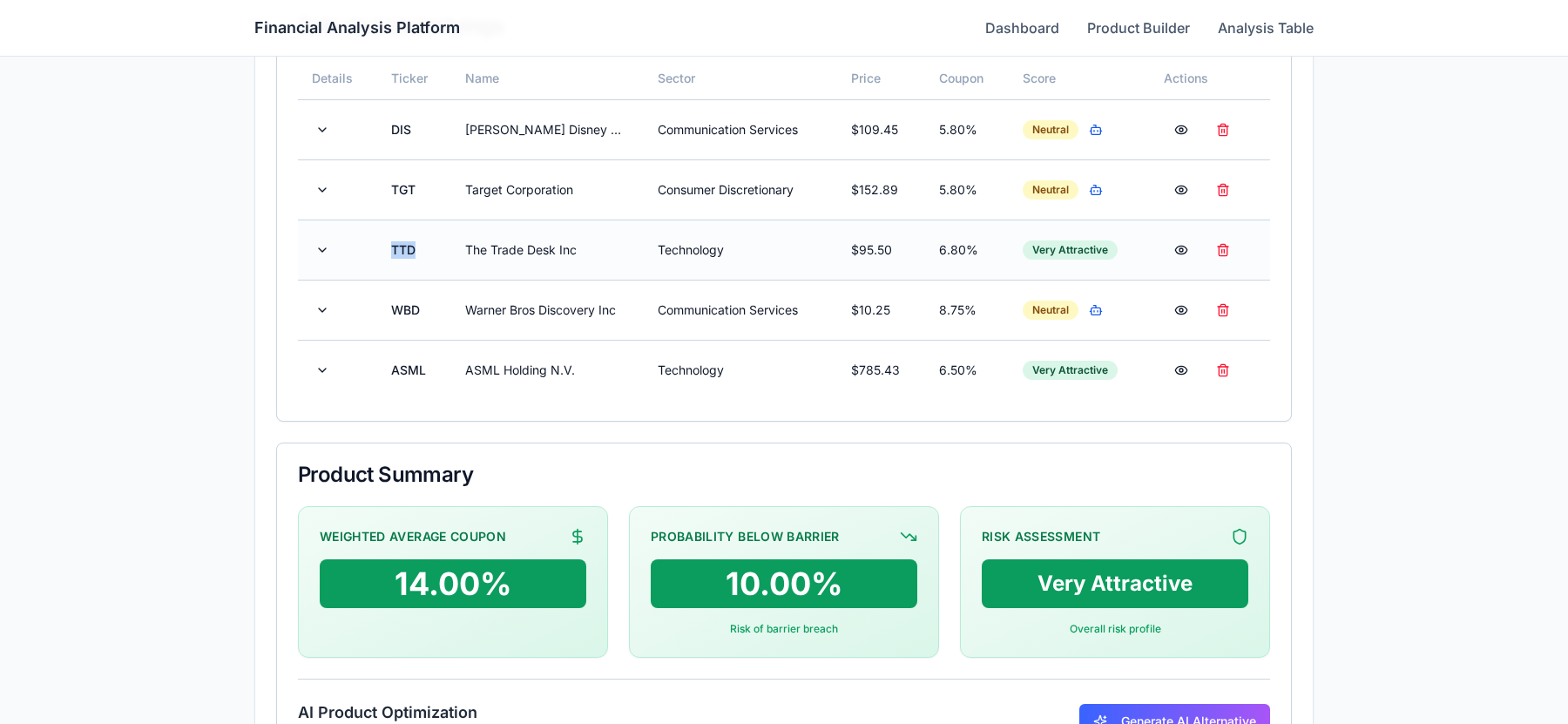
click at [394, 264] on td "TTD" at bounding box center [414, 250] width 74 height 60
click at [310, 254] on td at bounding box center [337, 250] width 79 height 60
click at [321, 254] on button at bounding box center [322, 250] width 21 height 31
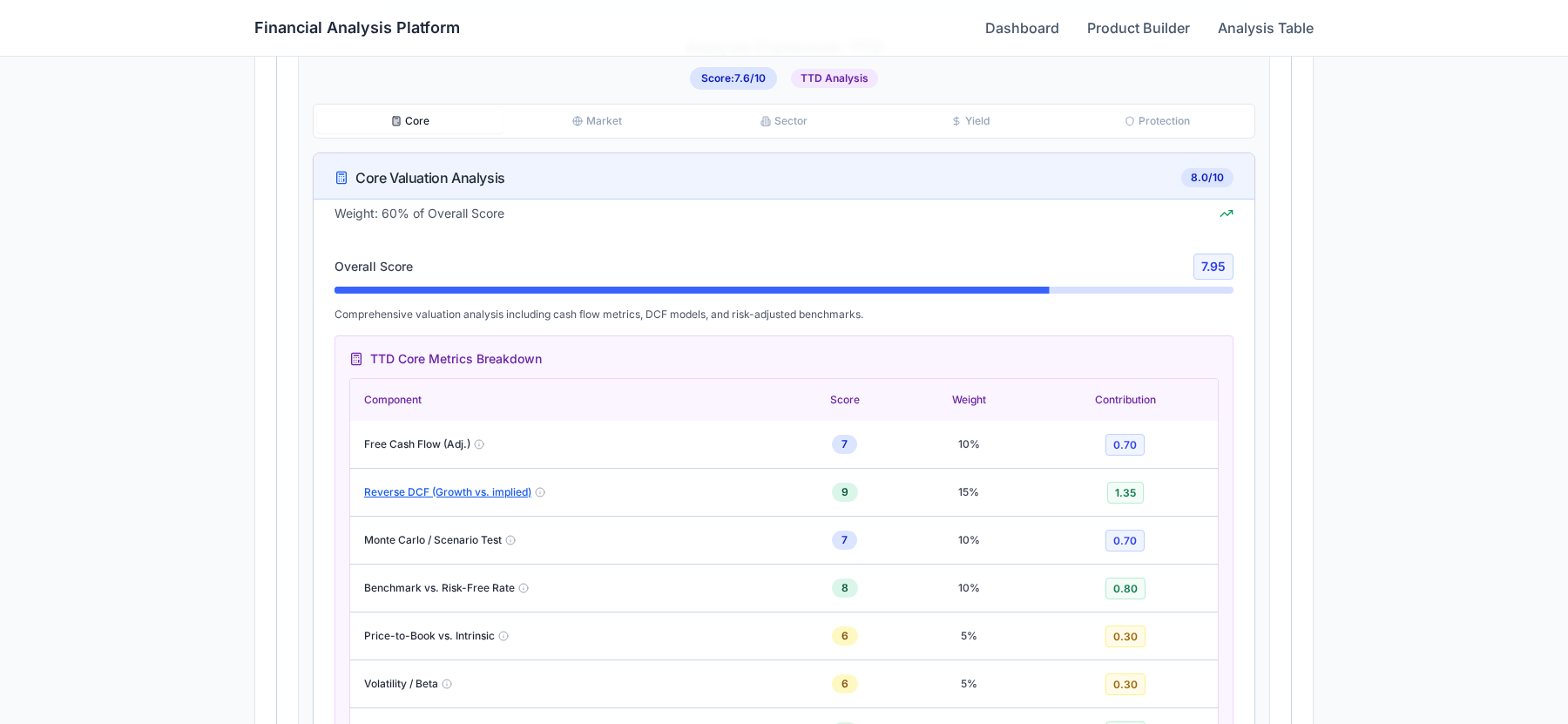
scroll to position [1086, 0]
click at [517, 492] on button "Reverse DCF (Growth vs. implied)" at bounding box center [447, 491] width 167 height 14
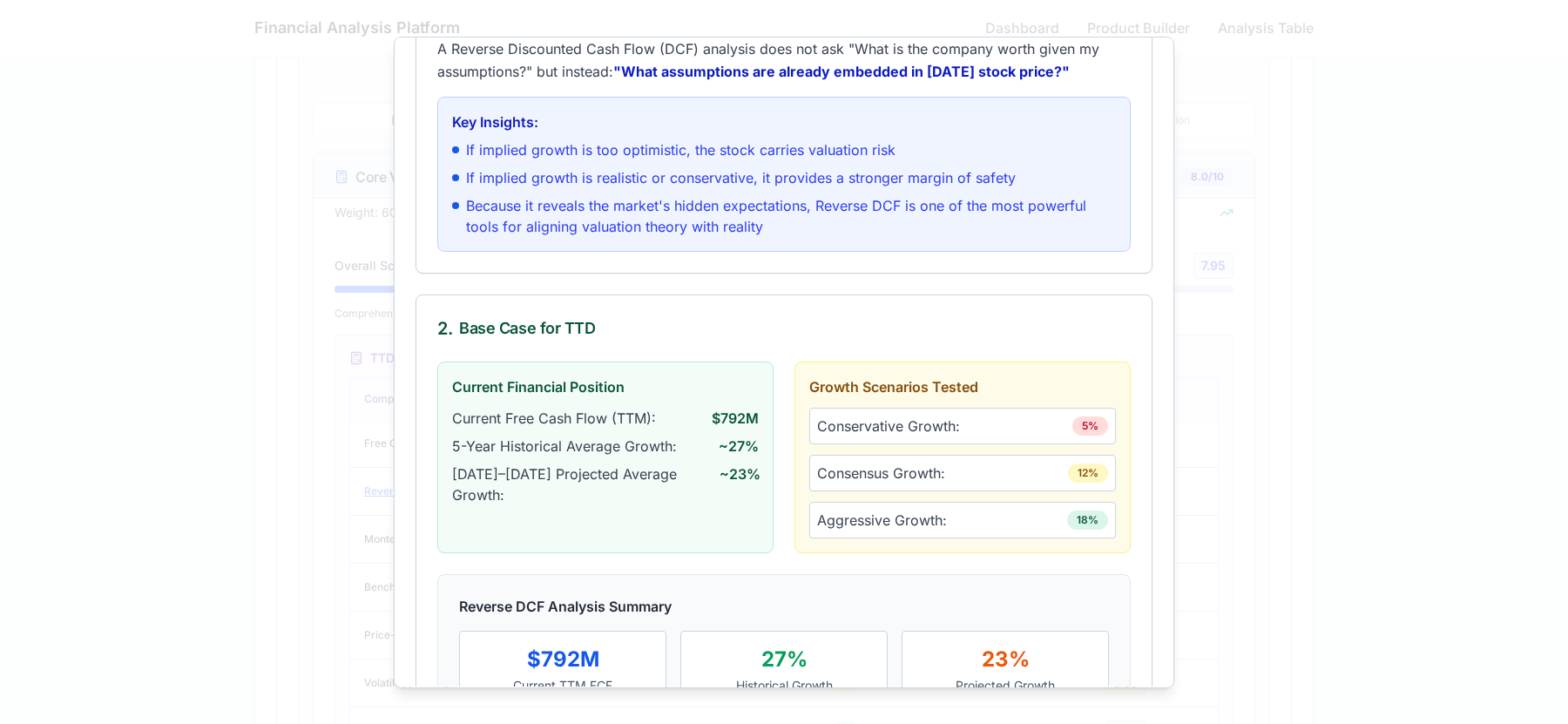
scroll to position [0, 0]
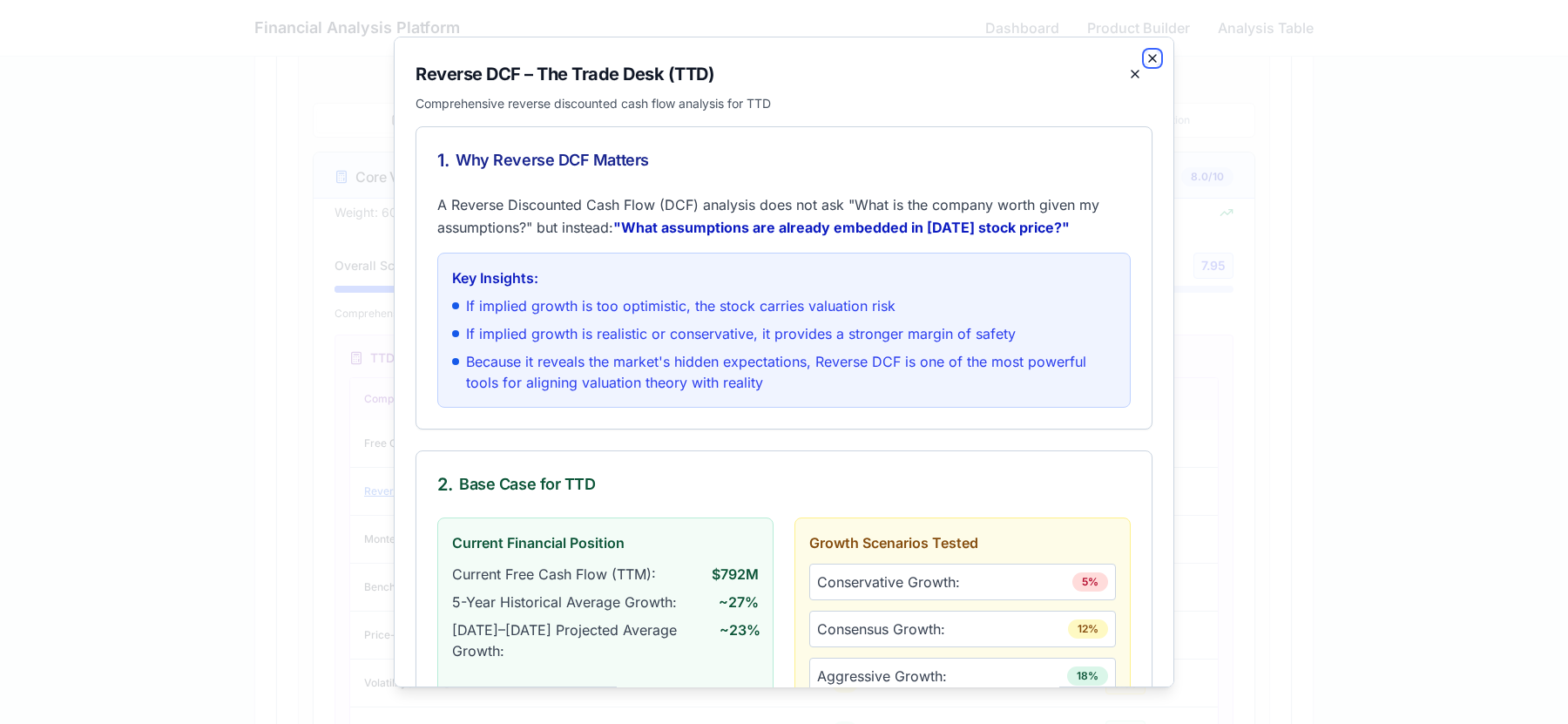
click at [1156, 53] on icon "button" at bounding box center [1153, 58] width 14 height 14
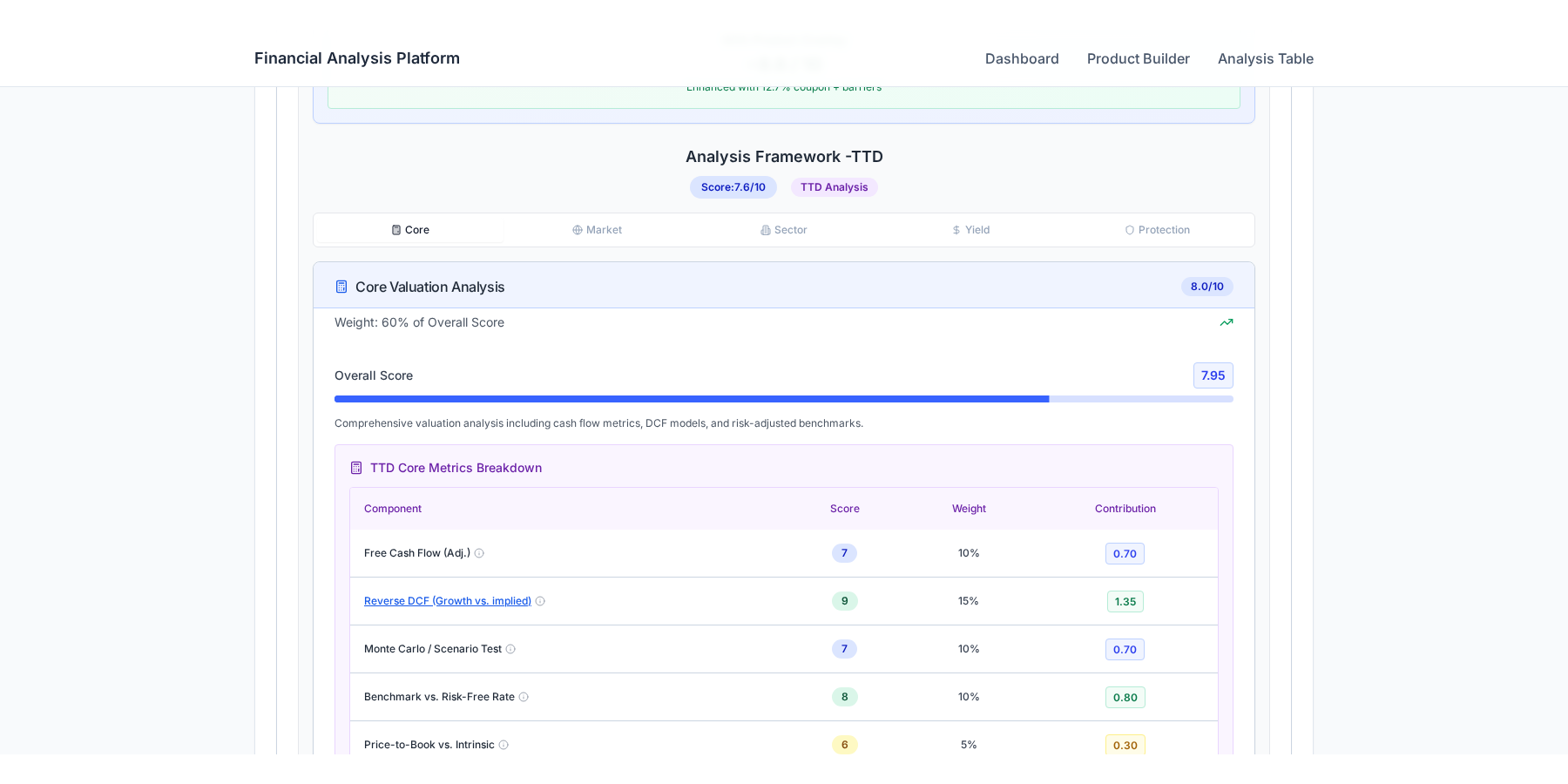
scroll to position [1006, 0]
